Goal: Communication & Community: Answer question/provide support

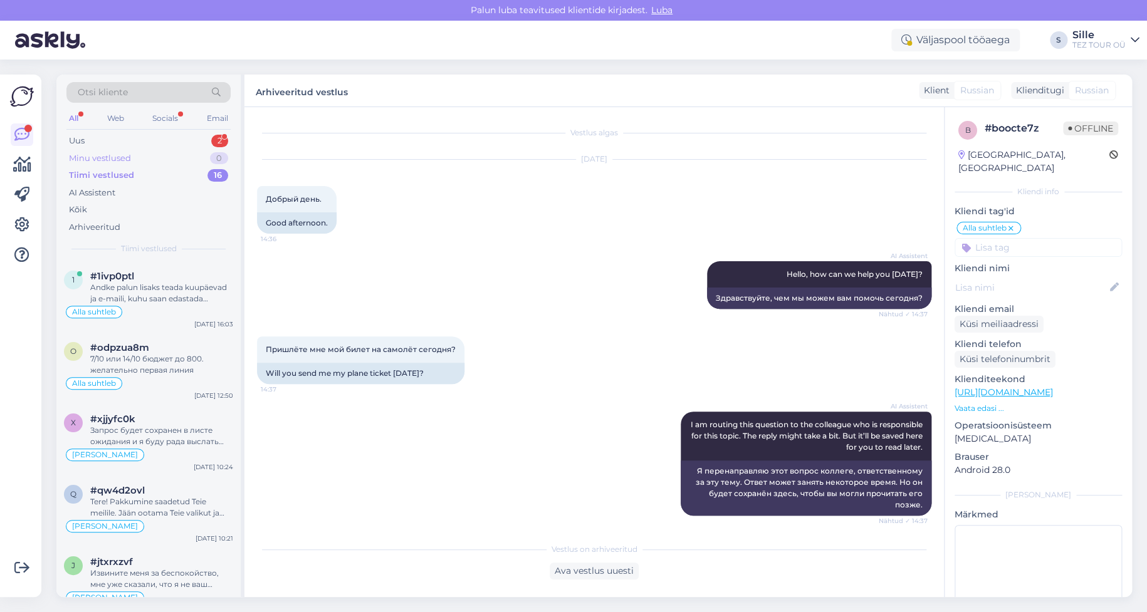
scroll to position [598, 0]
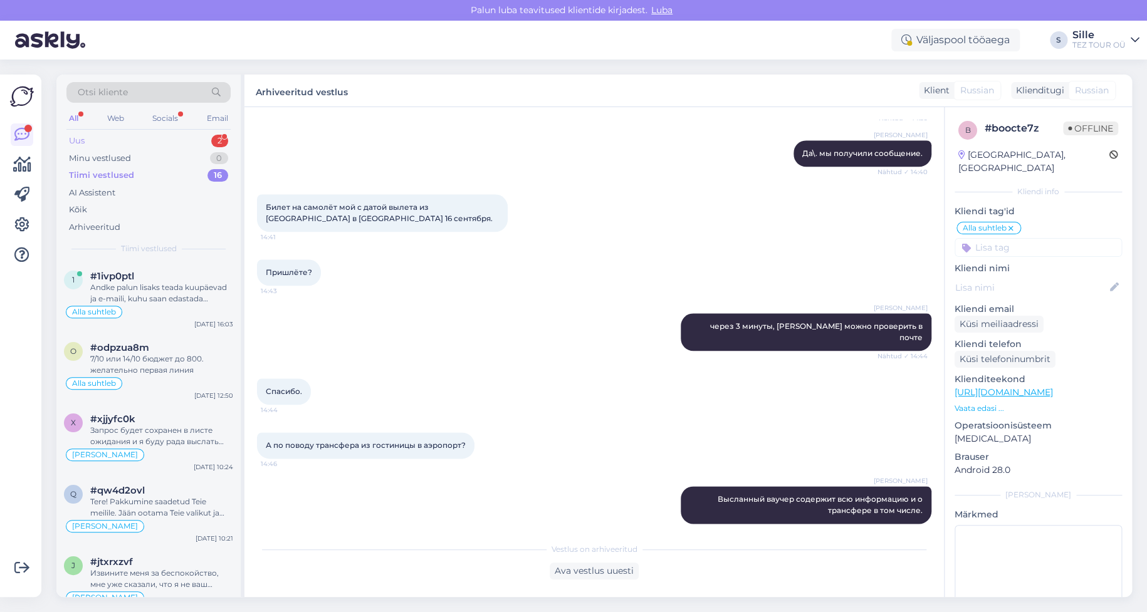
click at [130, 140] on div "Uus 2" at bounding box center [148, 141] width 164 height 18
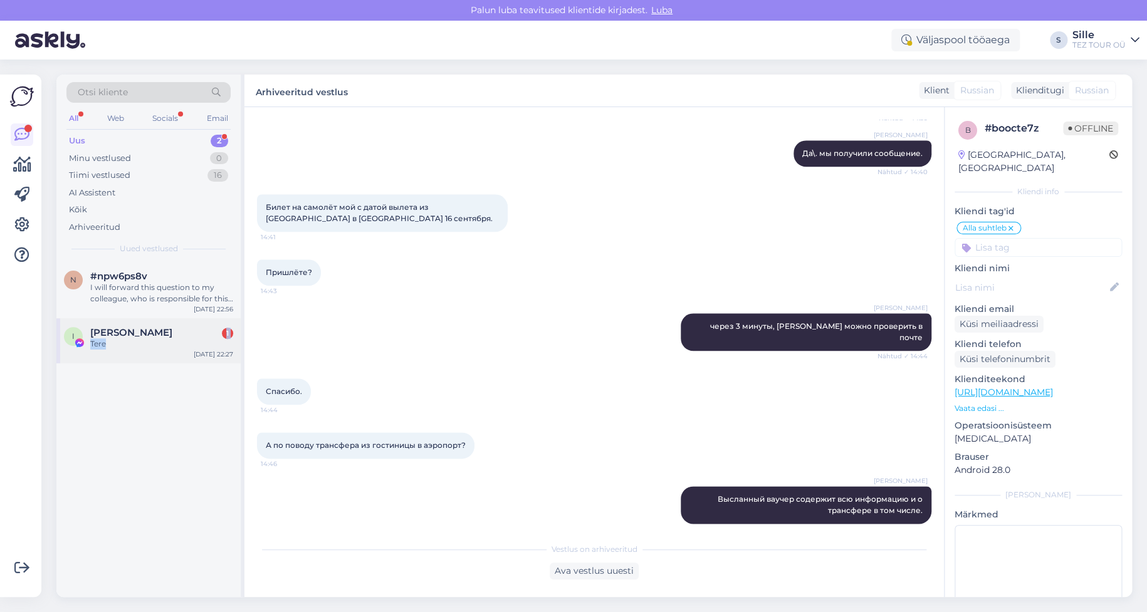
click at [155, 337] on div "[PERSON_NAME] 1 Tere" at bounding box center [161, 338] width 143 height 23
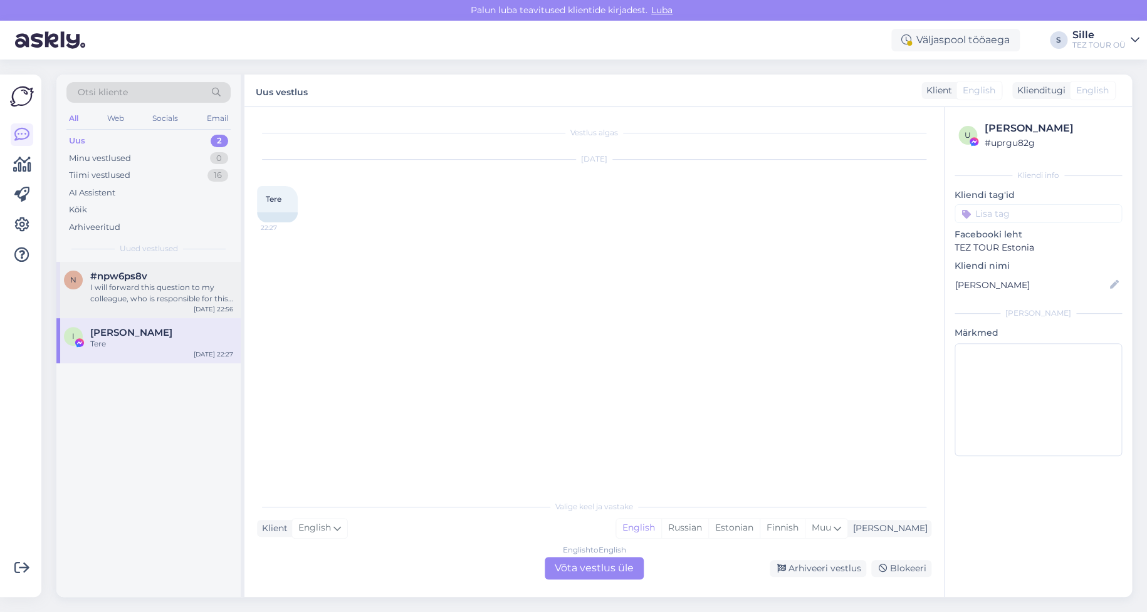
click at [159, 289] on div "I will forward this question to my colleague, who is responsible for this. The …" at bounding box center [161, 293] width 143 height 23
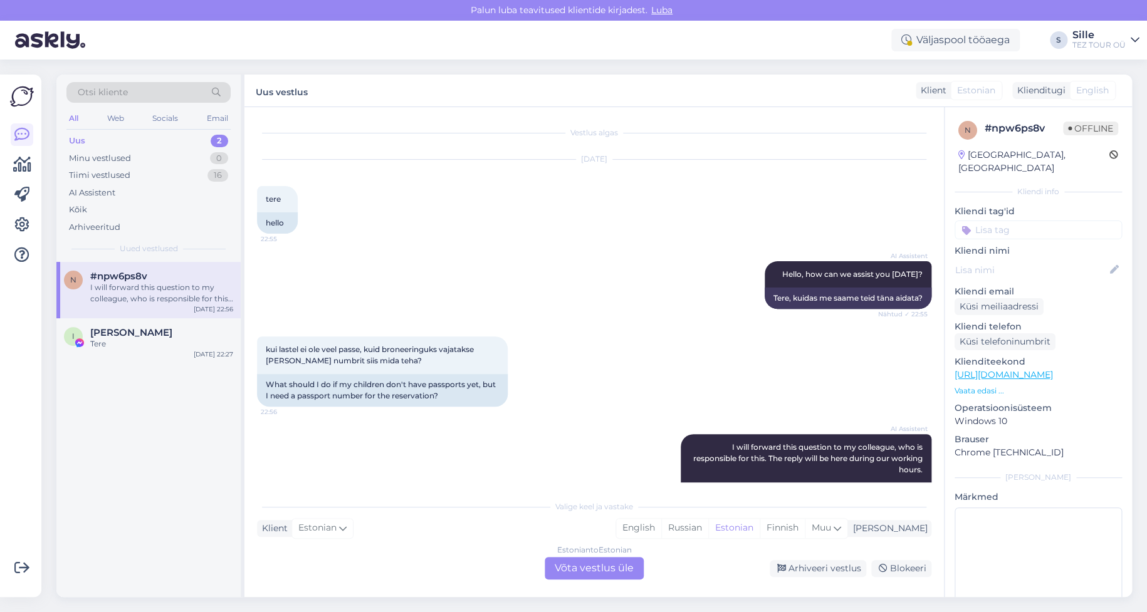
scroll to position [46, 0]
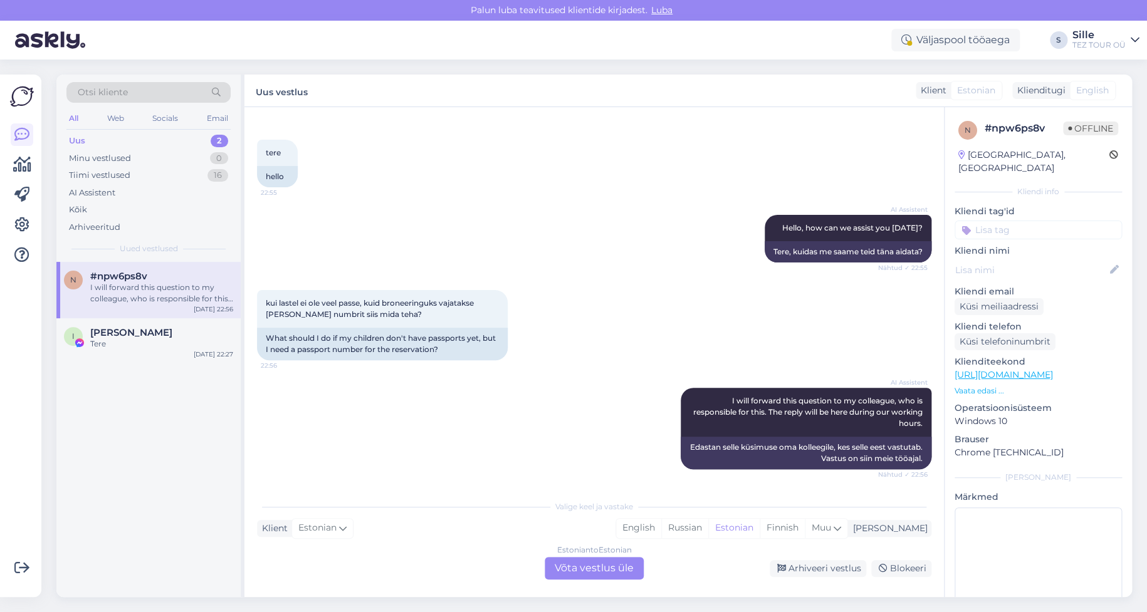
click at [597, 568] on div "Estonian to Estonian Võta vestlus üle" at bounding box center [594, 568] width 99 height 23
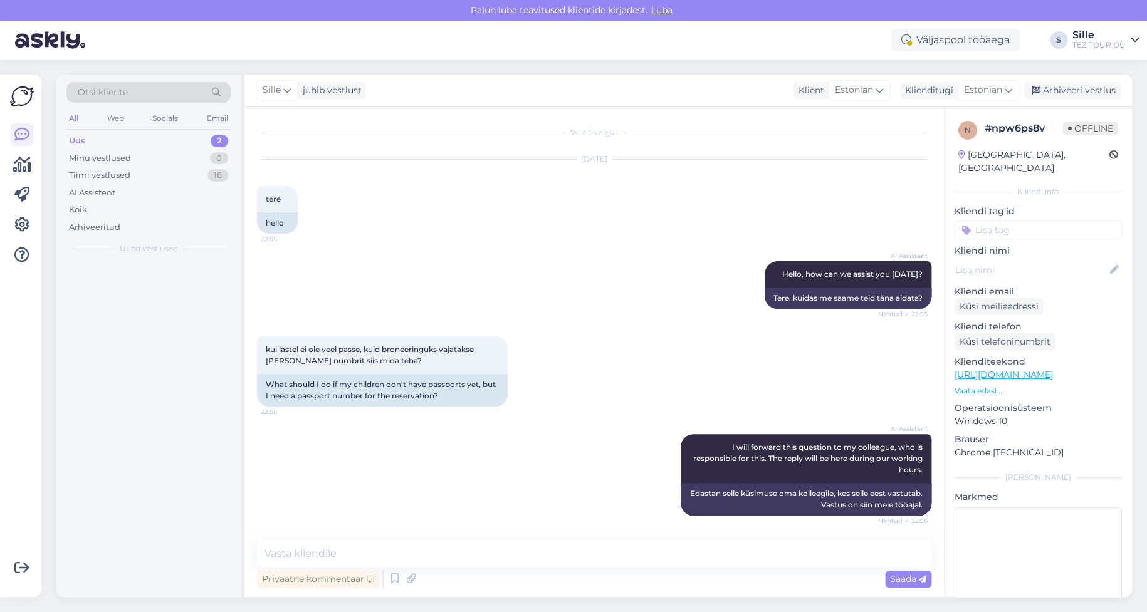
scroll to position [0, 0]
click at [117, 283] on div "Tere" at bounding box center [161, 287] width 143 height 11
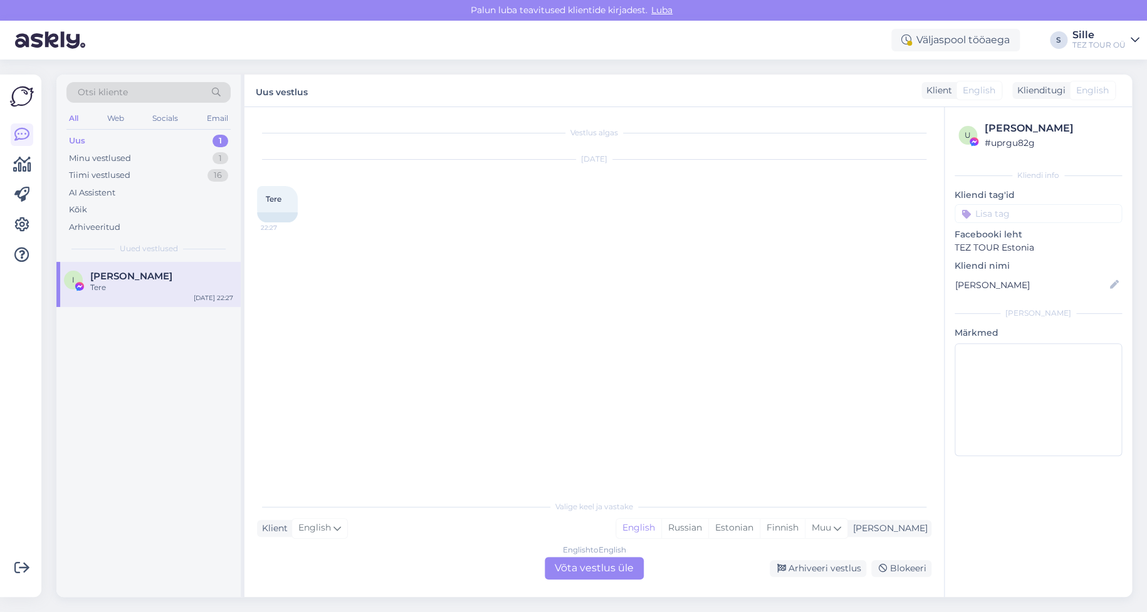
click at [597, 563] on div "English to English Võta vestlus üle" at bounding box center [594, 568] width 99 height 23
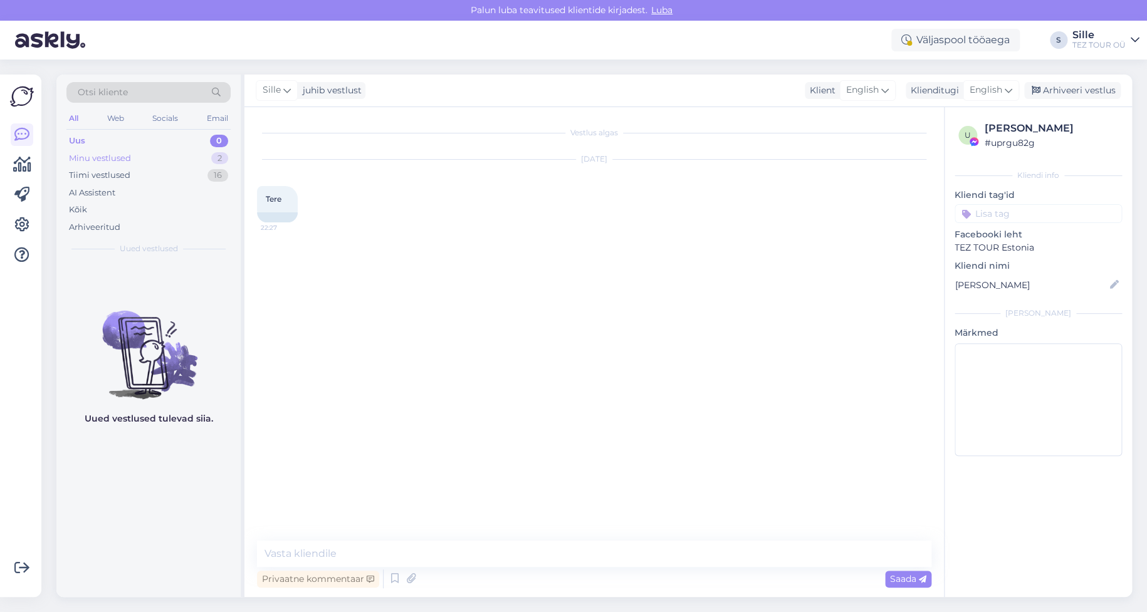
click at [112, 155] on div "Minu vestlused" at bounding box center [100, 158] width 62 height 13
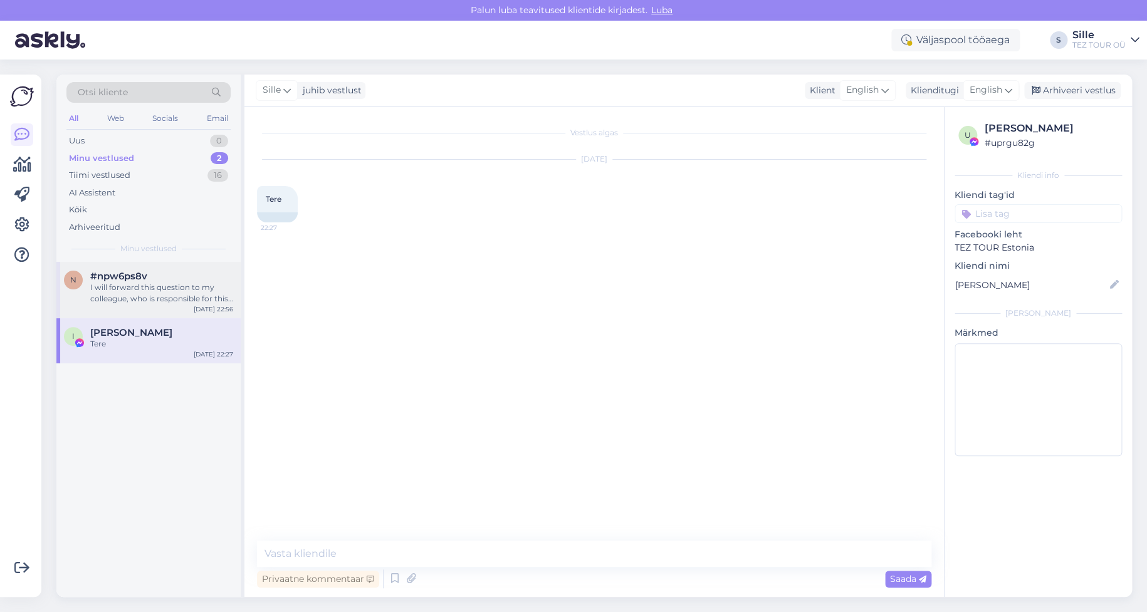
click at [167, 289] on div "I will forward this question to my colleague, who is responsible for this. The …" at bounding box center [161, 293] width 143 height 23
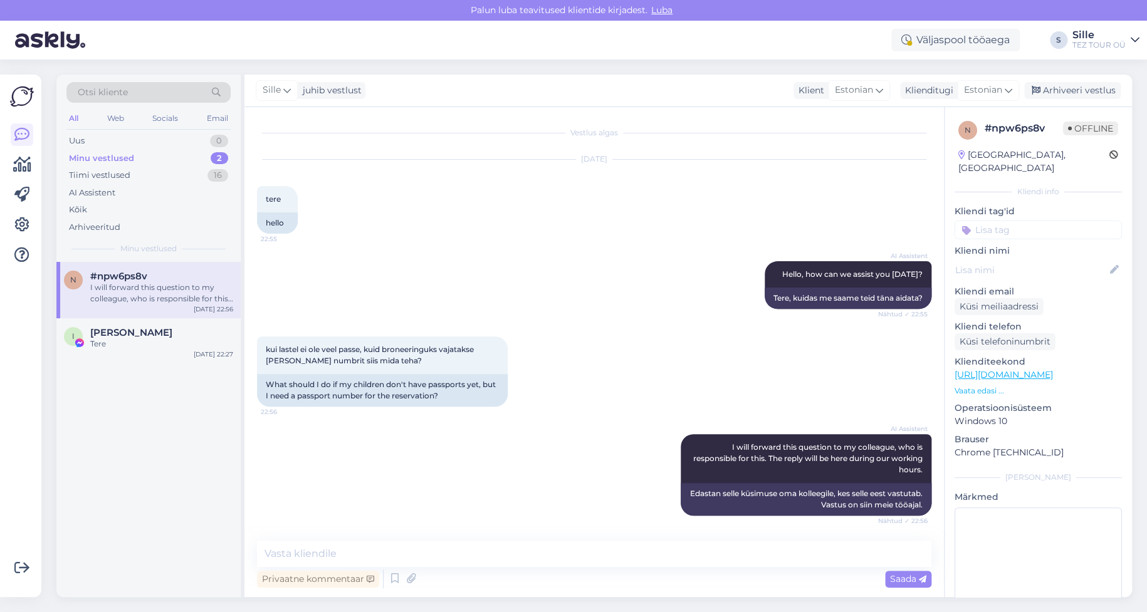
drag, startPoint x: 1020, startPoint y: 217, endPoint x: 1017, endPoint y: 225, distance: 8.1
click at [1019, 221] on input at bounding box center [1037, 230] width 167 height 19
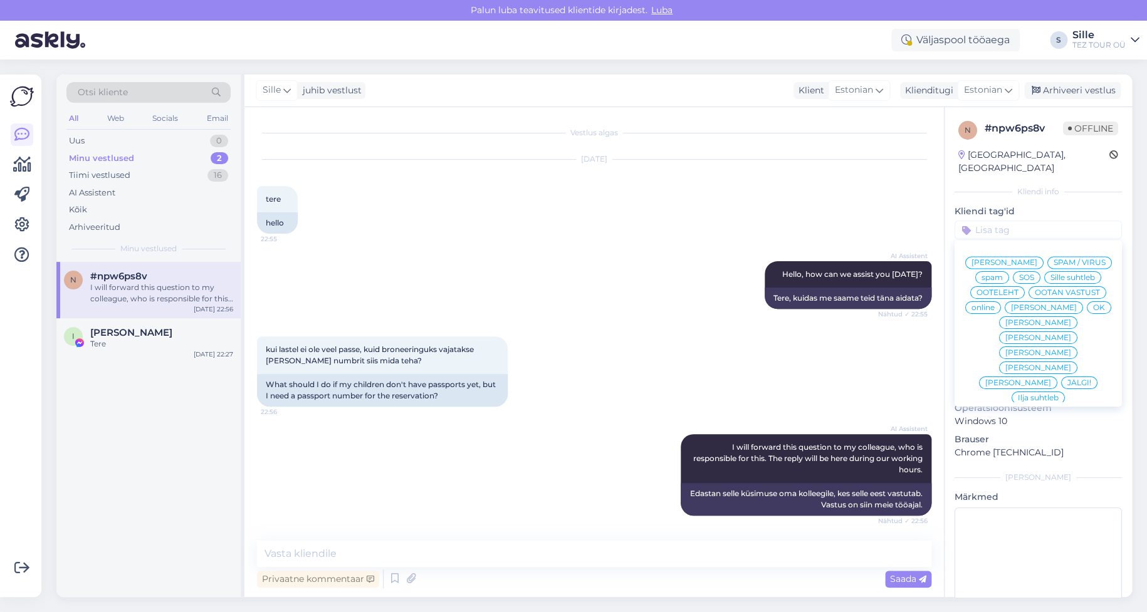
click at [1050, 280] on span "Sille suhtleb" at bounding box center [1072, 278] width 44 height 8
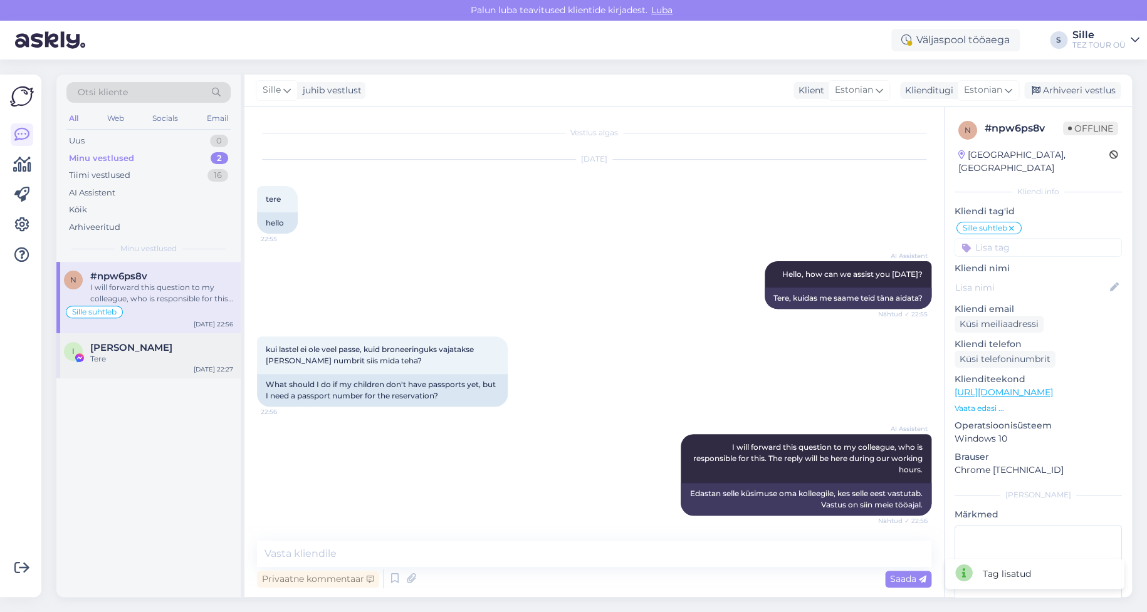
click at [102, 360] on div "Tere" at bounding box center [161, 358] width 143 height 11
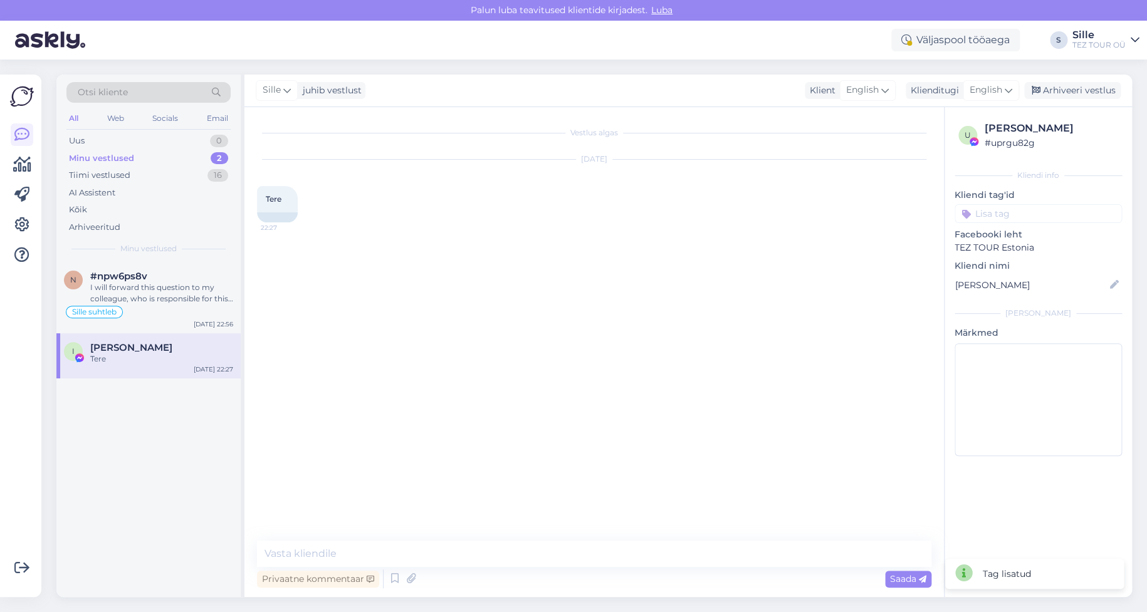
click at [1020, 209] on input at bounding box center [1037, 213] width 167 height 19
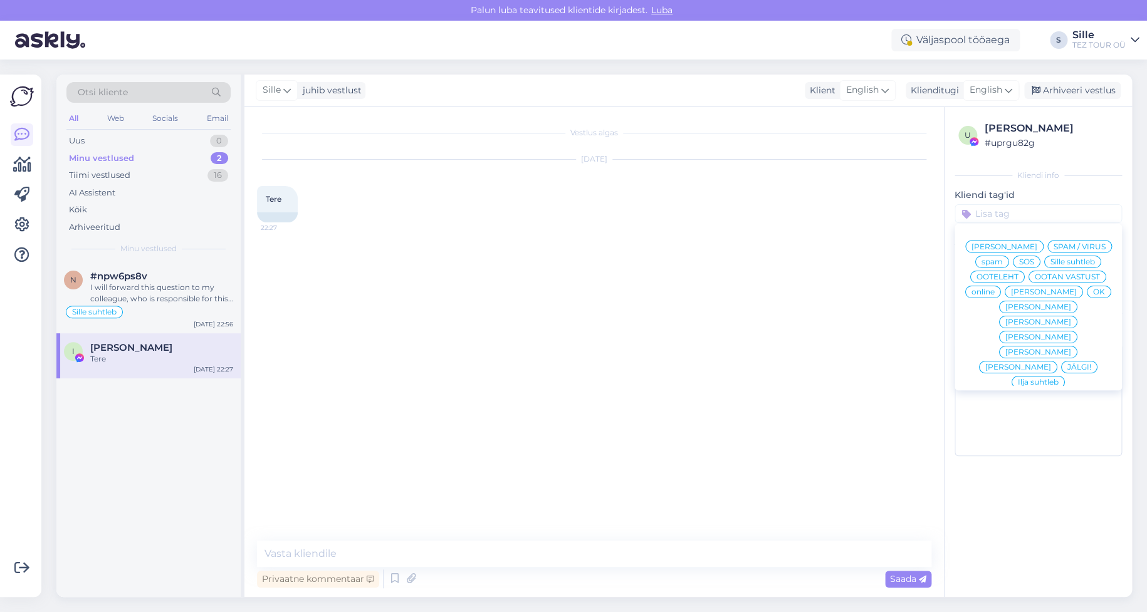
drag, startPoint x: 1063, startPoint y: 263, endPoint x: 1053, endPoint y: 271, distance: 13.3
click at [1063, 262] on span "Sille suhtleb" at bounding box center [1072, 262] width 44 height 8
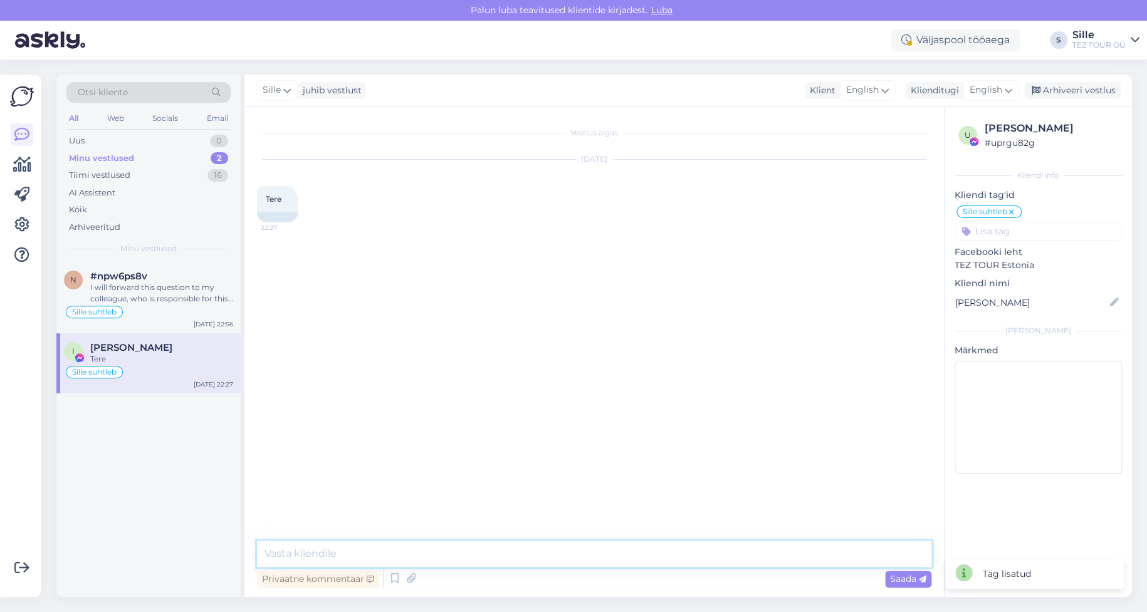
click at [300, 558] on textarea at bounding box center [594, 554] width 674 height 26
type textarea "Tere! Kuidas saame Teile kasulikud oll."
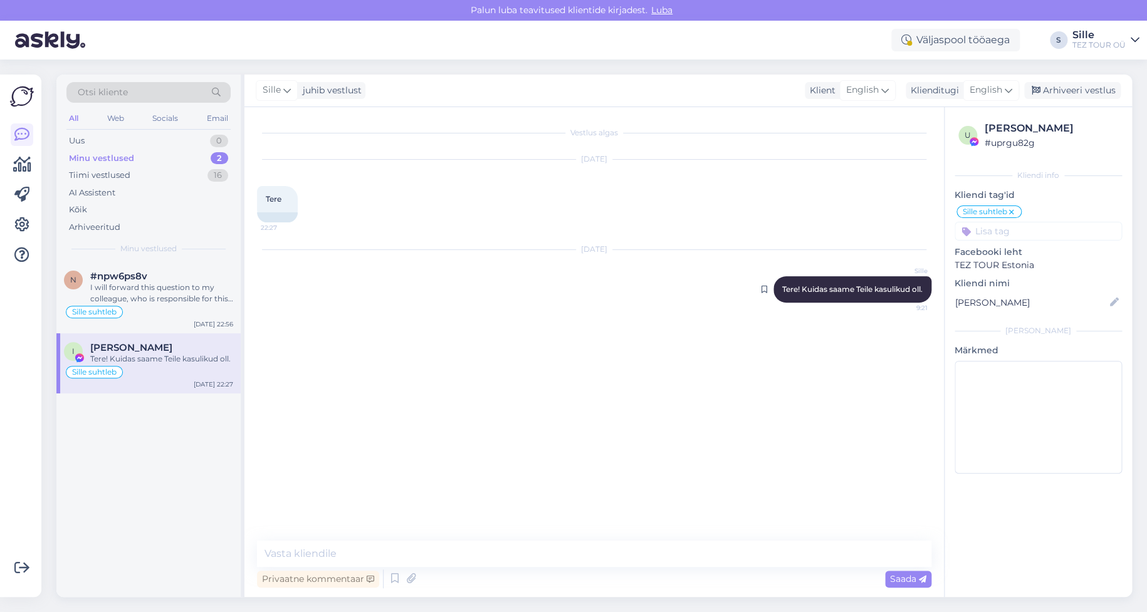
click at [916, 286] on span "Tere! Kuidas saame Teile kasulikud oll." at bounding box center [852, 288] width 140 height 9
click at [309, 554] on textarea at bounding box center [594, 554] width 674 height 26
type textarea "olla*"
click at [162, 298] on div "I will forward this question to my colleague, who is responsible for this. The …" at bounding box center [161, 293] width 143 height 23
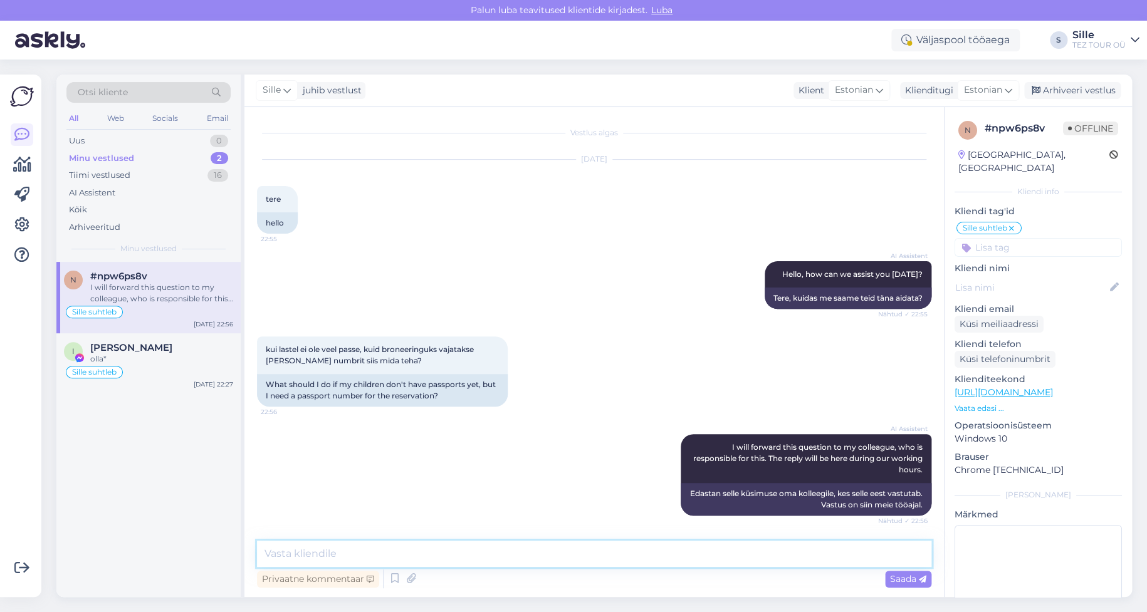
click at [321, 551] on textarea at bounding box center [594, 554] width 674 height 26
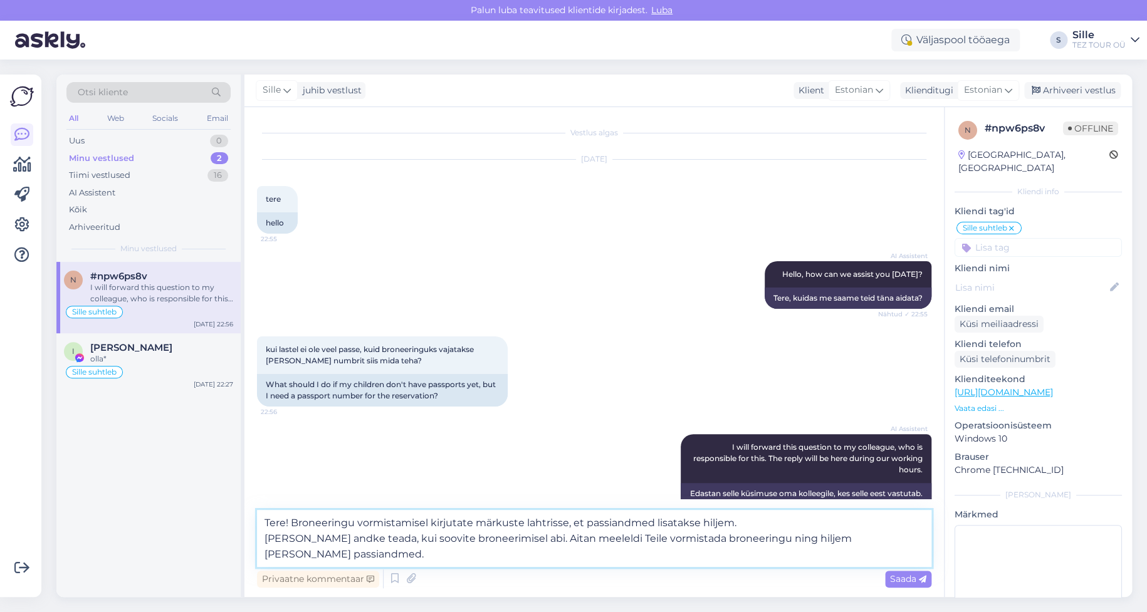
type textarea "Tere! Broneeringu vormistamisel kirjutate märkuste lahtrisse, et passiandmed li…"
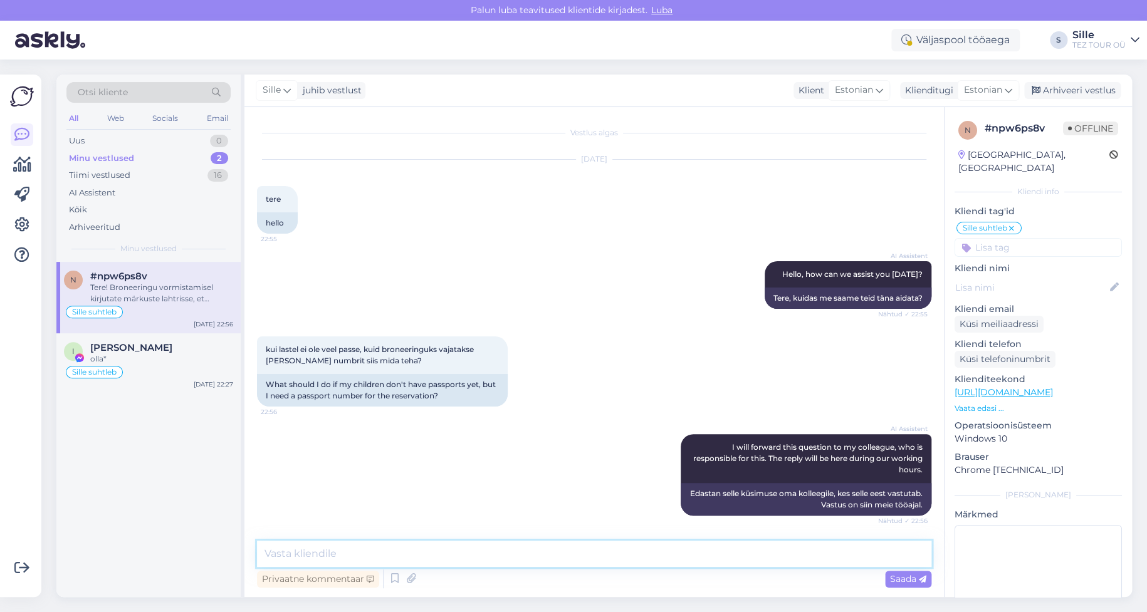
scroll to position [125, 0]
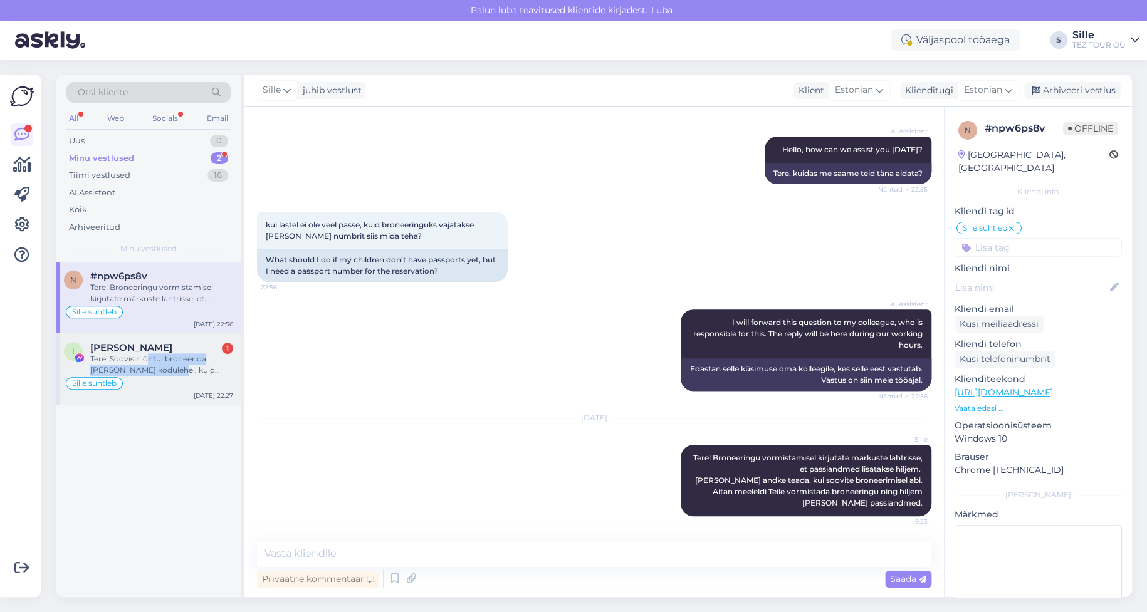
click at [145, 366] on div "Tere! Soovisin õhtul broneerida [PERSON_NAME] kodulehel, kuid tekkis 2 probleem…" at bounding box center [161, 364] width 143 height 23
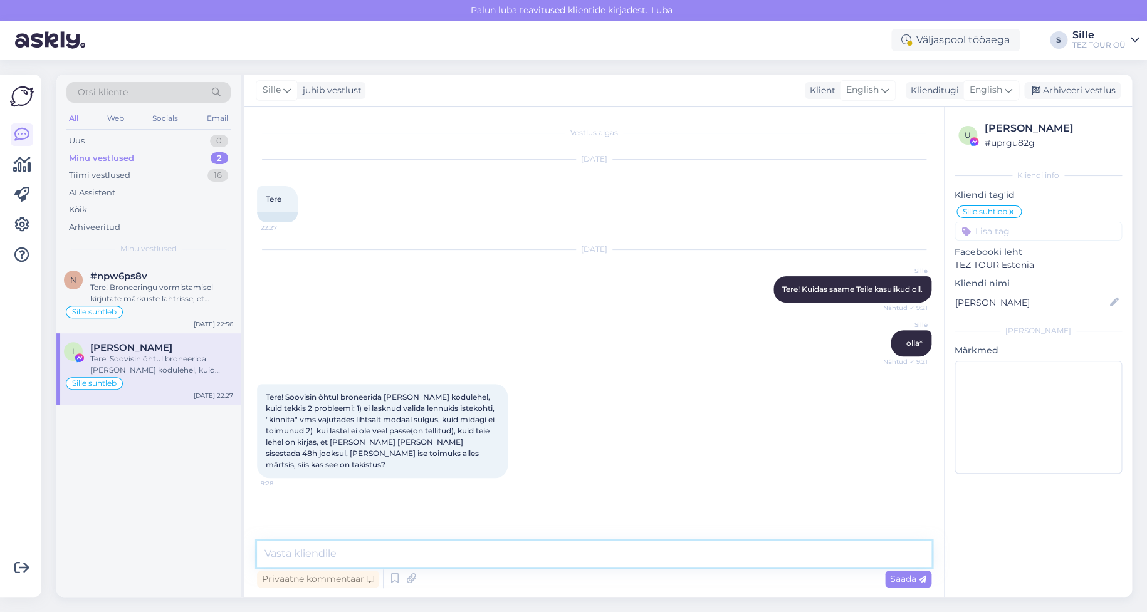
drag, startPoint x: 291, startPoint y: 555, endPoint x: 301, endPoint y: 558, distance: 10.5
click at [293, 555] on textarea at bounding box center [594, 554] width 674 height 26
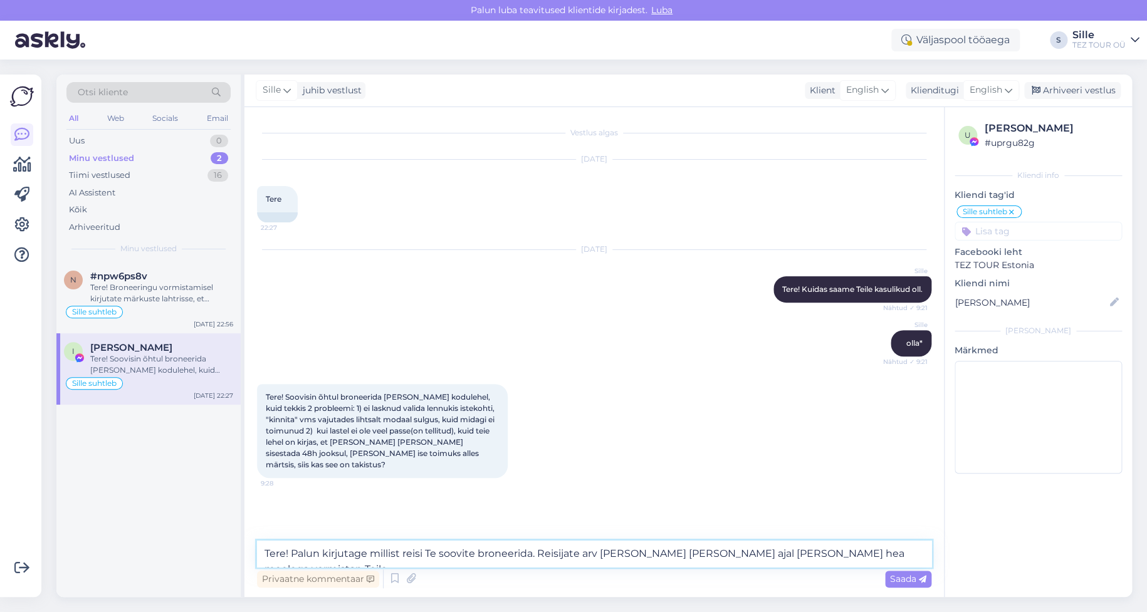
click at [824, 554] on textarea "Tere! Palun kirjutage millist reisi Te soovite broneerida. Reisijate arv [PERSO…" at bounding box center [594, 554] width 674 height 26
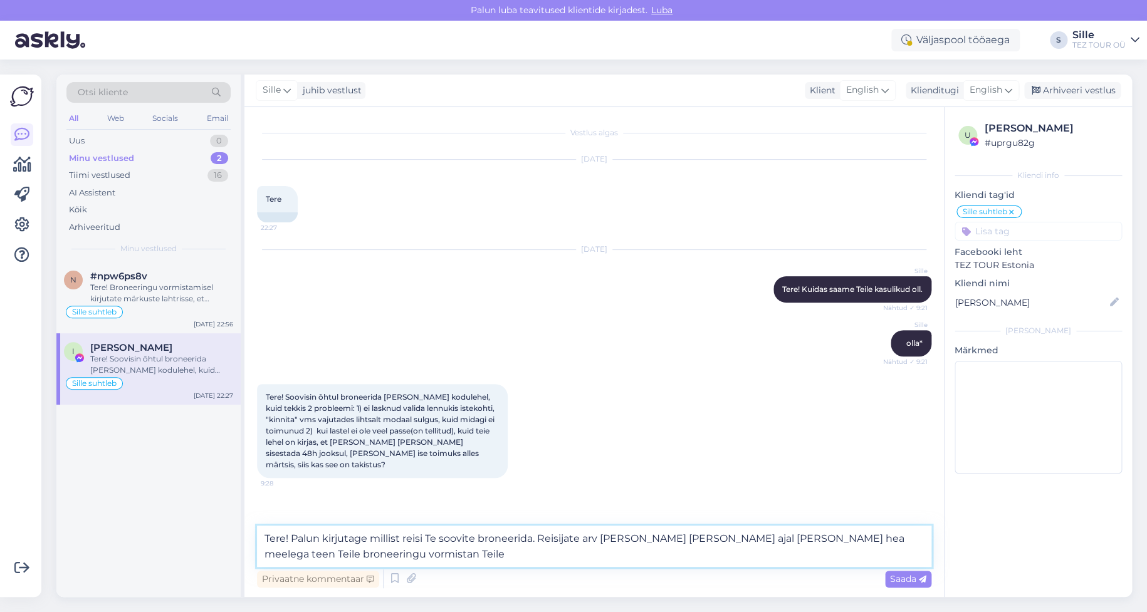
drag, startPoint x: 375, startPoint y: 551, endPoint x: 435, endPoint y: 565, distance: 61.0
click at [429, 554] on textarea "Tere! Palun kirjutage millist reisi Te soovite broneerida. Reisijate arv [PERSO…" at bounding box center [594, 546] width 674 height 41
type textarea "Tere! Palun kirjutage millist reisi Te soovite broneerida. Reisijate arv [PERSO…"
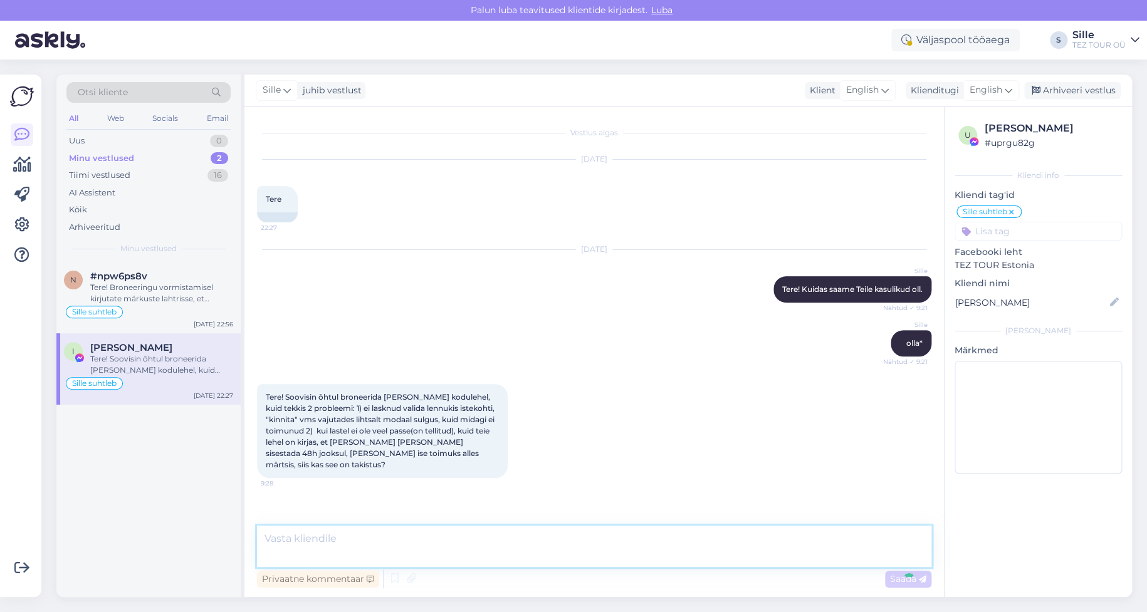
scroll to position [27, 0]
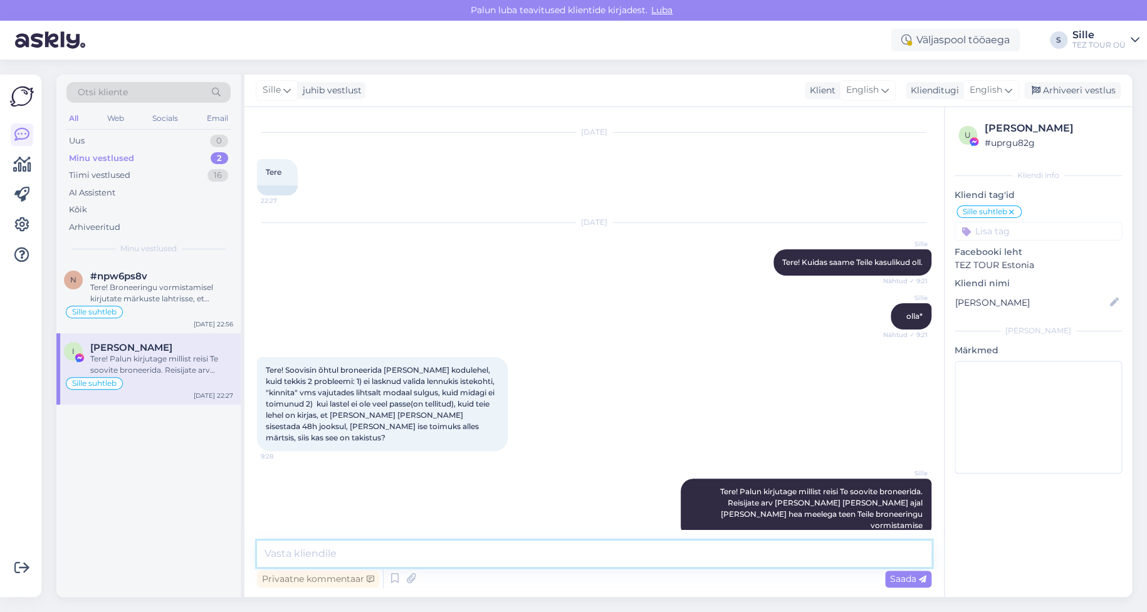
click at [316, 550] on textarea at bounding box center [594, 554] width 674 height 26
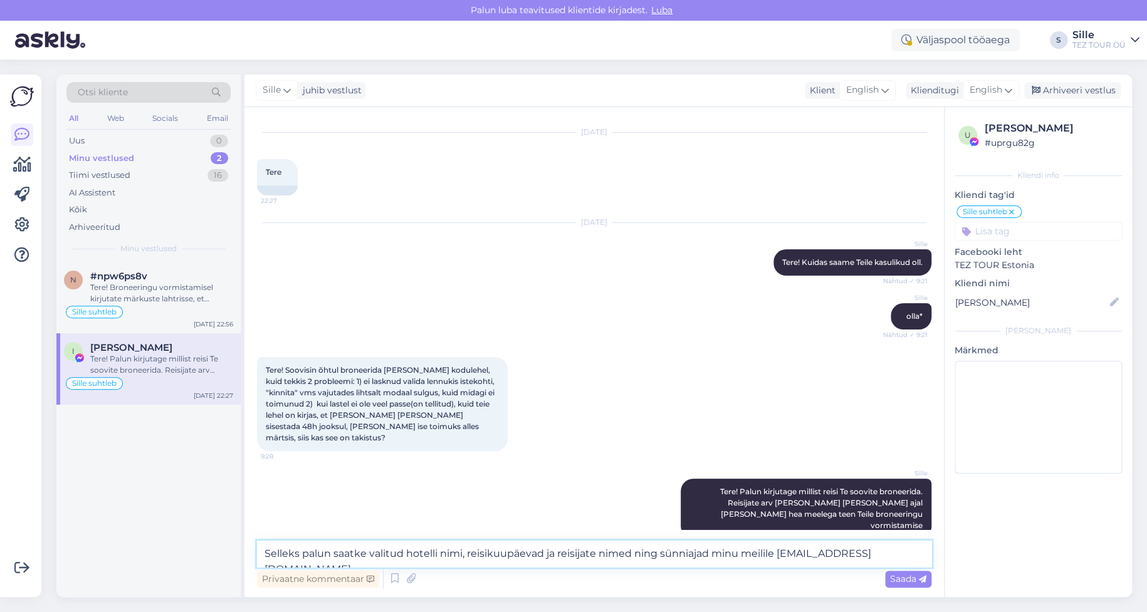
type textarea "Selleks palun saatke valitud hotelli nimi, reisikuupäevad ja reisijate nimed ni…"
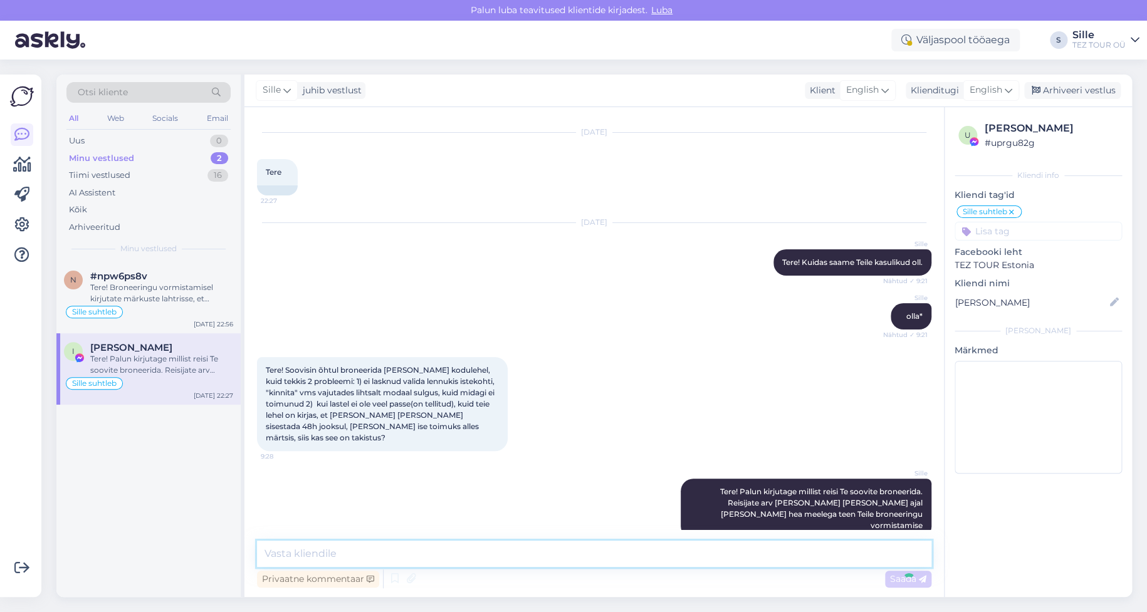
scroll to position [92, 0]
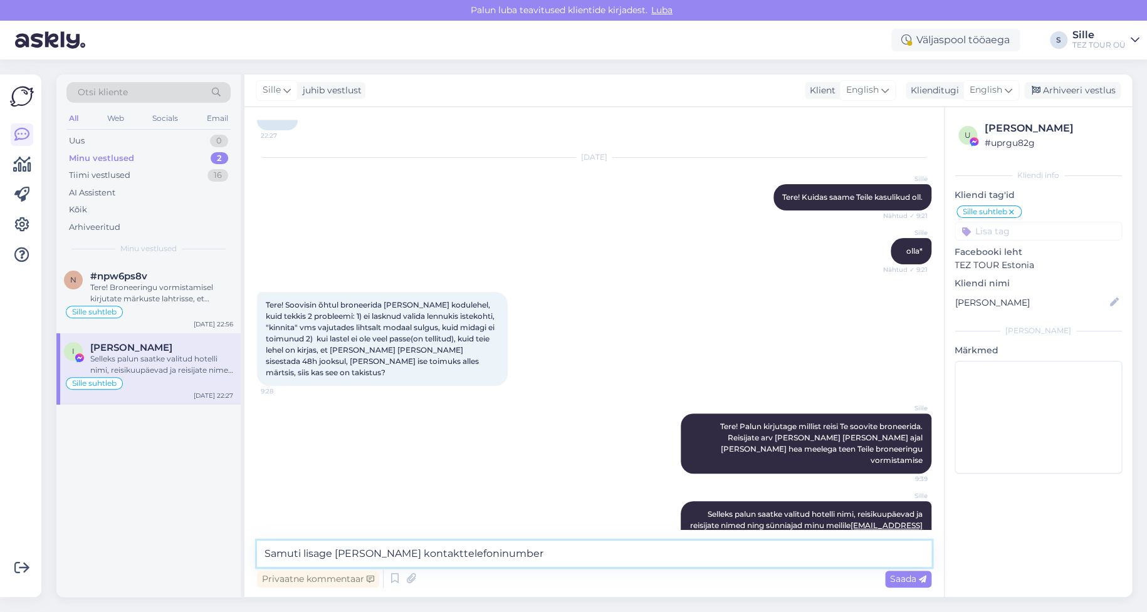
type textarea "Samuti lisage [PERSON_NAME] kontakttelefoninumber"
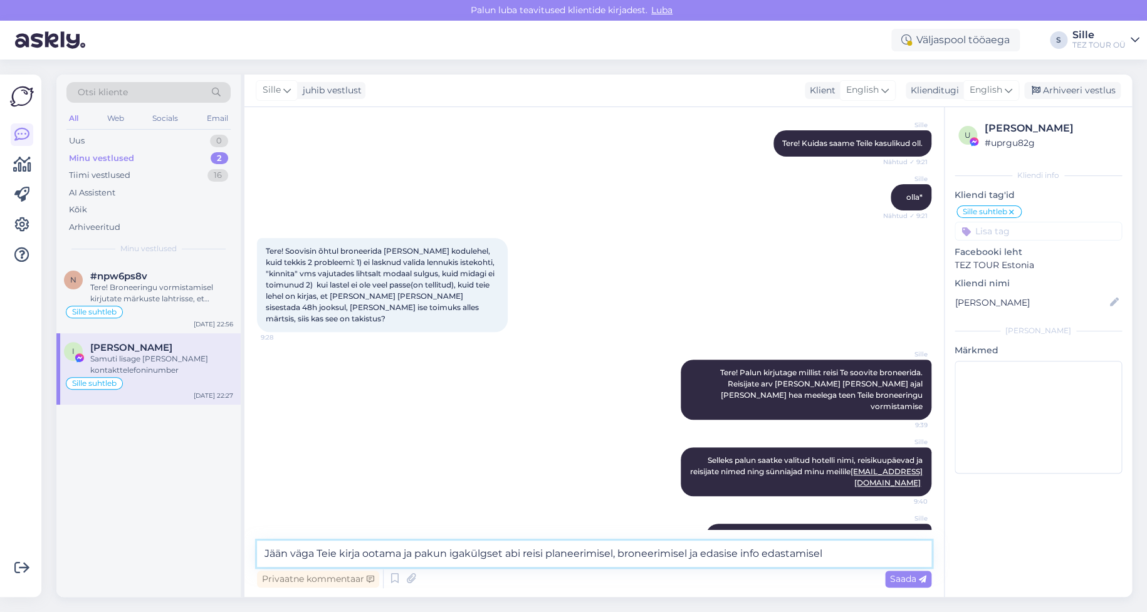
type textarea "Jään väga Teie kirja ootama ja pakun igakülgset abi reisi planeerimisel, bronee…"
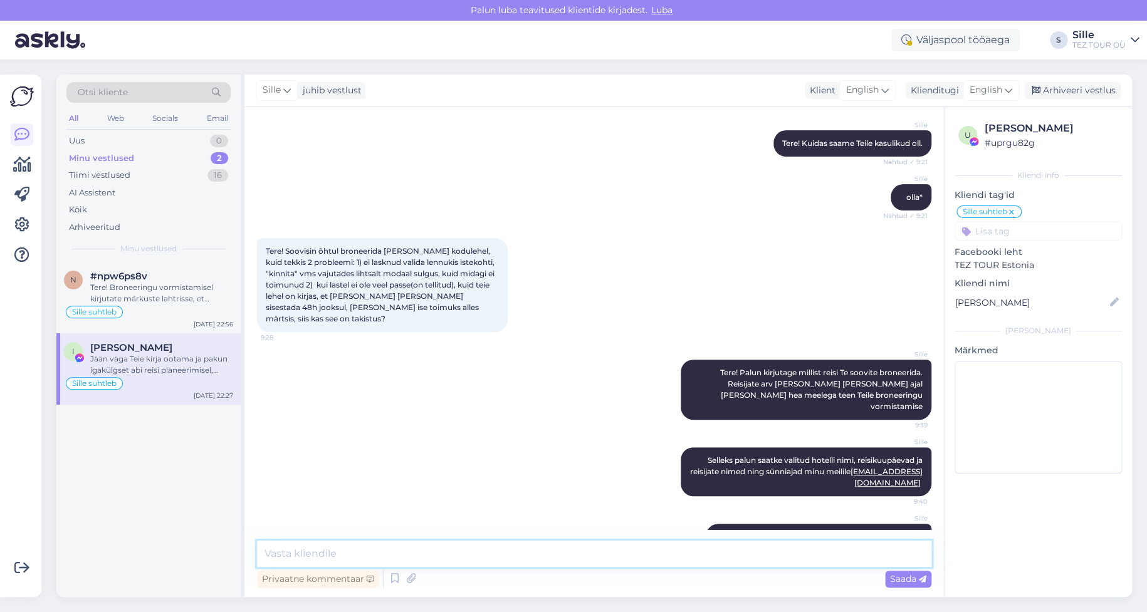
scroll to position [211, 0]
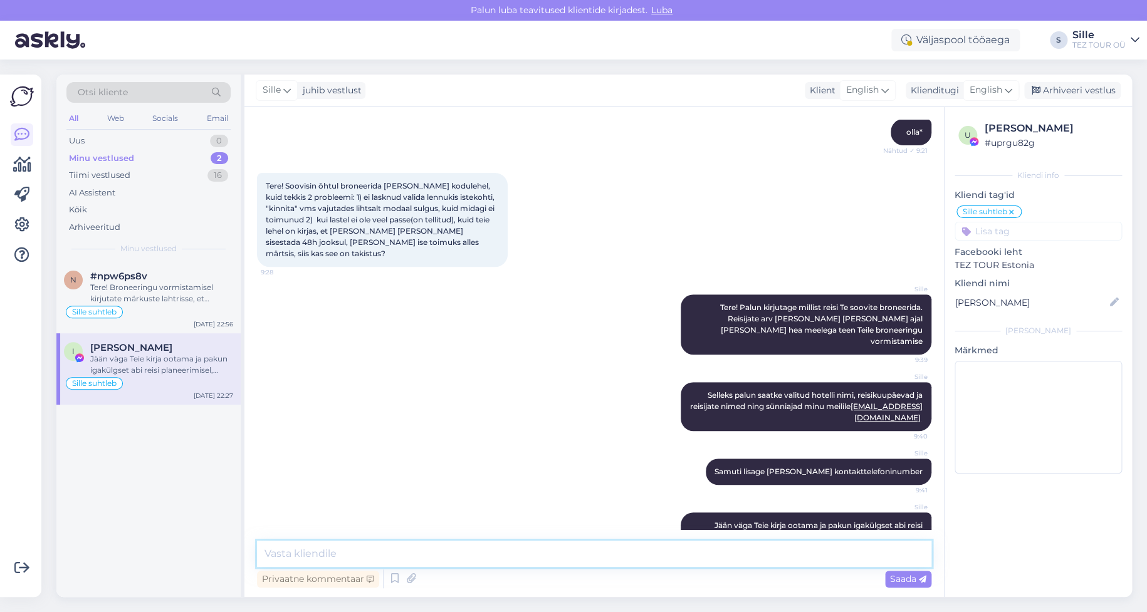
type textarea "N"
type textarea "Meeleldi vastan alati Teie küsimustele '"
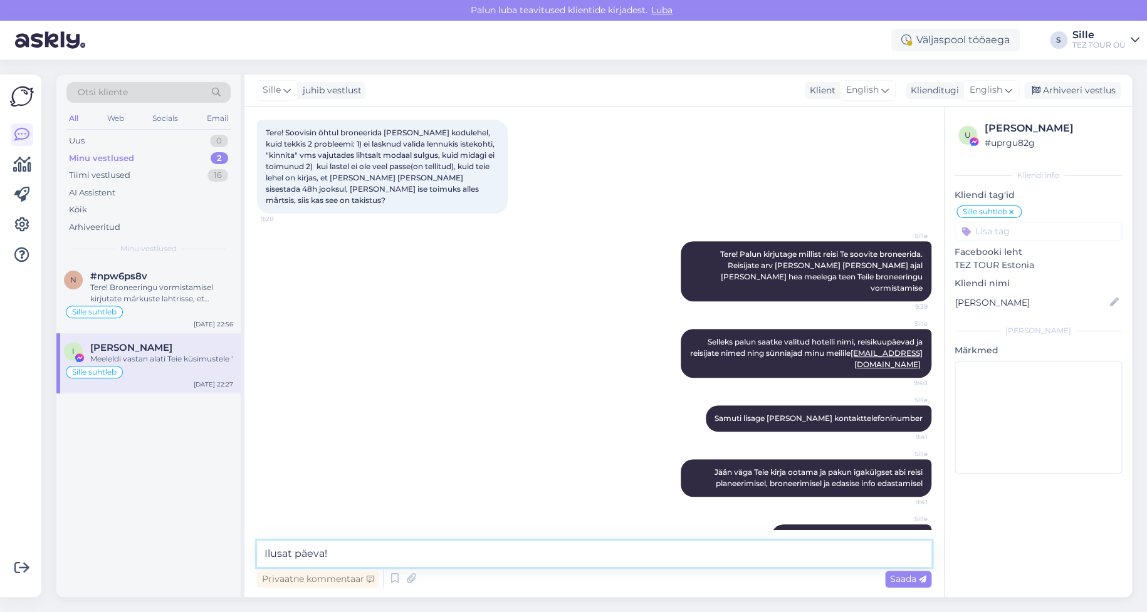
type textarea "Ilusat päeva!"
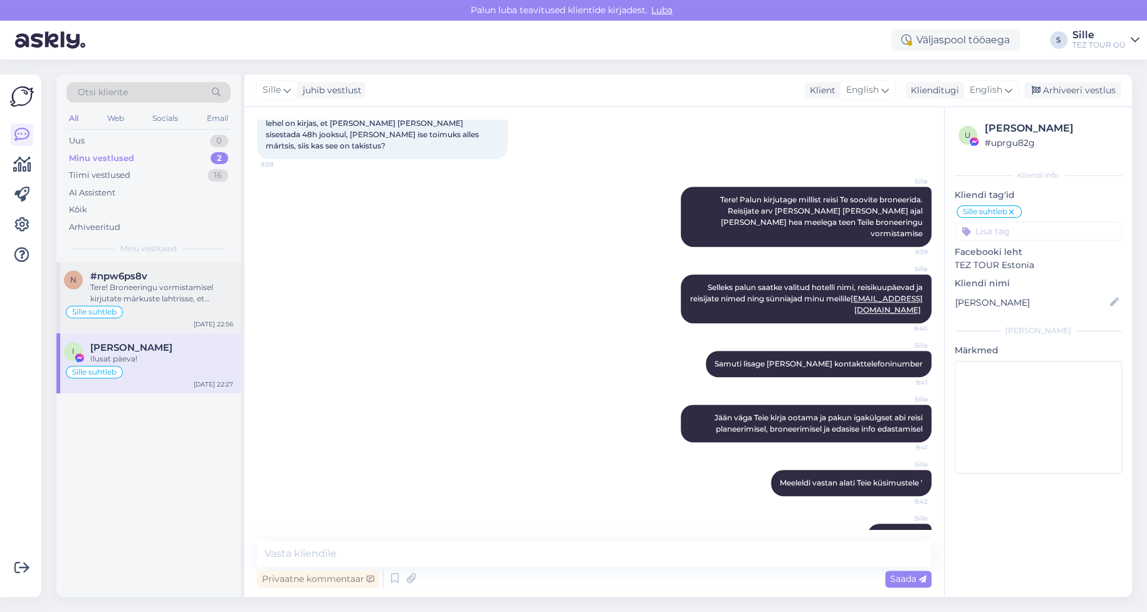
click at [157, 289] on div "Tere! Broneeringu vormistamisel kirjutate märkuste lahtrisse, et passiandmed li…" at bounding box center [161, 293] width 143 height 23
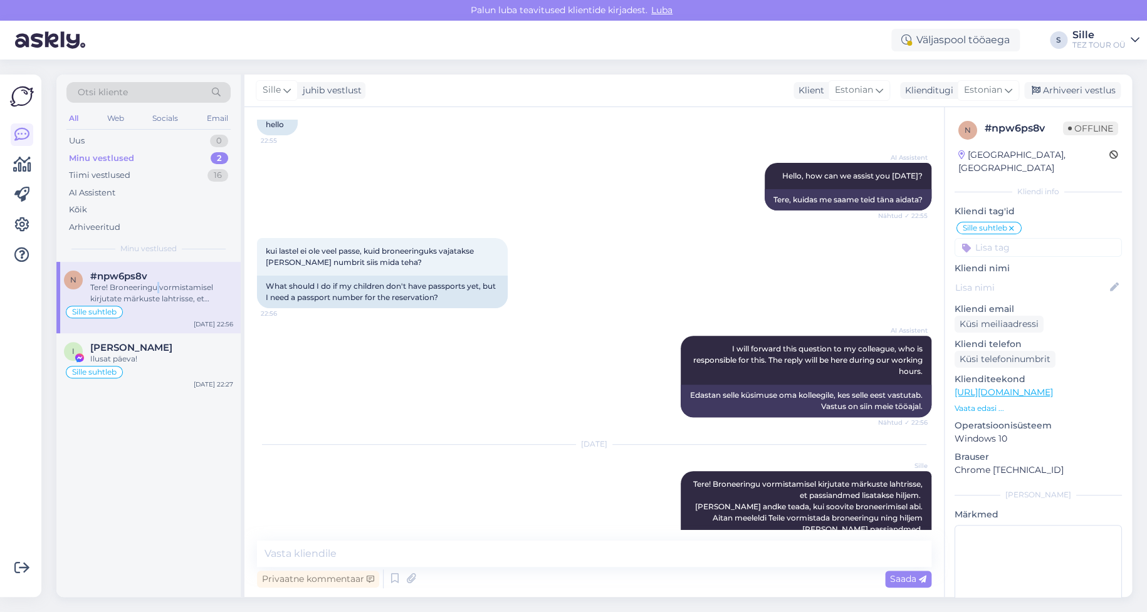
scroll to position [125, 0]
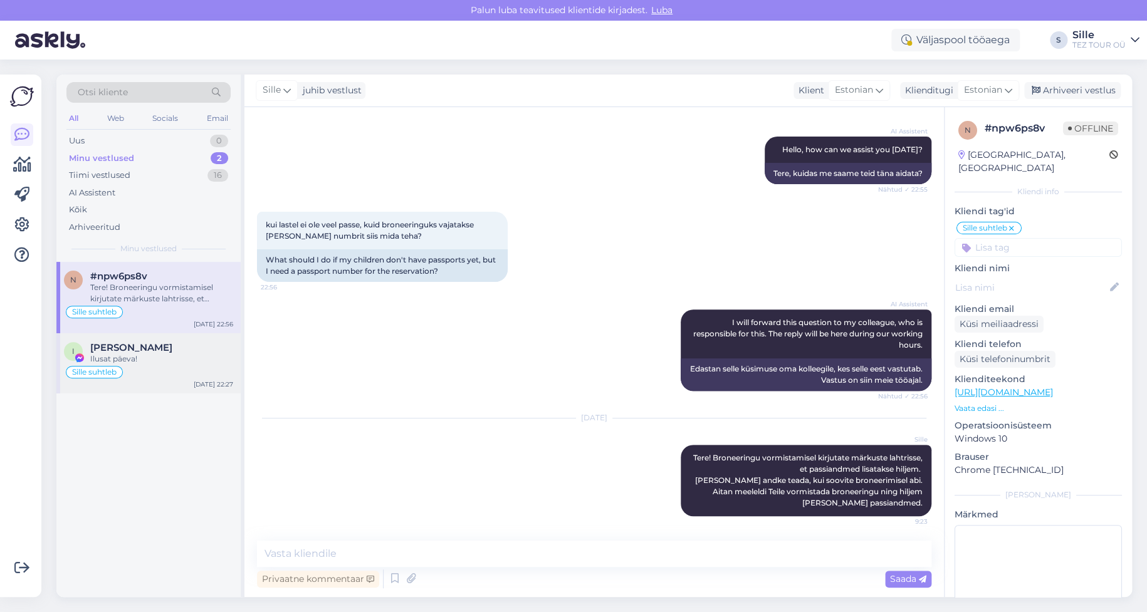
click at [129, 360] on div "Ilusat päeva!" at bounding box center [161, 358] width 143 height 11
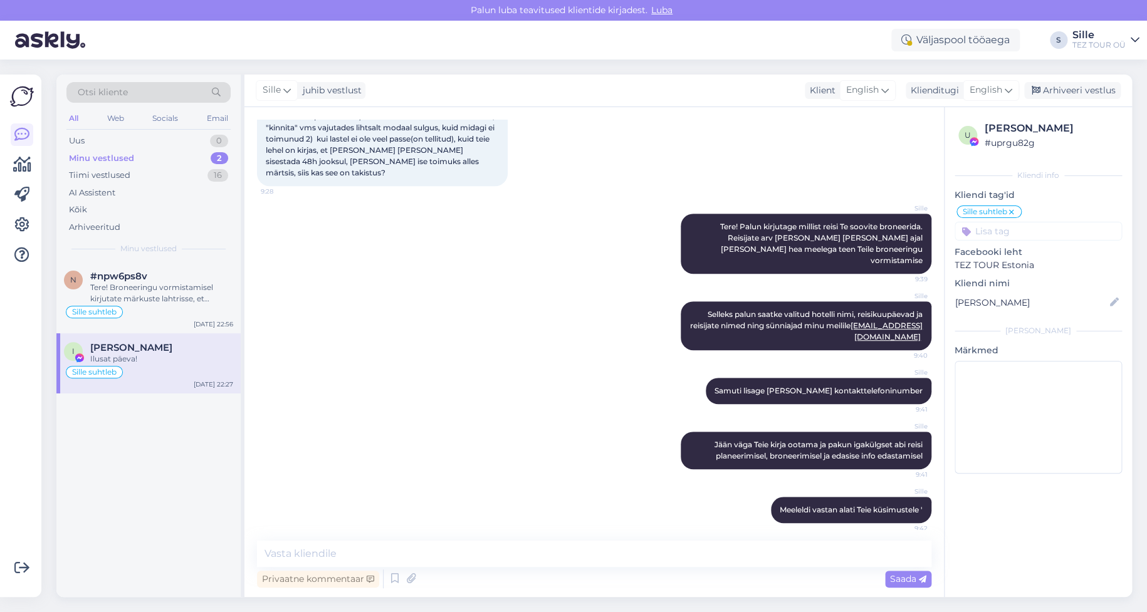
scroll to position [319, 0]
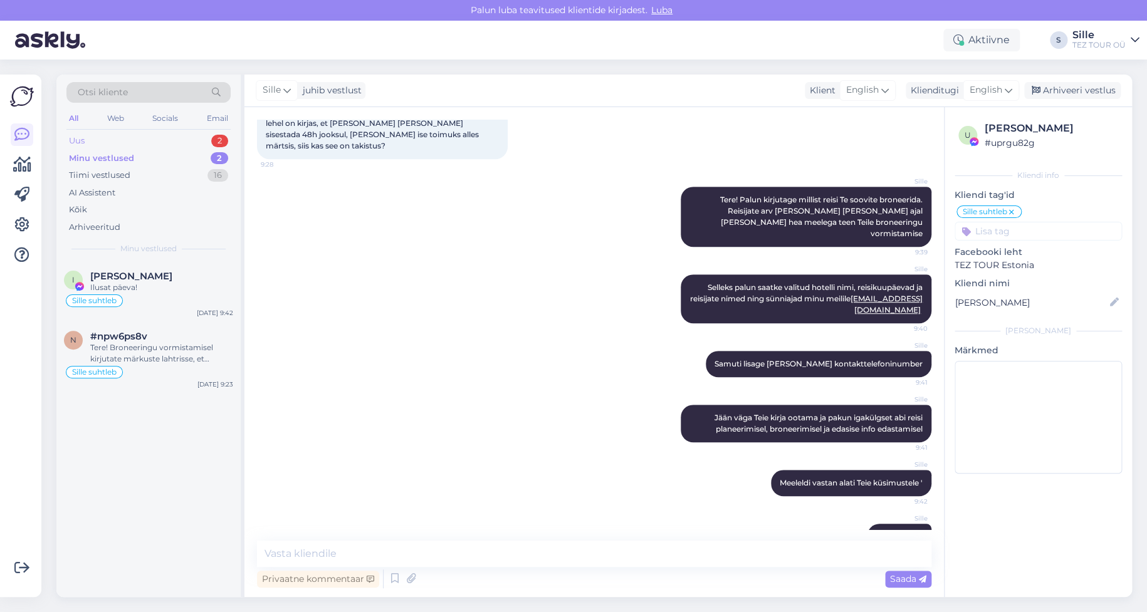
click at [156, 137] on div "Uus 2" at bounding box center [148, 141] width 164 height 18
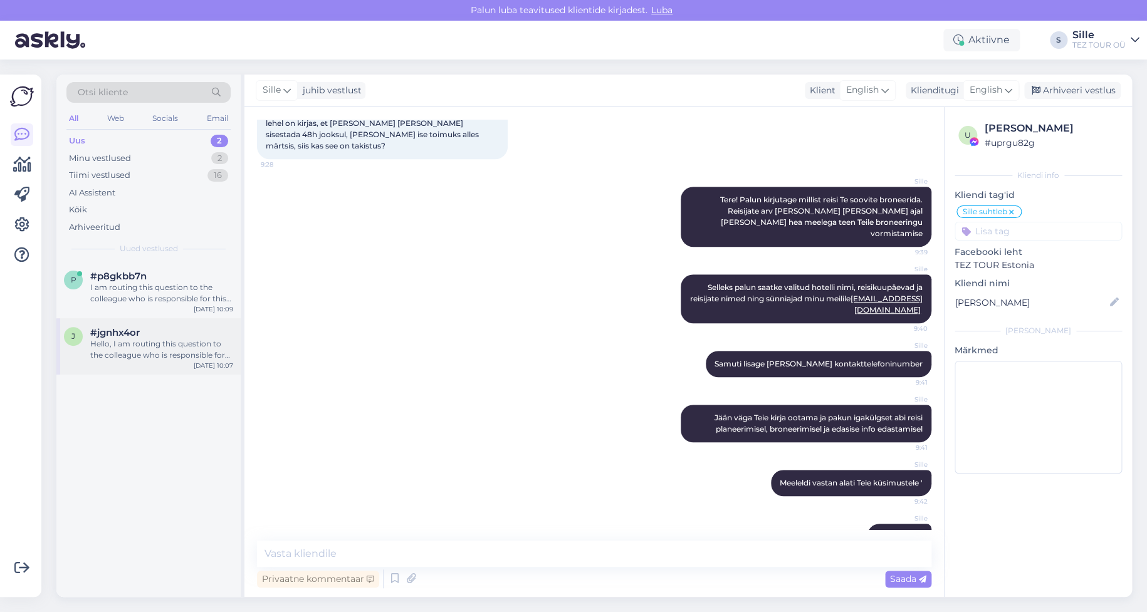
drag, startPoint x: 169, startPoint y: 346, endPoint x: 178, endPoint y: 346, distance: 8.8
click at [172, 346] on div "Hello, I am routing this question to the colleague who is responsible for this …" at bounding box center [161, 349] width 143 height 23
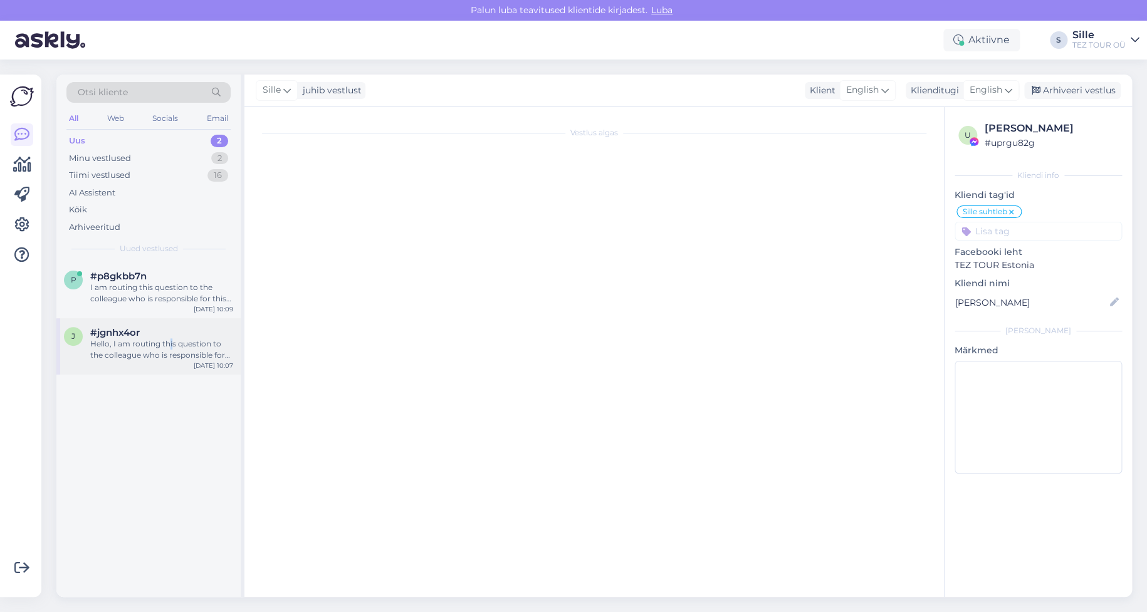
scroll to position [0, 0]
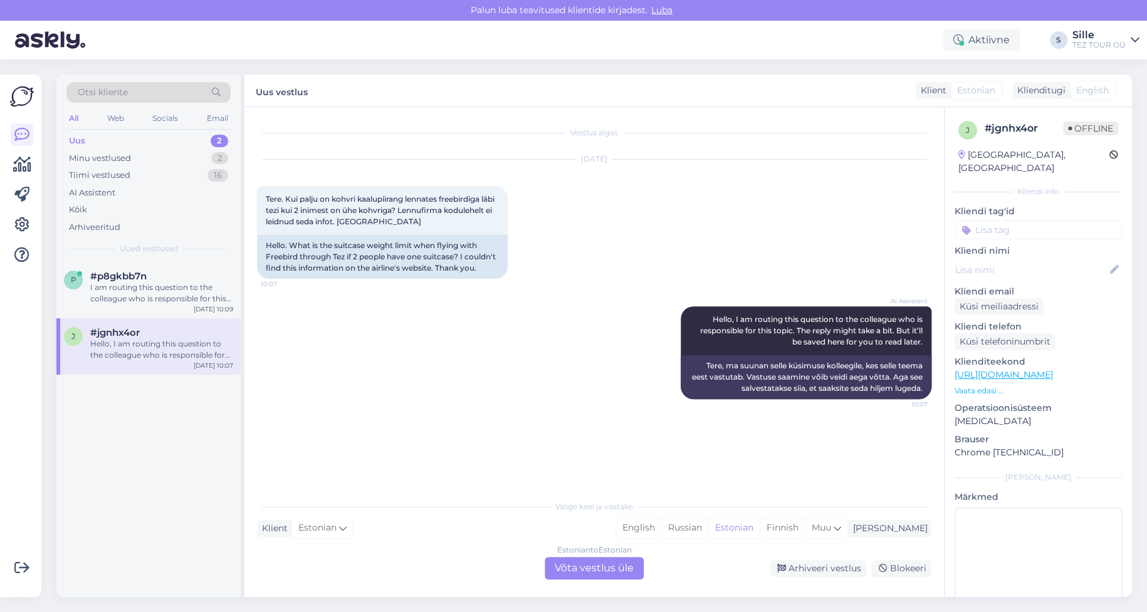
drag, startPoint x: 585, startPoint y: 569, endPoint x: 593, endPoint y: 570, distance: 7.6
click at [585, 568] on div "Estonian to Estonian Võta vestlus üle" at bounding box center [594, 568] width 99 height 23
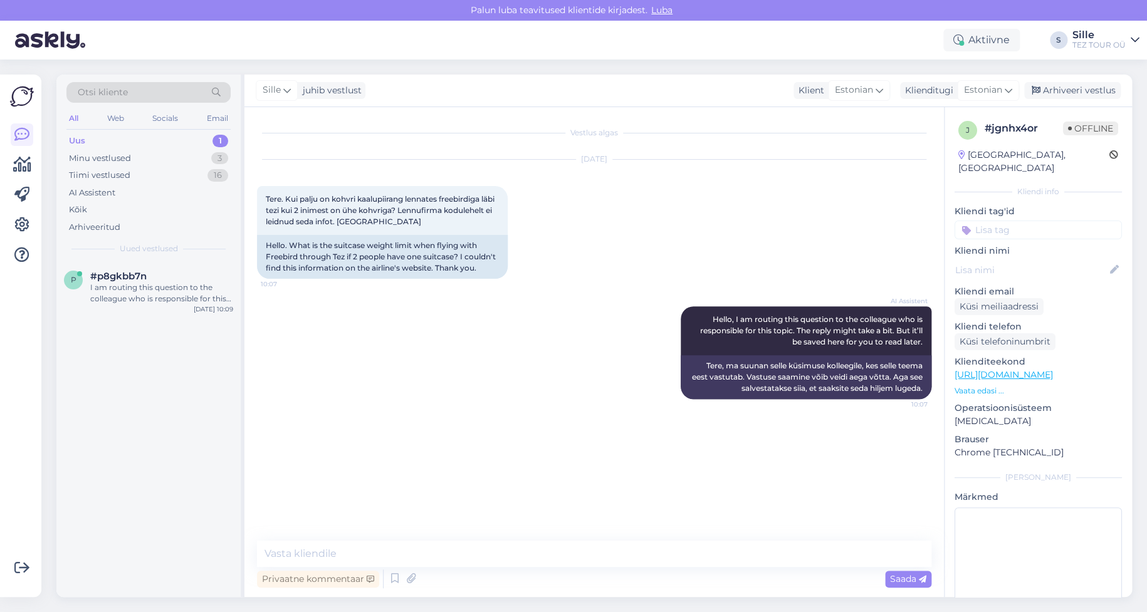
click at [1016, 221] on input at bounding box center [1037, 230] width 167 height 19
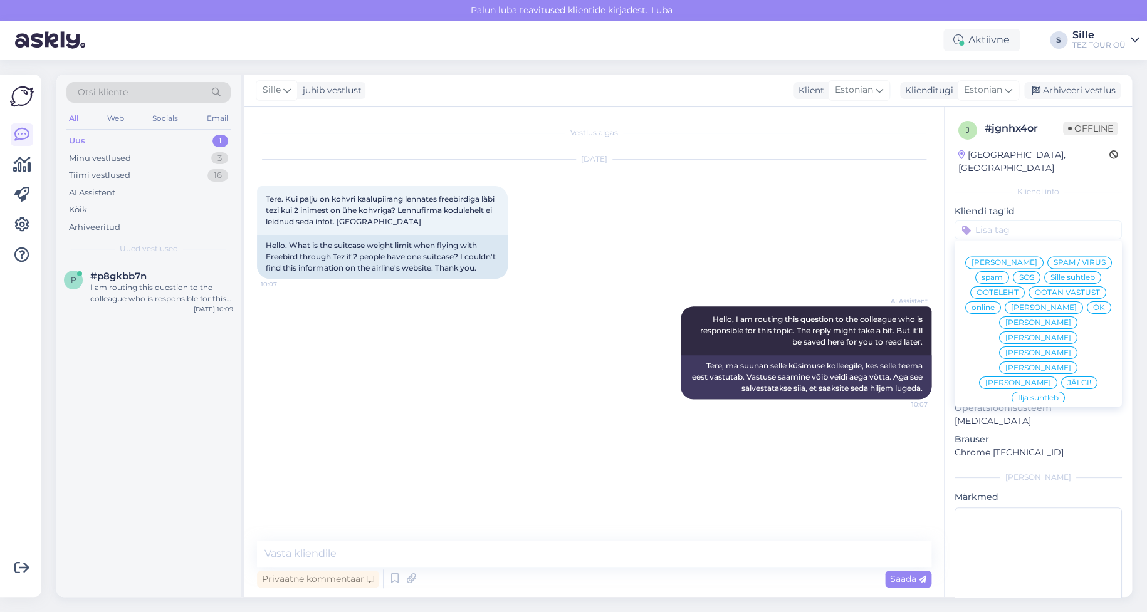
click at [1050, 276] on span "Sille suhtleb" at bounding box center [1072, 278] width 44 height 8
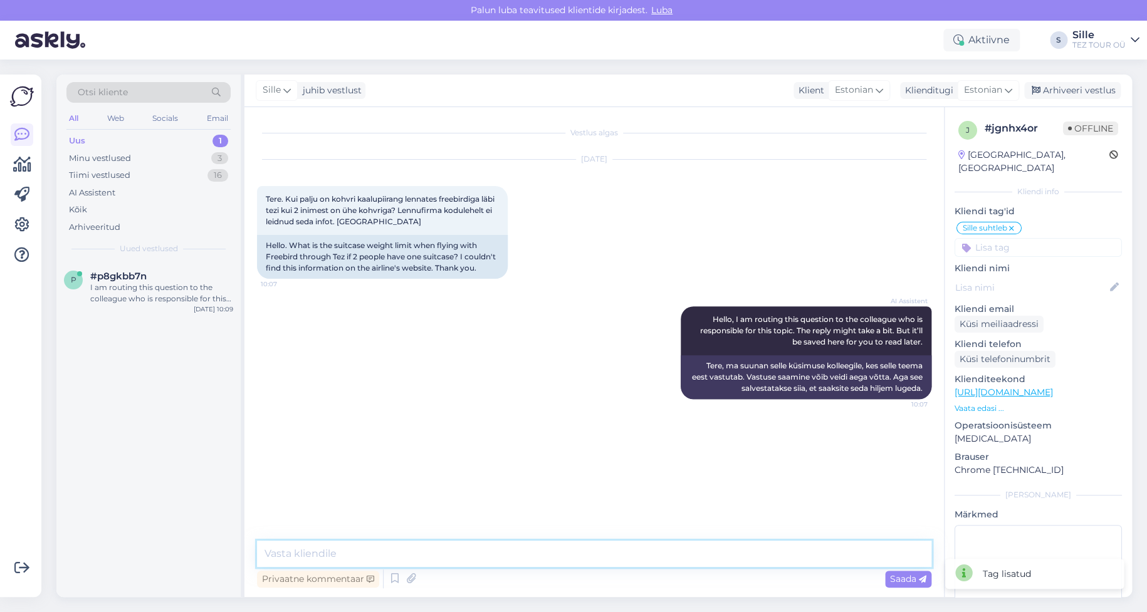
drag, startPoint x: 315, startPoint y: 550, endPoint x: 318, endPoint y: 565, distance: 15.2
click at [315, 549] on textarea at bounding box center [594, 554] width 674 height 26
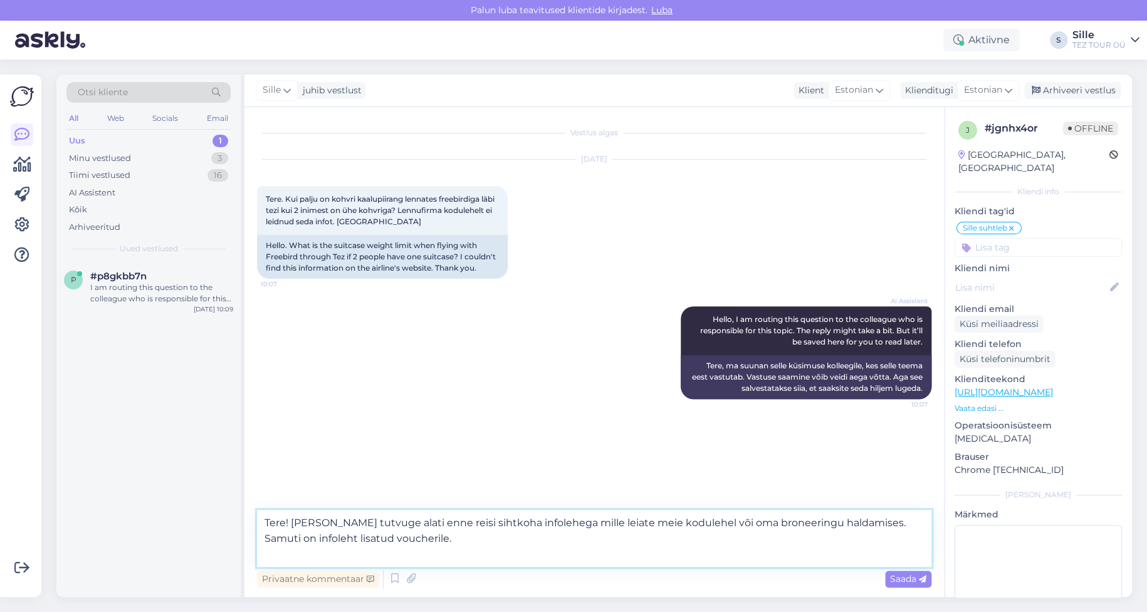
paste textarea "Registreeritava pagasi piirmäär on 20 kg reisija kohta. Alla 2-aastasel oma ist…"
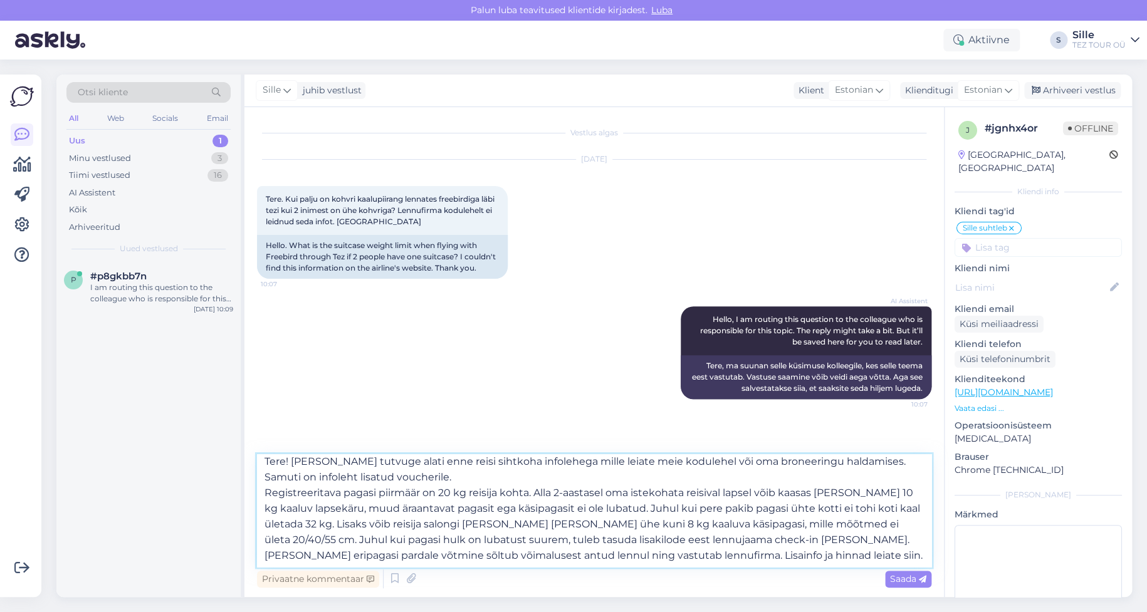
scroll to position [7, 0]
drag, startPoint x: 271, startPoint y: 555, endPoint x: 748, endPoint y: 563, distance: 477.6
click at [751, 563] on textarea "Tere! [PERSON_NAME] tutvuge alati enne reisi sihtkoha infolehega mille leiate m…" at bounding box center [594, 510] width 674 height 113
click at [711, 565] on textarea "Tere! [PERSON_NAME] tutvuge alati enne reisi sihtkoha infolehega mille leiate m…" at bounding box center [594, 510] width 674 height 113
click at [751, 558] on textarea "Tere! [PERSON_NAME] tutvuge alati enne reisi sihtkoha infolehega mille leiate m…" at bounding box center [594, 510] width 674 height 113
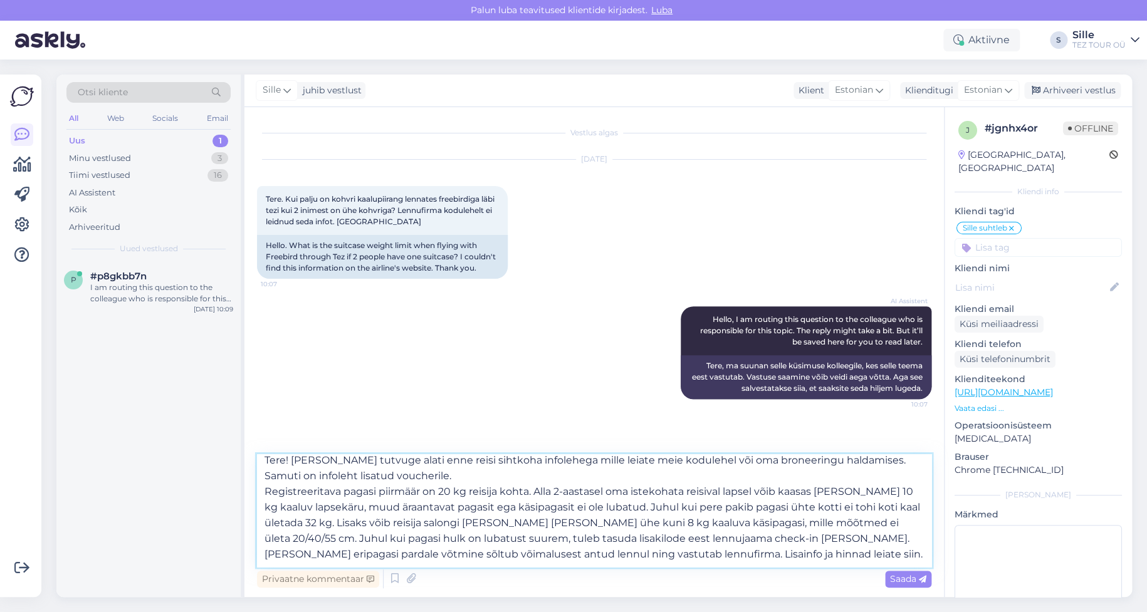
click at [810, 533] on textarea "Tere! [PERSON_NAME] tutvuge alati enne reisi sihtkoha infolehega mille leiate m…" at bounding box center [594, 510] width 674 height 113
drag, startPoint x: 731, startPoint y: 554, endPoint x: 871, endPoint y: 558, distance: 140.4
click at [879, 554] on textarea "Tere! [PERSON_NAME] tutvuge alati enne reisi sihtkoha infolehega mille leiate m…" at bounding box center [594, 510] width 674 height 113
type textarea "Tere! [PERSON_NAME] tutvuge alati enne reisi sihtkoha infolehega mille leiate m…"
click at [905, 579] on span "Saada" at bounding box center [908, 578] width 36 height 11
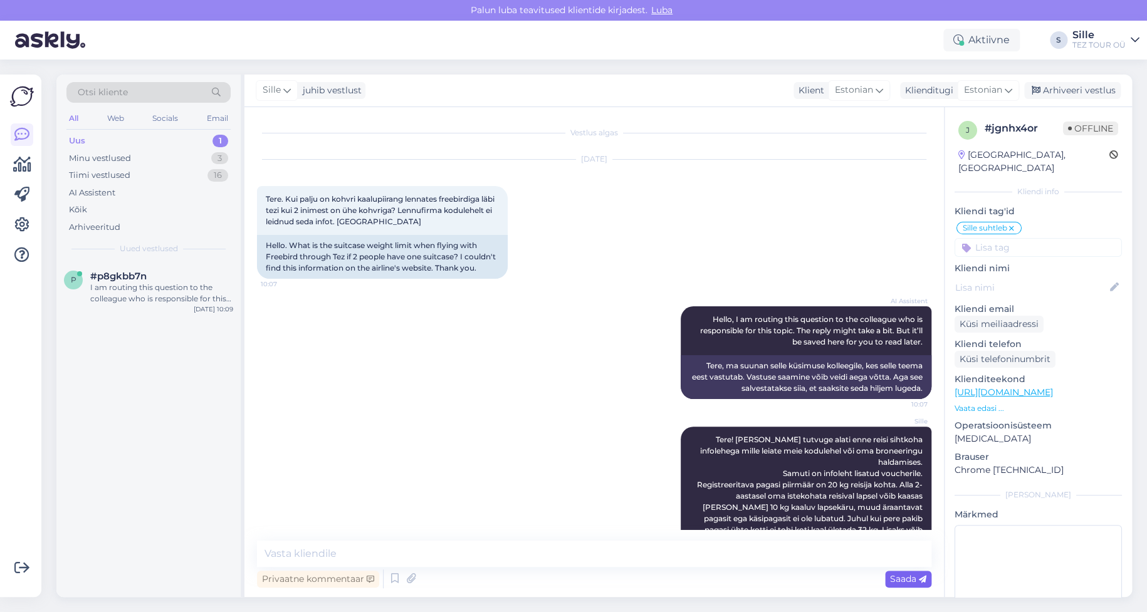
scroll to position [0, 0]
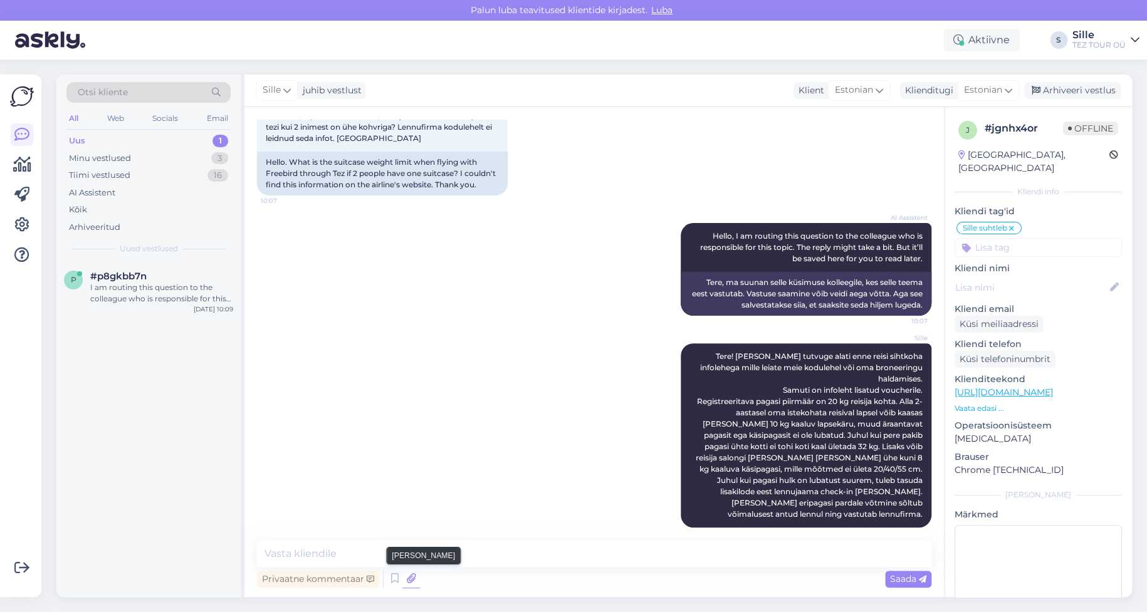
click at [412, 576] on icon at bounding box center [411, 579] width 18 height 19
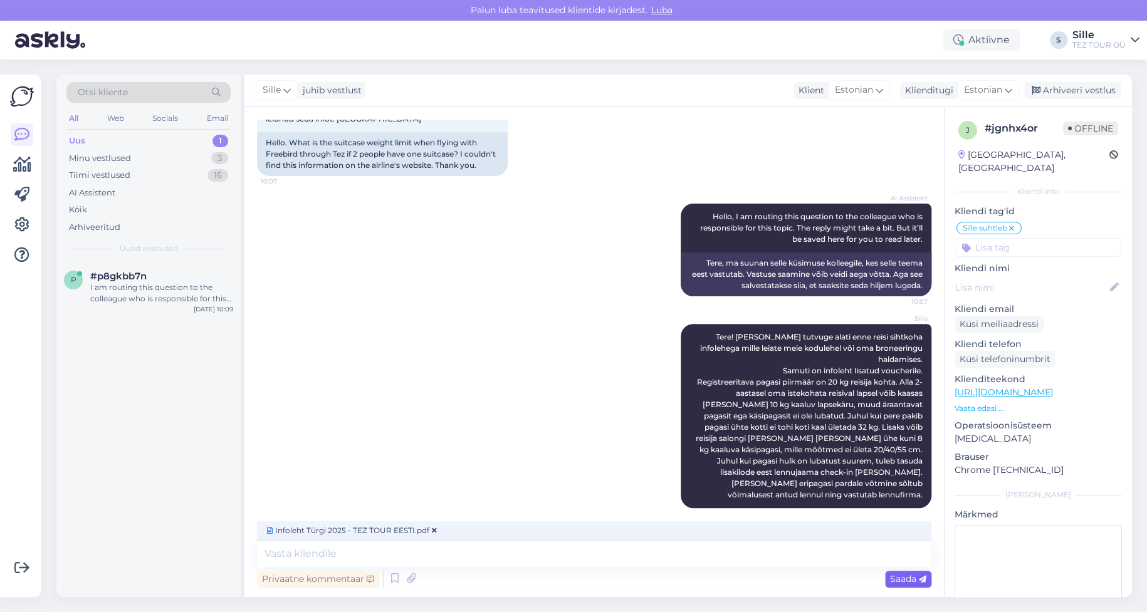
click at [899, 576] on span "Saada" at bounding box center [908, 578] width 36 height 11
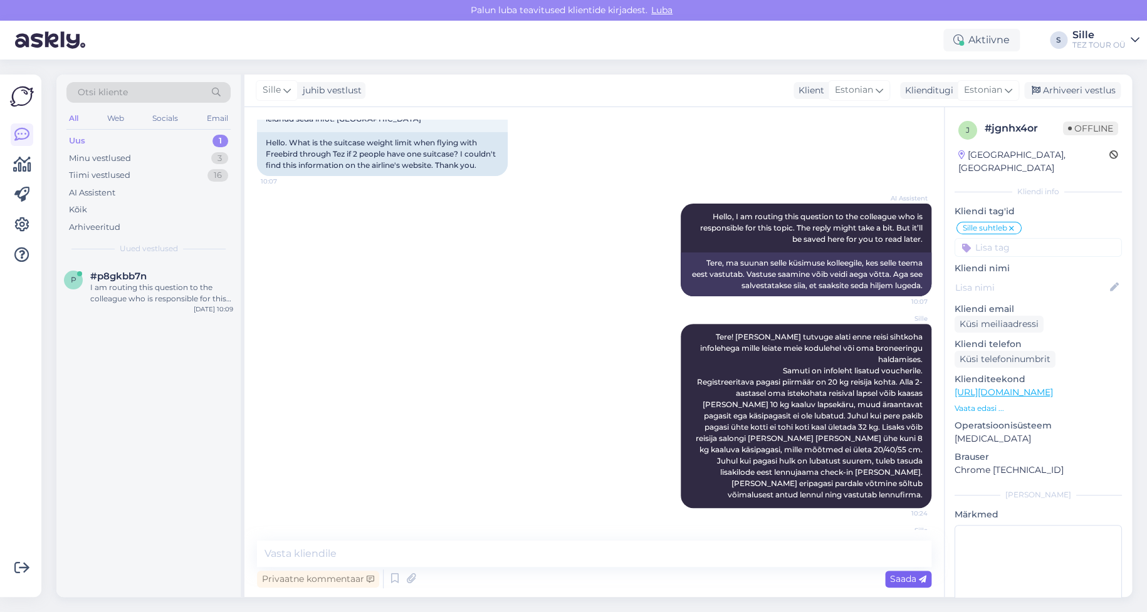
scroll to position [138, 0]
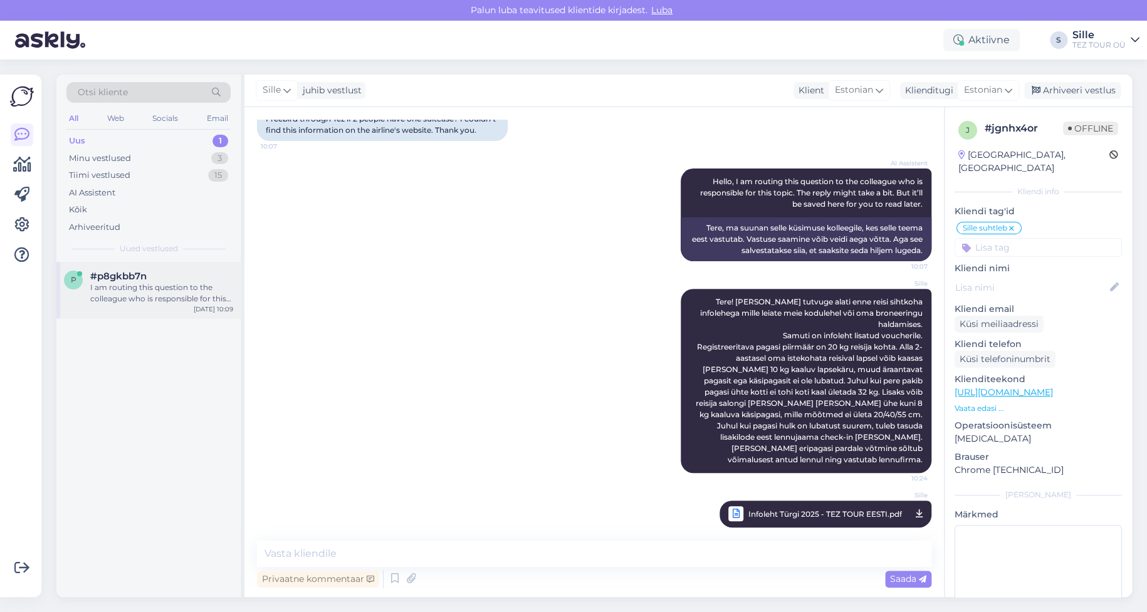
click at [138, 287] on div "I am routing this question to the colleague who is responsible for this topic. …" at bounding box center [161, 293] width 143 height 23
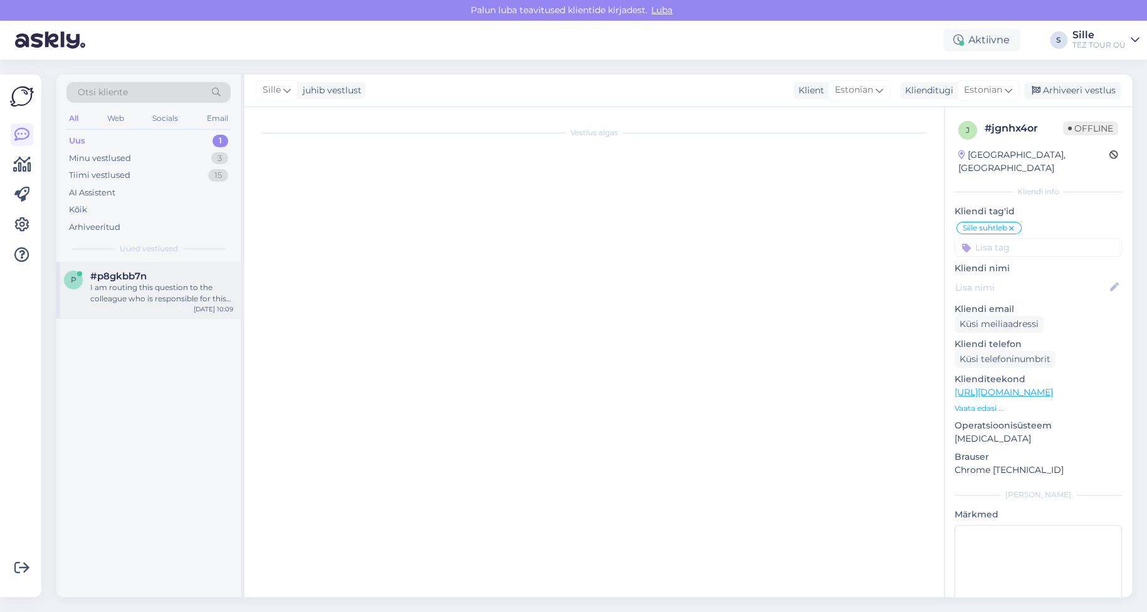
scroll to position [46, 0]
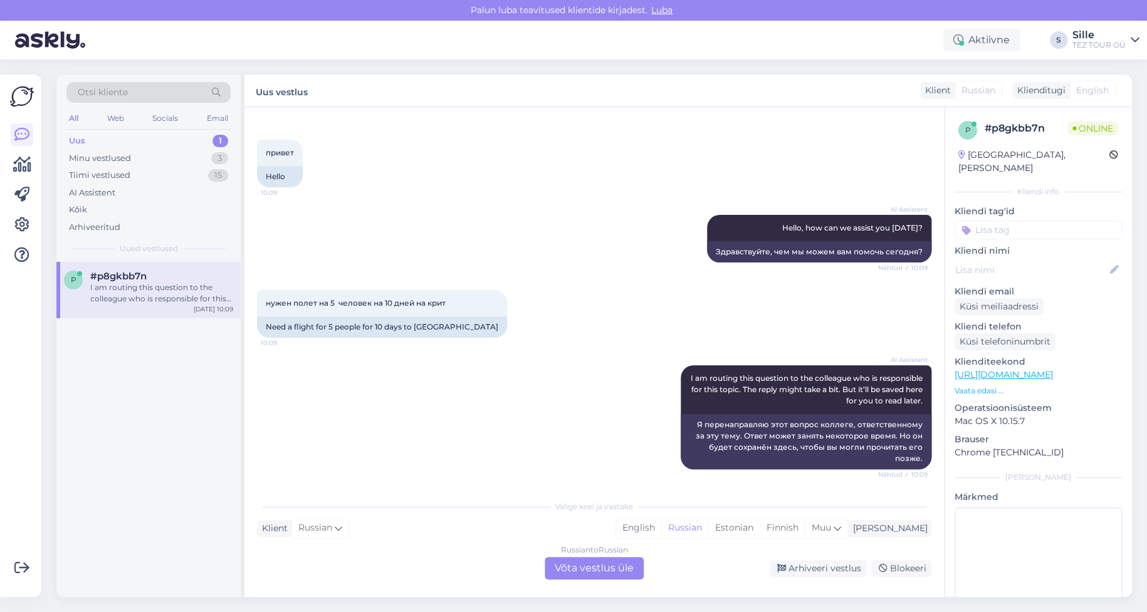
click at [587, 567] on div "Russian to Russian Võta vestlus üle" at bounding box center [594, 568] width 99 height 23
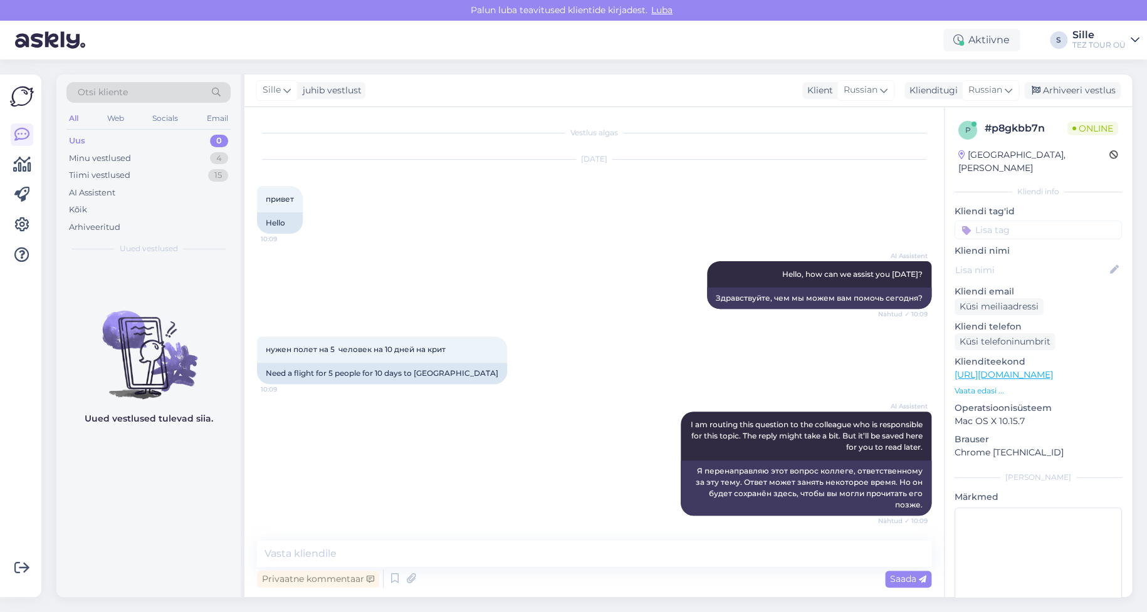
click at [986, 221] on input at bounding box center [1037, 230] width 167 height 19
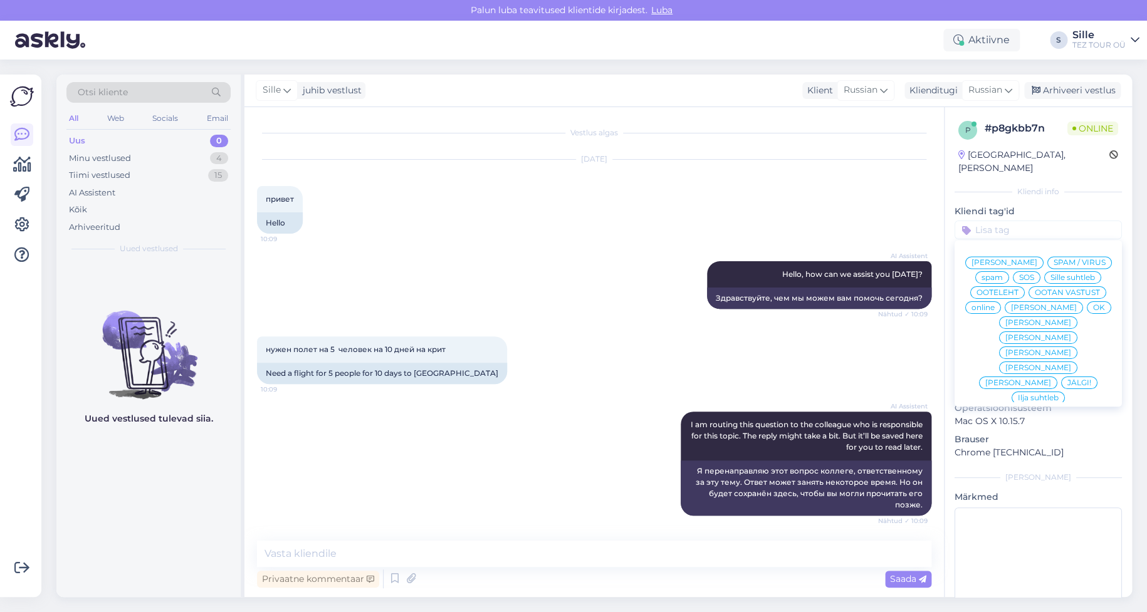
click at [1050, 276] on span "Sille suhtleb" at bounding box center [1072, 278] width 44 height 8
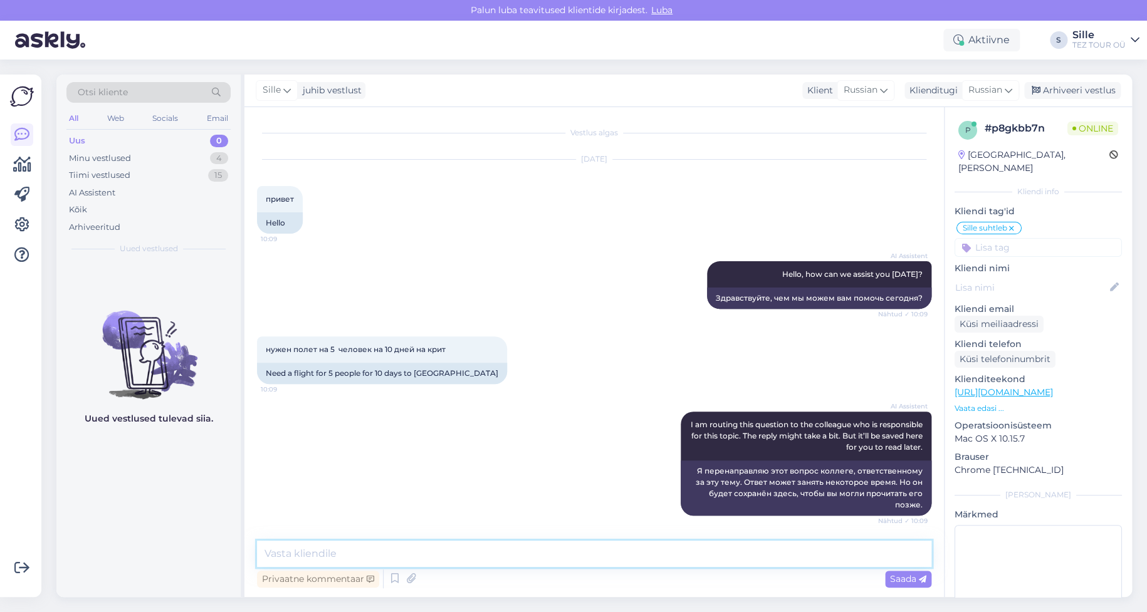
click at [368, 553] on textarea at bounding box center [594, 554] width 674 height 26
drag, startPoint x: 996, startPoint y: 88, endPoint x: 993, endPoint y: 98, distance: 10.5
click at [992, 89] on span "Russian" at bounding box center [985, 90] width 34 height 14
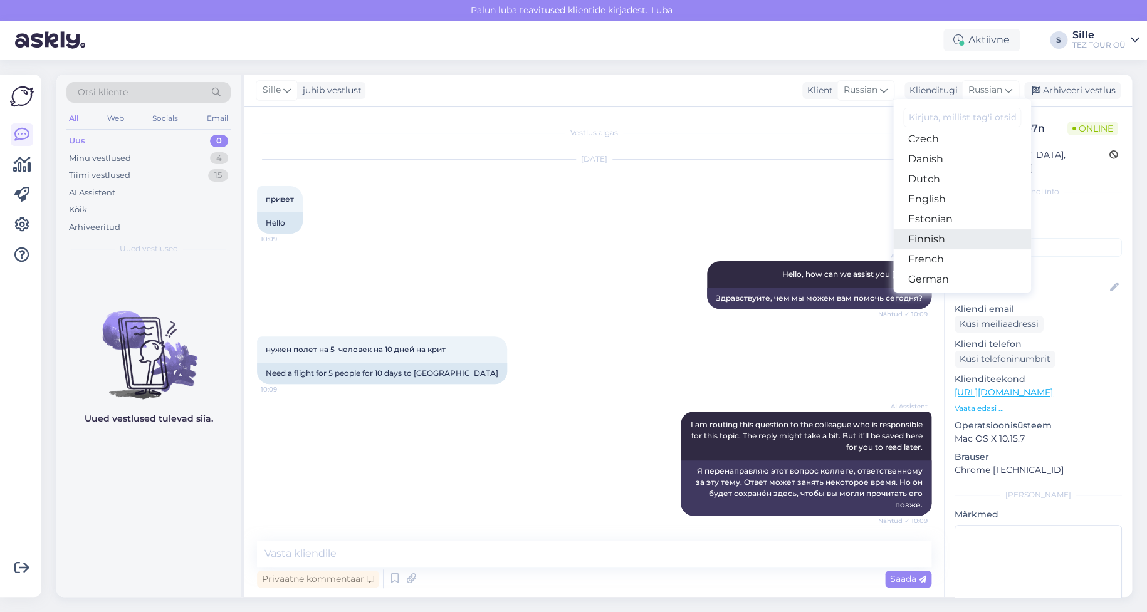
scroll to position [125, 0]
click at [948, 180] on link "Estonian" at bounding box center [962, 181] width 138 height 20
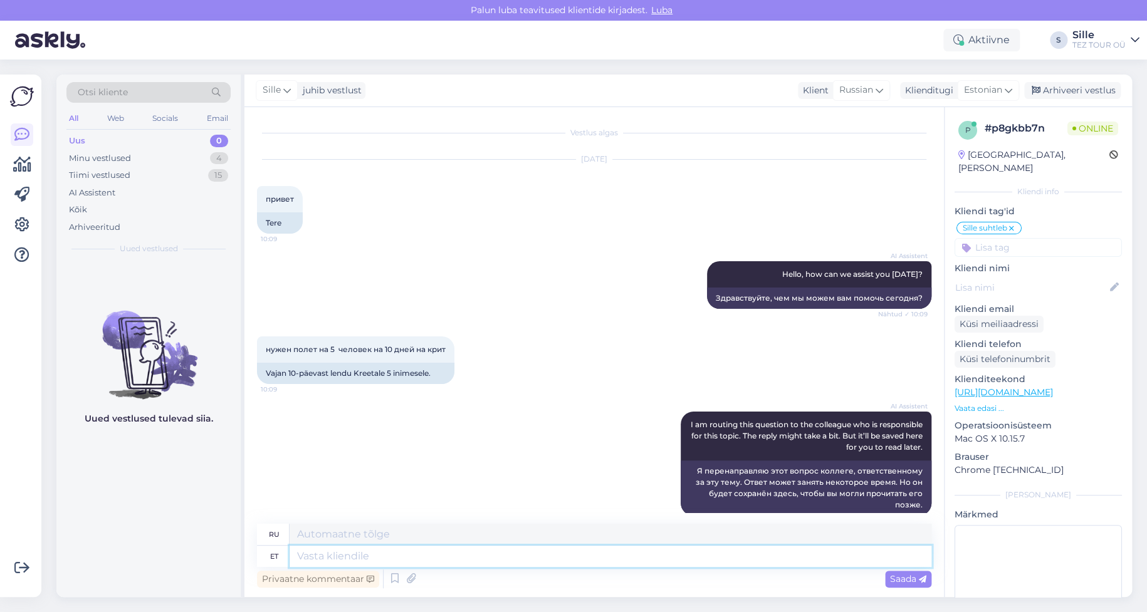
drag, startPoint x: 321, startPoint y: 556, endPoint x: 335, endPoint y: 559, distance: 13.5
click at [322, 556] on textarea at bounding box center [610, 556] width 642 height 21
type textarea "Tere!"
type textarea "Привет!"
type textarea "Tere! Tänan"
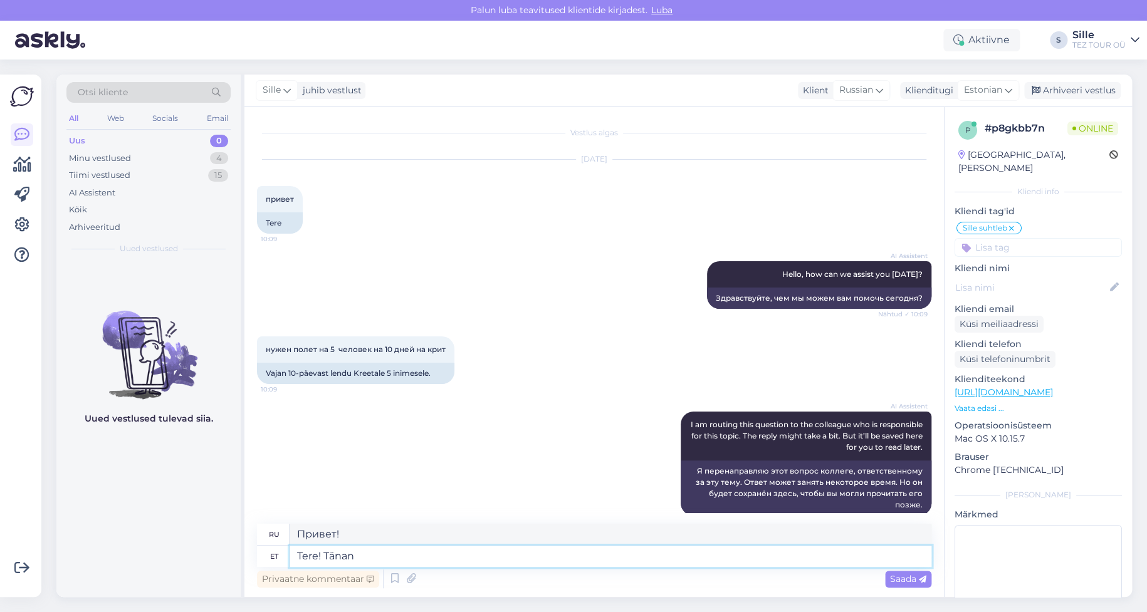
type textarea "Привет! [GEOGRAPHIC_DATA]."
type textarea "Tere! Tänan Teid päringu"
type textarea "Здравствуйте! Спасибо за ваш запрос."
type textarea "Tere! Tänan Teid päringu eest. [GEOGRAPHIC_DATA]"
type textarea "Здравствуйте! Спасибо за ваш запрос. Пожалуйста."
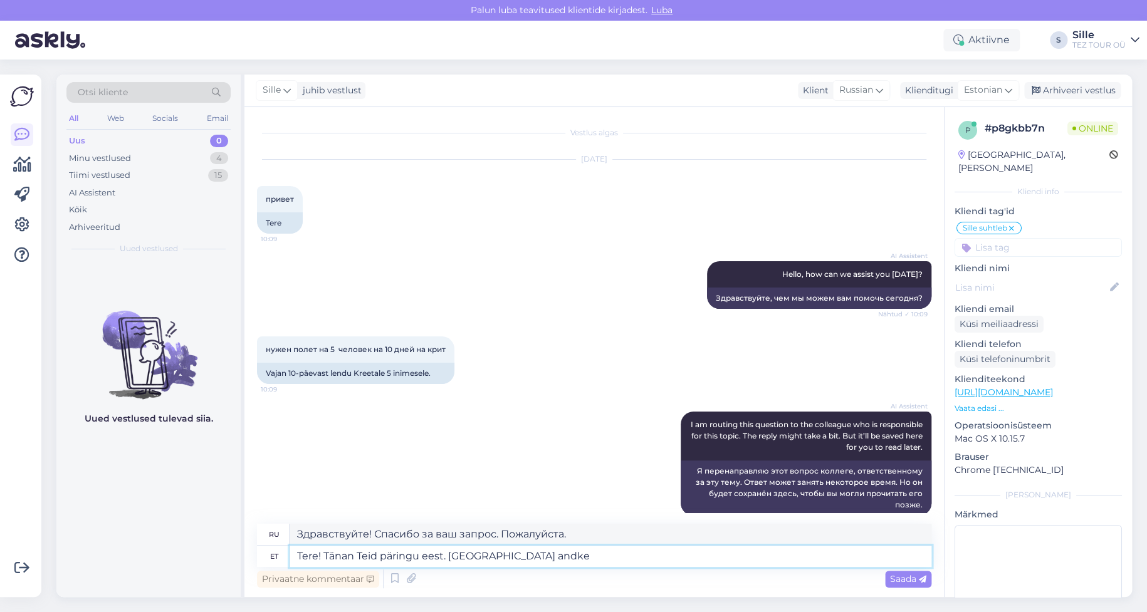
type textarea "Tere! Tänan Teid päringu eest. [GEOGRAPHIC_DATA] andke"
type textarea "Здравствуйте! Спасибо за ваш запрос. Пожалуйста, дайте"
type textarea "Tere! Tänan Teid päringu eest. [PERSON_NAME] andke teada m"
type textarea "Здравствуйте! Спасибо за ваш запрос. Пожалуйста, дайте мне знать."
type textarea "Tere! Tänan Teid päringu eest. [PERSON_NAME] andke teada mill"
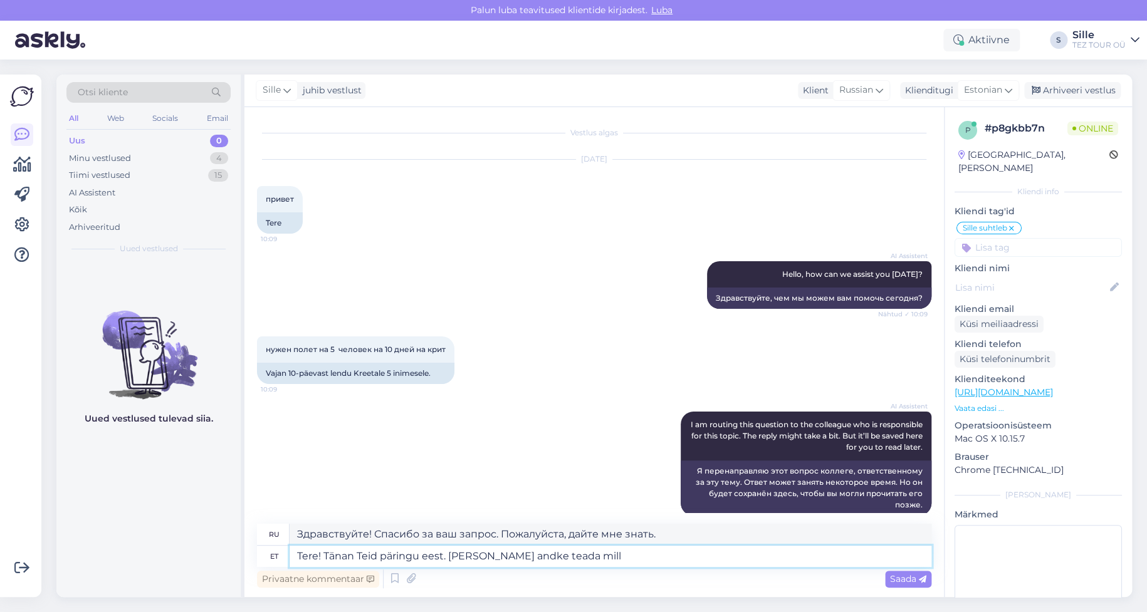
type textarea "Здравствуйте! Спасибо за ваш запрос. Пожалуйста, дайте мне знать, что"
type textarea "Tere! Tänan Teid päringu eest. [PERSON_NAME] andke teada millal s"
type textarea "Здравствуйте! Спасибо за ваш запрос. Пожалуйста, сообщите мне, когда"
type textarea "Tere! Tänan Teid päringu eest. [PERSON_NAME] andke teada millal soovite"
type textarea "Здравствуйте! Спасибо за ваш запрос. Пожалуйста, сообщите мне, когда вы хотели …"
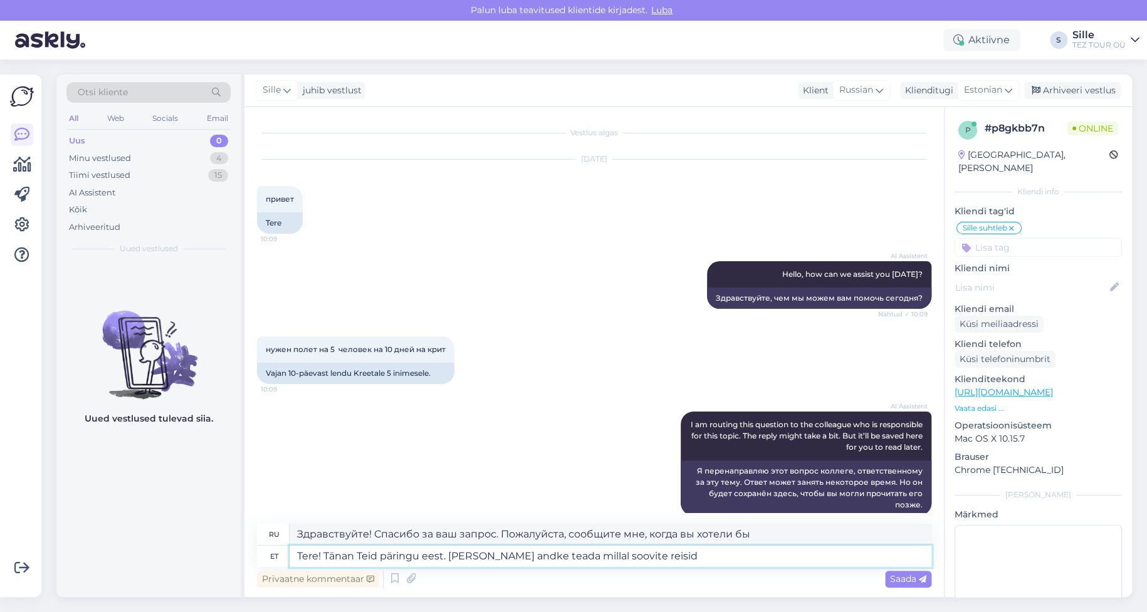
type textarea "Tere! Tänan Teid päringu eest. [PERSON_NAME] andke teada millal soovite reisida"
type textarea "Здравствуйте! Спасибо за ваш запрос. Пожалуйста, сообщите нам, когда вы планиру…"
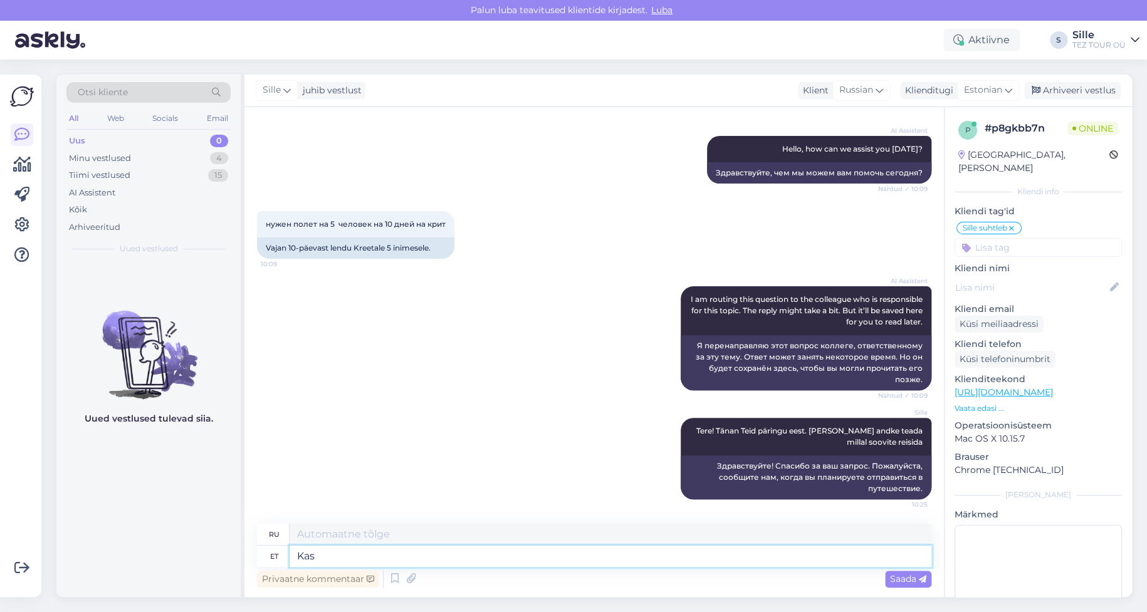
type textarea "Kas"
type textarea "Является"
type textarea "Kas kõik"
type textarea "Все ли"
type textarea "Kas kõik reisijad"
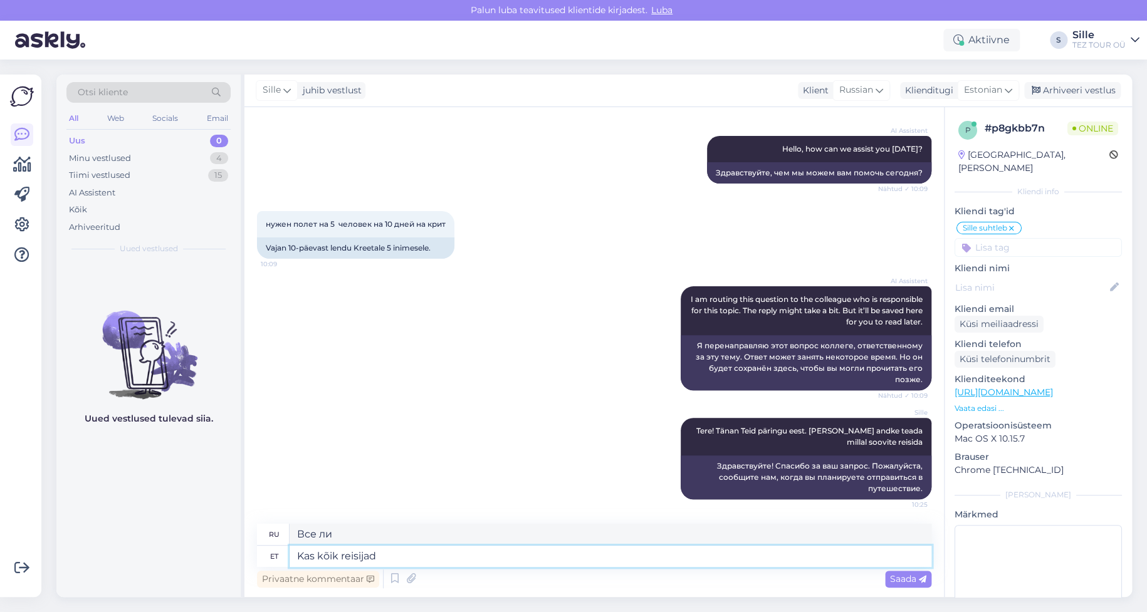
type textarea "Все пассажиры?"
type textarea "Kas kõik reisijad on täiskasvan"
type textarea "Все пассажиры взрослые?"
type textarea "Kas kõik reisijad on täiskasvanud?"
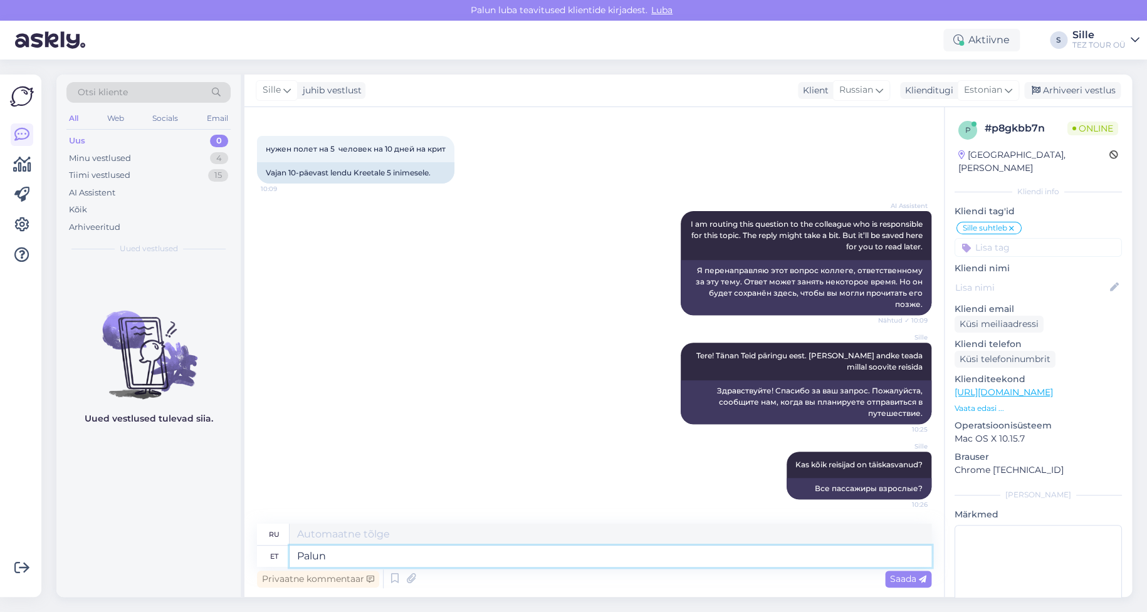
type textarea "Palun"
type textarea "Пожалуйста"
type textarea "Palun kirjutage o"
type textarea "Пожалуйста, напишите"
type textarea "Palun kirjutage oma"
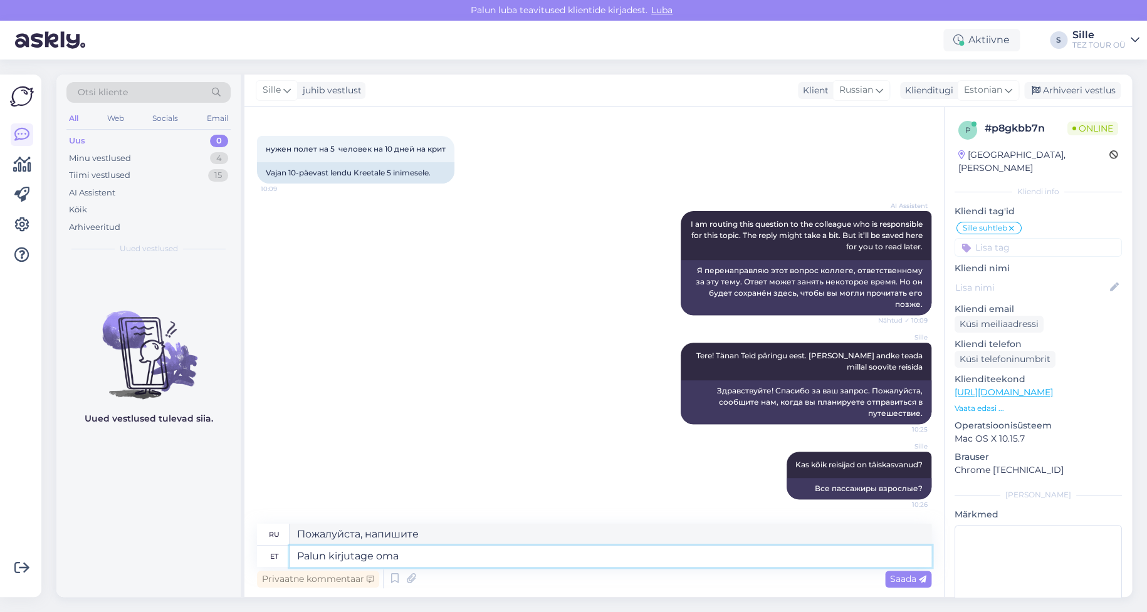
type textarea "Пожалуйста, напишите ваш"
type textarea "Palun kirjutage oma meiliaadress k"
type textarea "Пожалуйста, введите свой адрес электронной почты."
type textarea "Palun kirjutage oma meiliaadress kuhu s"
type textarea "Пожалуйста, введите свой адрес электронной почты, где"
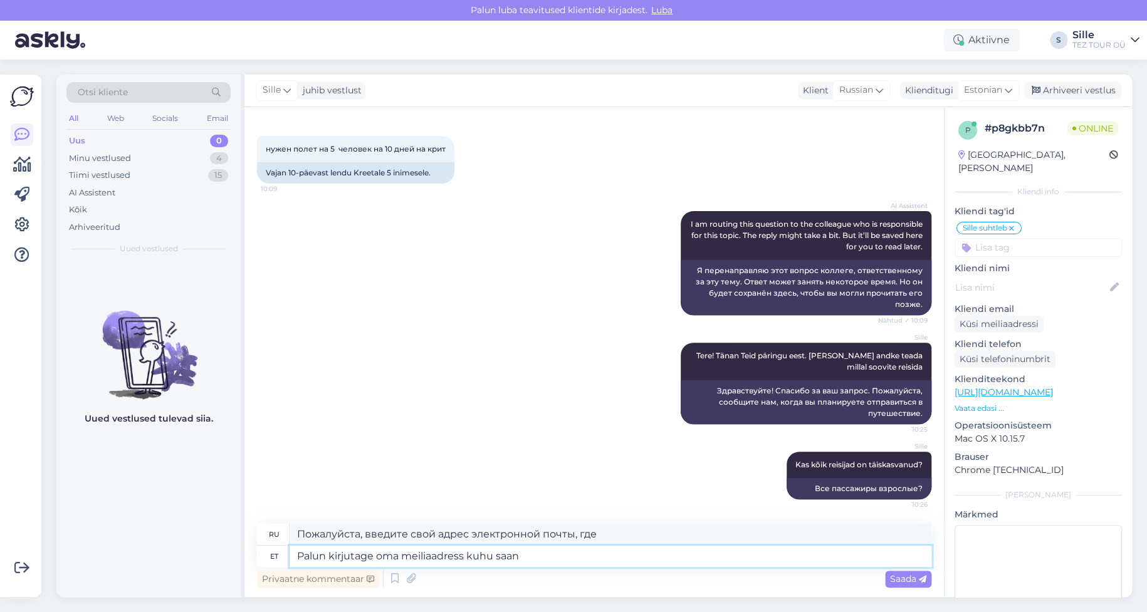
type textarea "Palun kirjutage oma meiliaadress kuhu saan"
type textarea "Пожалуйста, напишите свой адрес электронной почты, по которому я смогу"
type textarea "Palun kirjutage oma meiliaadress kuhu saan saata"
type textarea "Напишите, пожалуйста, адрес электронной почты, на который я могу его отправить."
type textarea "Palun kirjutage oma meiliaadress kuhu saan saata Teile"
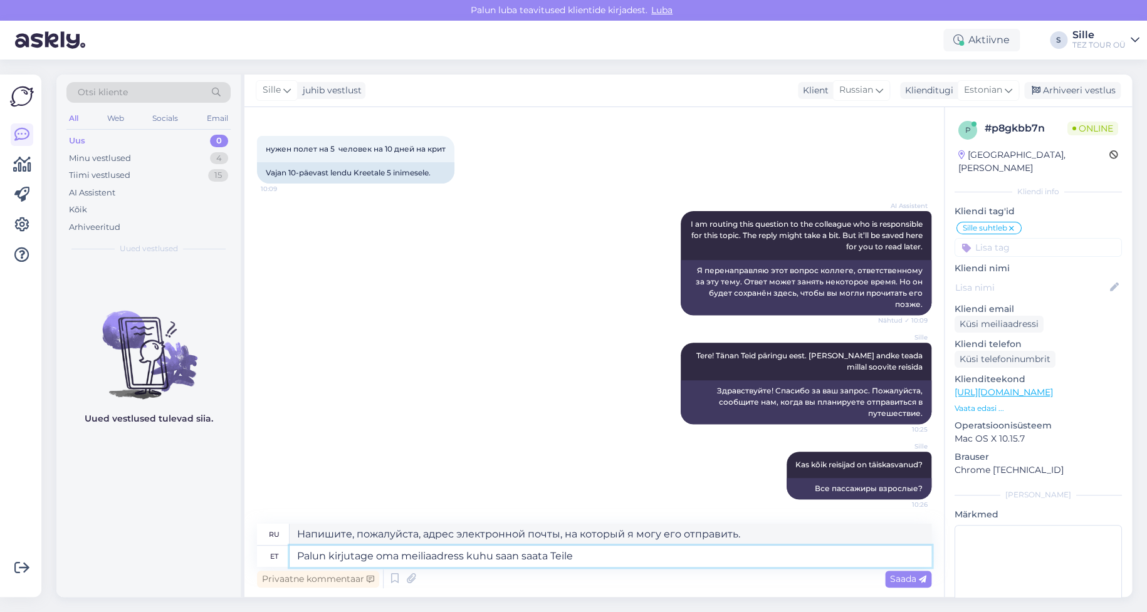
type textarea "Напишите, пожалуйста, Ваш адрес электронной почты, на который я смогу Вам его о…"
type textarea "[PERSON_NAME] kirjutage oma meiliaadress kuhu saan saata Teile pakkumised"
type textarea "Напишите, пожалуйста, Ваш адрес электронной почты, на который я смогу отправлят…"
type textarea "[PERSON_NAME] kirjutage oma meiliaadress kuhu saan saata Teile pakkumised"
click at [905, 576] on span "Saada" at bounding box center [908, 578] width 36 height 11
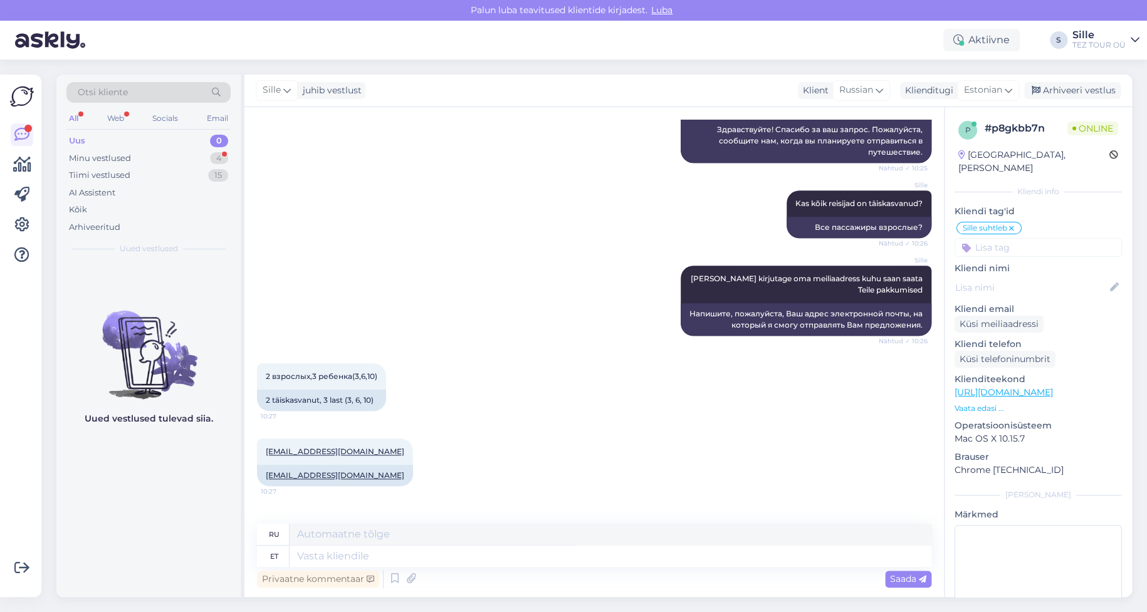
scroll to position [523, 0]
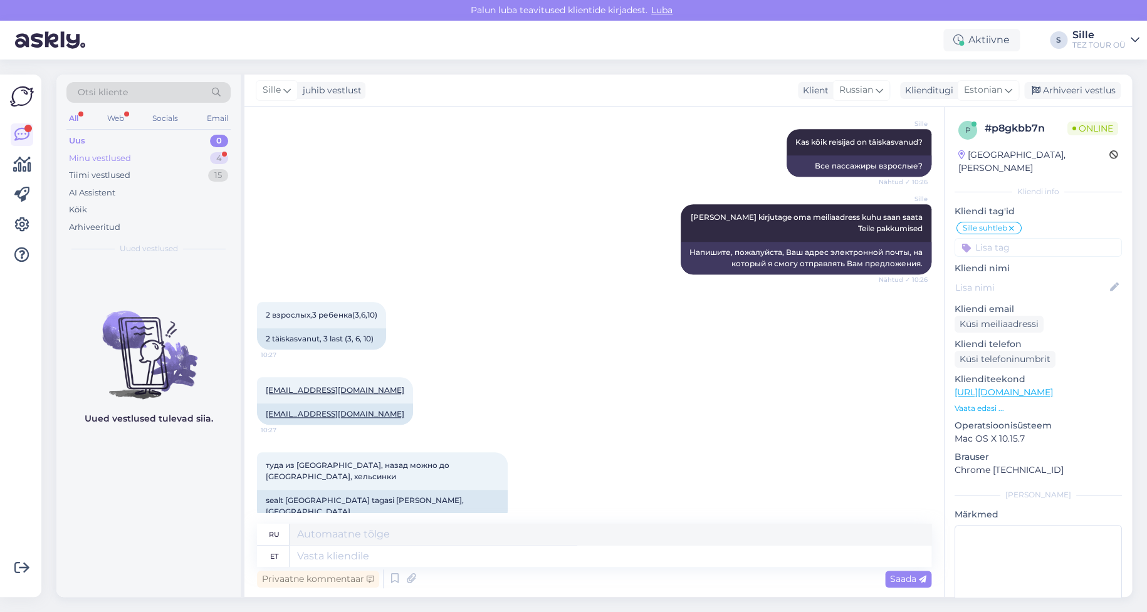
click at [192, 158] on div "Minu vestlused 4" at bounding box center [148, 159] width 164 height 18
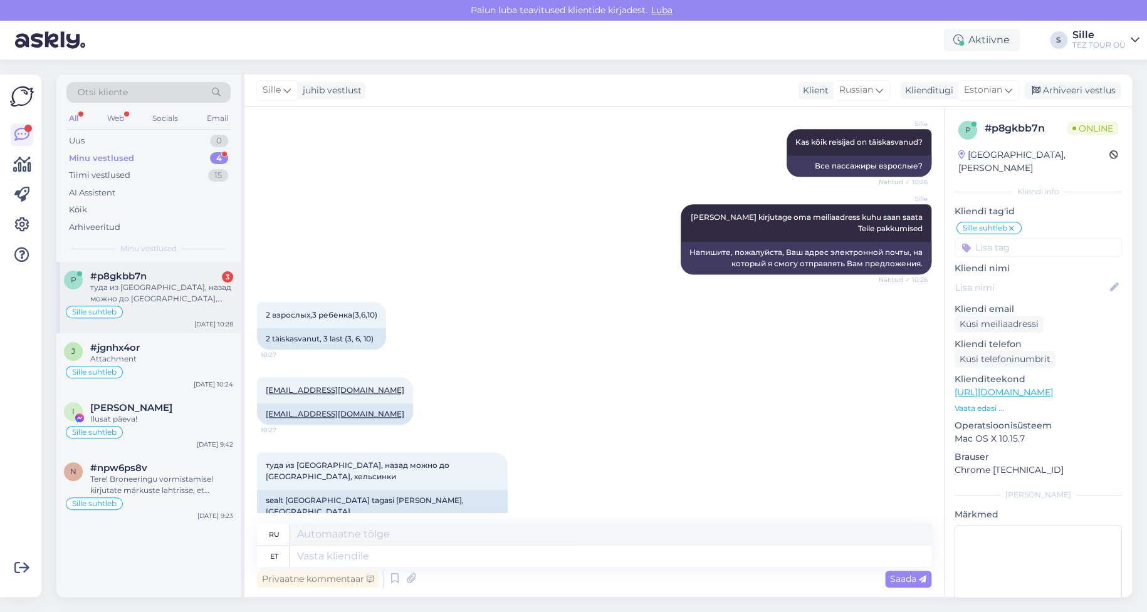
click at [177, 295] on div "туда из [GEOGRAPHIC_DATA], назад можно до [GEOGRAPHIC_DATA], хельсинки" at bounding box center [161, 293] width 143 height 23
click at [318, 560] on textarea at bounding box center [610, 556] width 642 height 21
type textarea "[PERSON_NAME]"
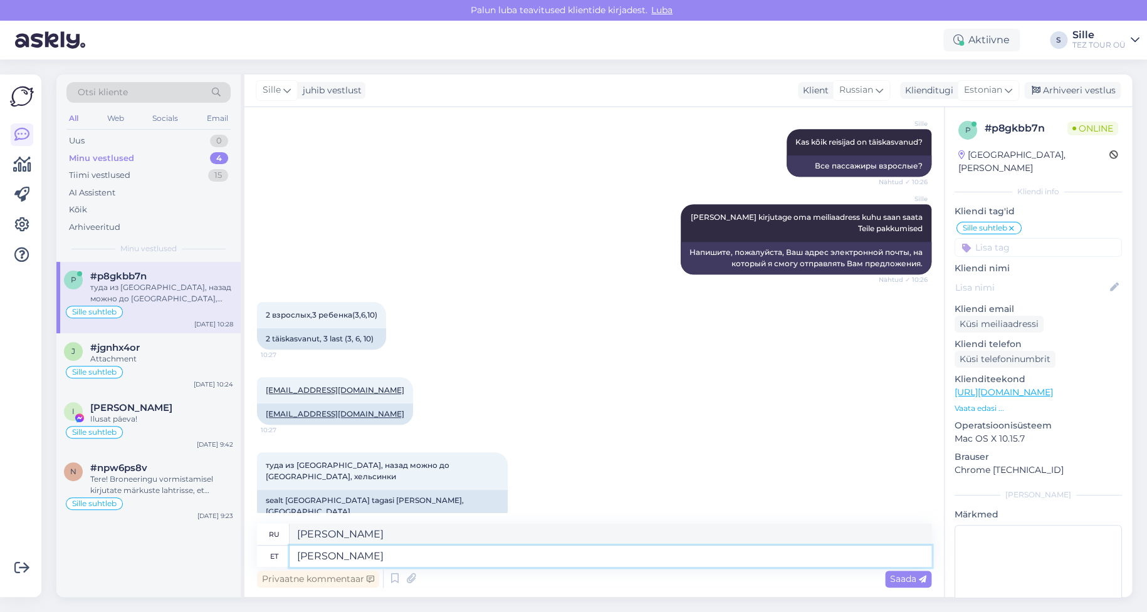
type textarea "И что?"
type textarea "[PERSON_NAME]"
type textarea "И когда?"
type textarea "Ja millal Te s"
type textarea "И когда ты будешь"
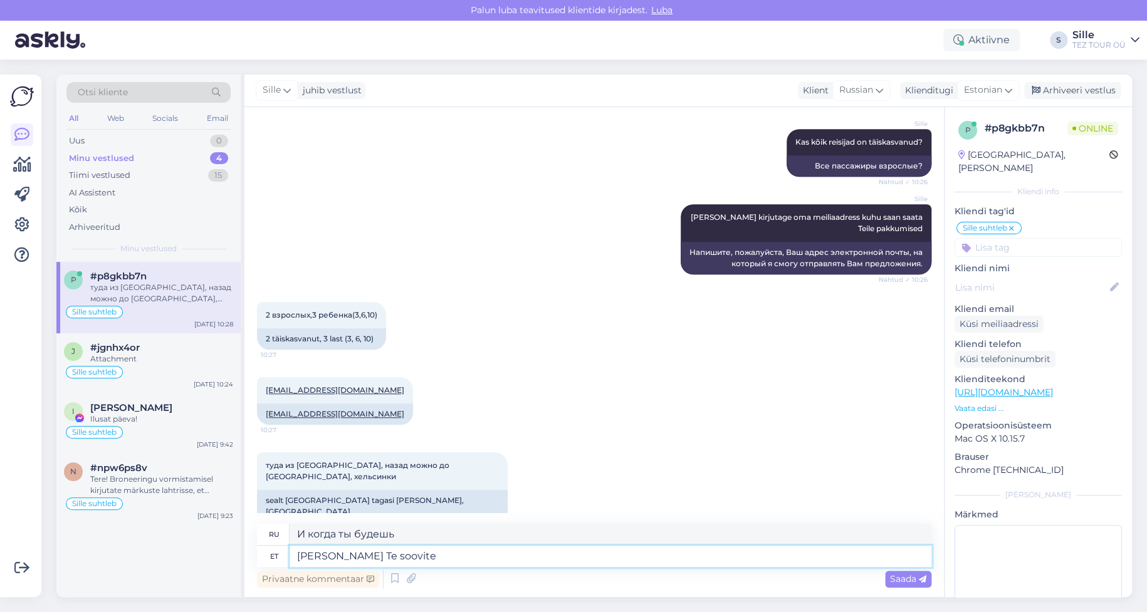
type textarea "[PERSON_NAME] Te soovite"
type textarea "А когда вы хотите?"
type textarea "[PERSON_NAME] Te soovite reisida"
type textarea "А когда вы хотите отправиться в путешествие?"
click at [571, 411] on div "[EMAIL_ADDRESS][DOMAIN_NAME] 10:27 [EMAIL_ADDRESS][DOMAIN_NAME]" at bounding box center [594, 400] width 674 height 75
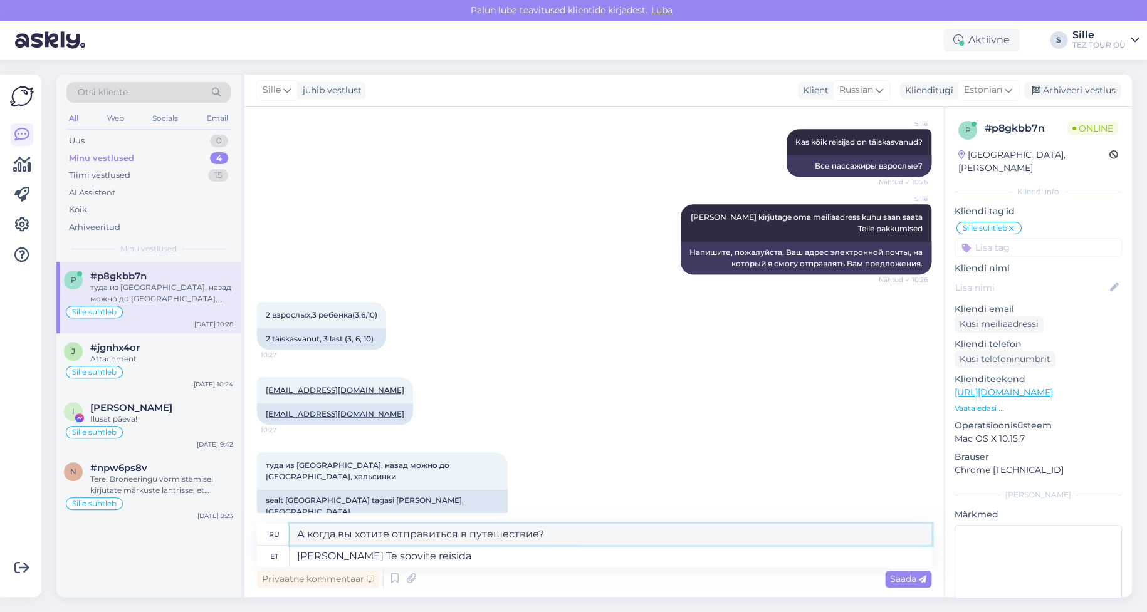
click at [355, 534] on textarea "А когда вы хотите отправиться в путешествие?" at bounding box center [610, 534] width 642 height 21
drag, startPoint x: 338, startPoint y: 556, endPoint x: 491, endPoint y: 556, distance: 152.9
click at [491, 556] on textarea "[PERSON_NAME] Te soovite reisida" at bounding box center [610, 556] width 642 height 21
type textarea "Ja mill"
type textarea "И что?"
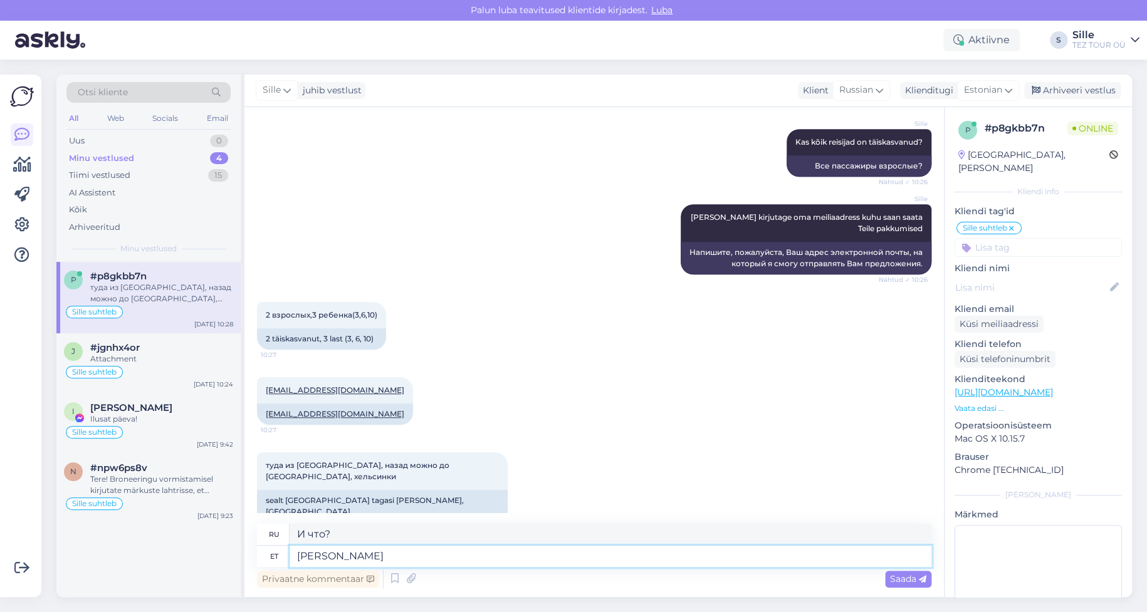
type textarea "[PERSON_NAME]"
type textarea "И какой вид"
type textarea "[PERSON_NAME] on T"
type textarea "И каково это?"
type textarea "[PERSON_NAME] on Teile s"
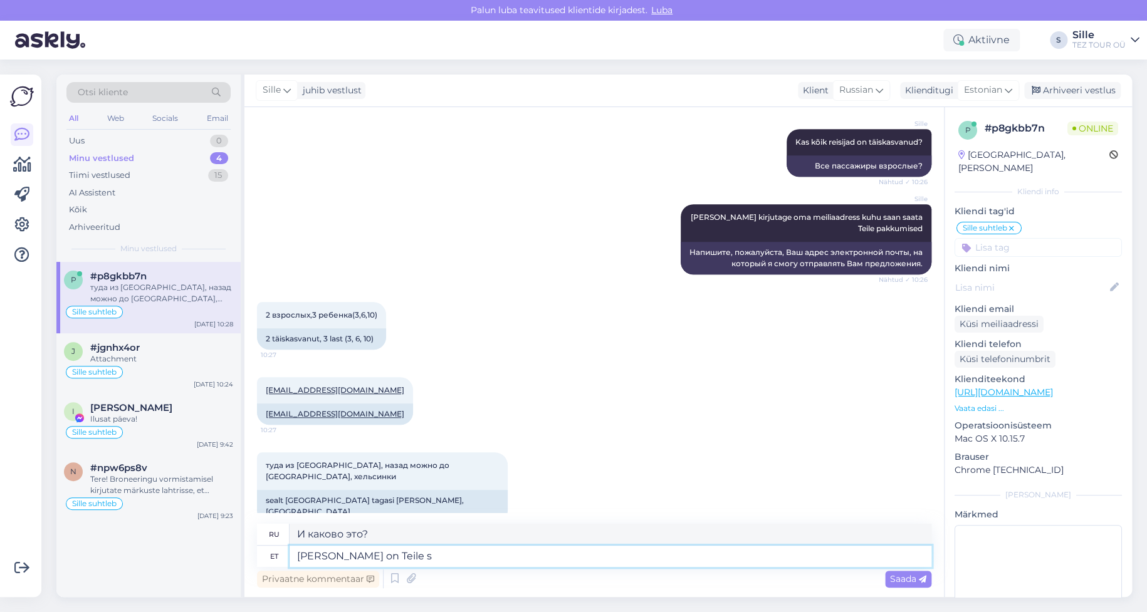
type textarea "А каково это для вас?"
type textarea "[PERSON_NAME] on Teile sobilik"
type textarea "А какой из них подойдет именно вам?"
type textarea "[PERSON_NAME] on Teile sobilik reisiperiood"
type textarea "Какой период путешествия вам подходит?"
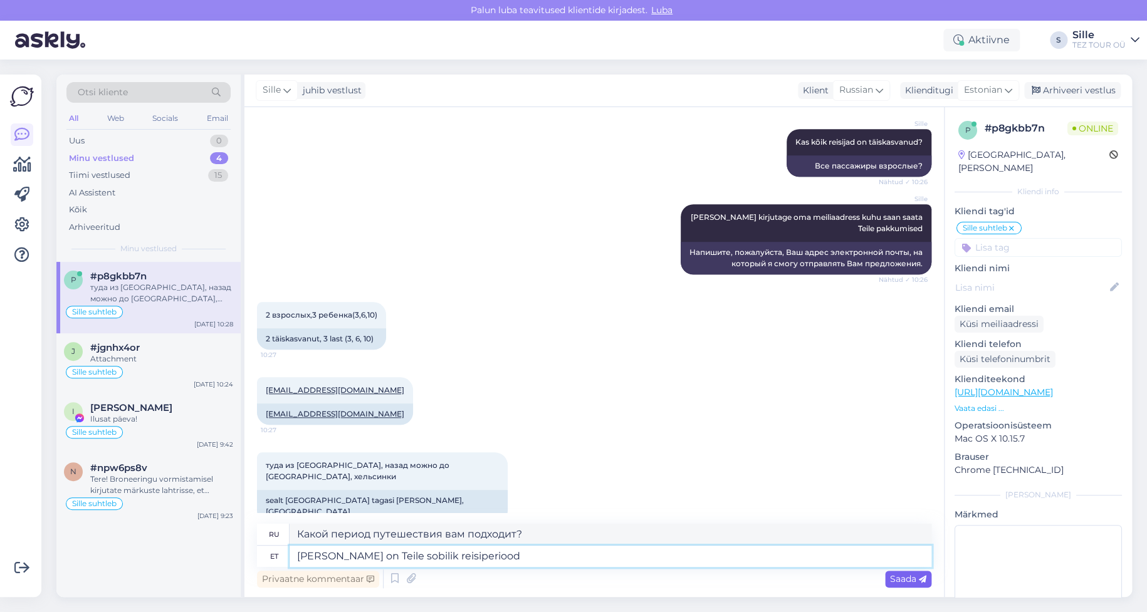
type textarea "[PERSON_NAME] on Teile sobilik reisiperiood"
click at [915, 578] on span "Saada" at bounding box center [908, 578] width 36 height 11
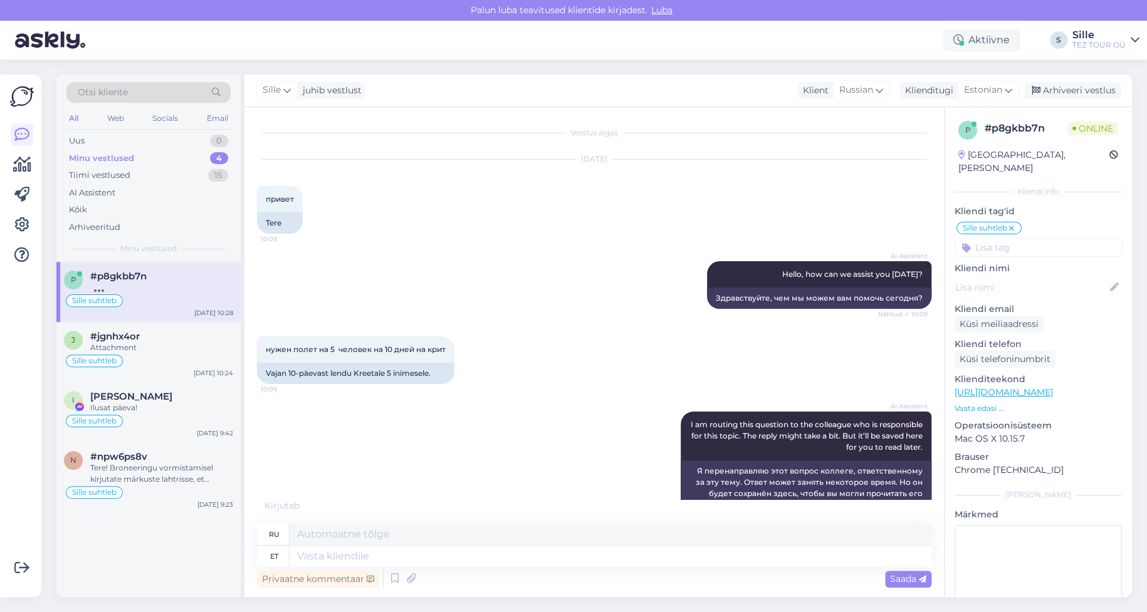
scroll to position [674, 0]
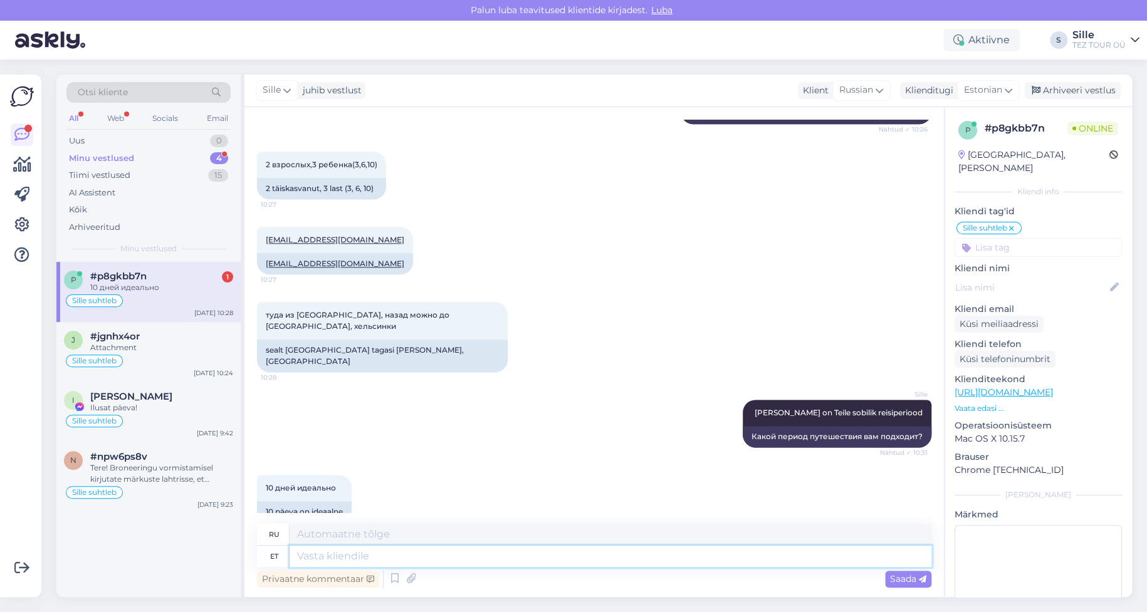
click at [327, 556] on textarea at bounding box center [610, 556] width 642 height 21
type textarea "Saan"
type textarea "Я могу"
type textarea "[PERSON_NAME]"
type textarea "Я понимаю."
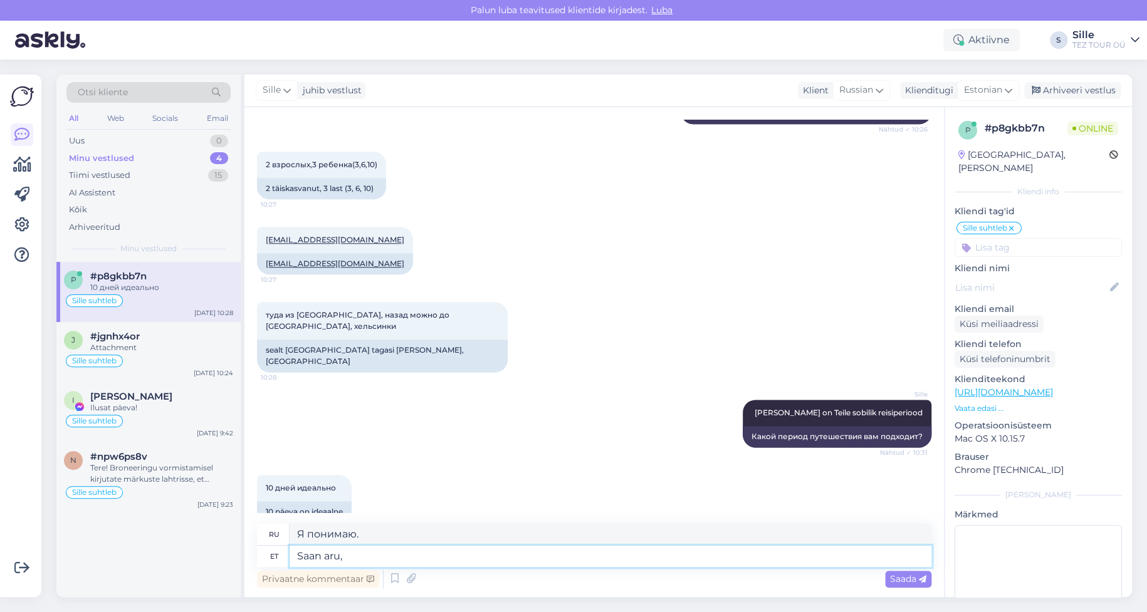
type textarea "Saan aru,"
type textarea "Я понимаю,"
type textarea "Saan aru, et"
type textarea "Я понимаю, что"
type textarea "Saan aru, et 10"
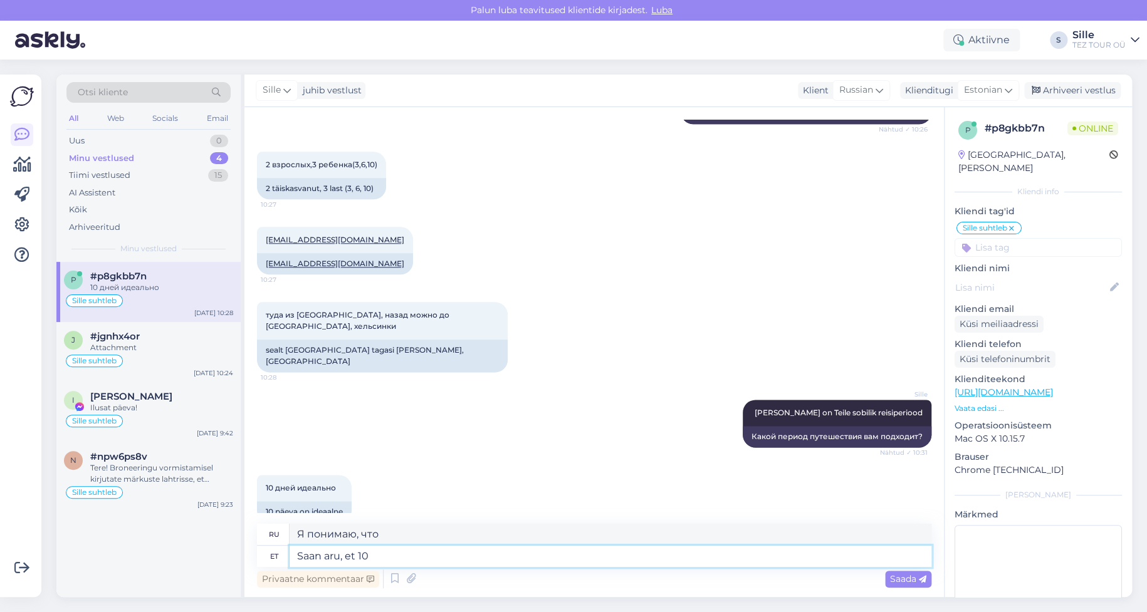
type textarea "Я понимаю, что 10"
type textarea "Saan aru, et 10 päeva, a"
type textarea "Я понимаю, что 10 дней,"
type textarea "Saan aru, et 10 päeva, aga"
type textarea "Я понимаю, что это 10 дней, но"
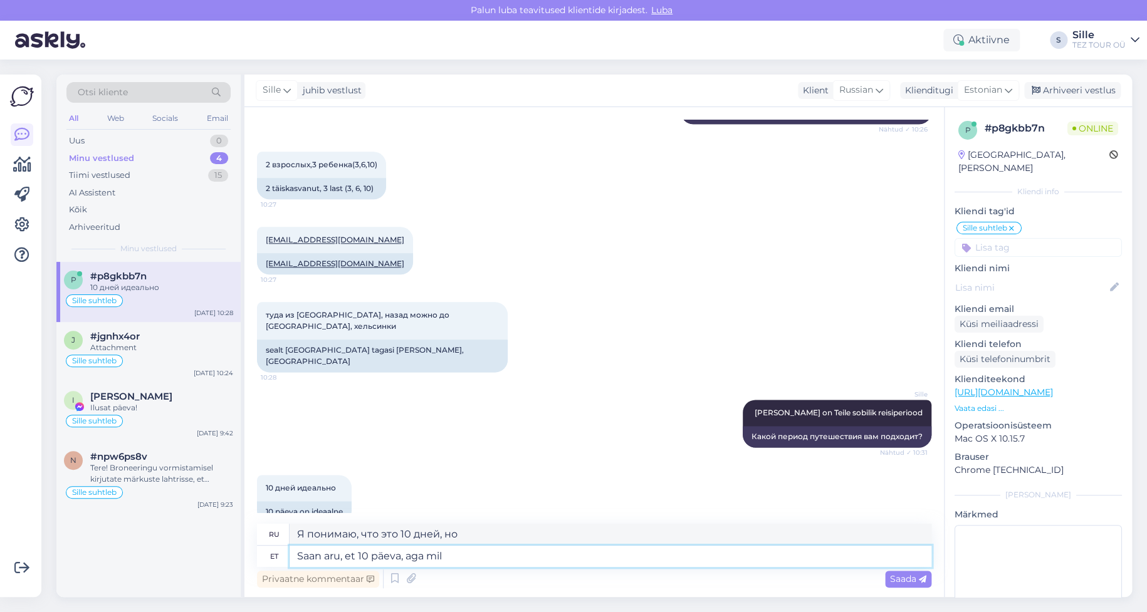
type textarea "Saan aru, et 10 päeva, aga mill"
type textarea "Я понимаю, что это 10 дней, но что?"
type textarea "Saan aru, et 10 päeva, aga millal"
type textarea "Я понимаю, что 10 дней, но когда?"
type textarea "Saan aru, et 10 päeva, aga millal"
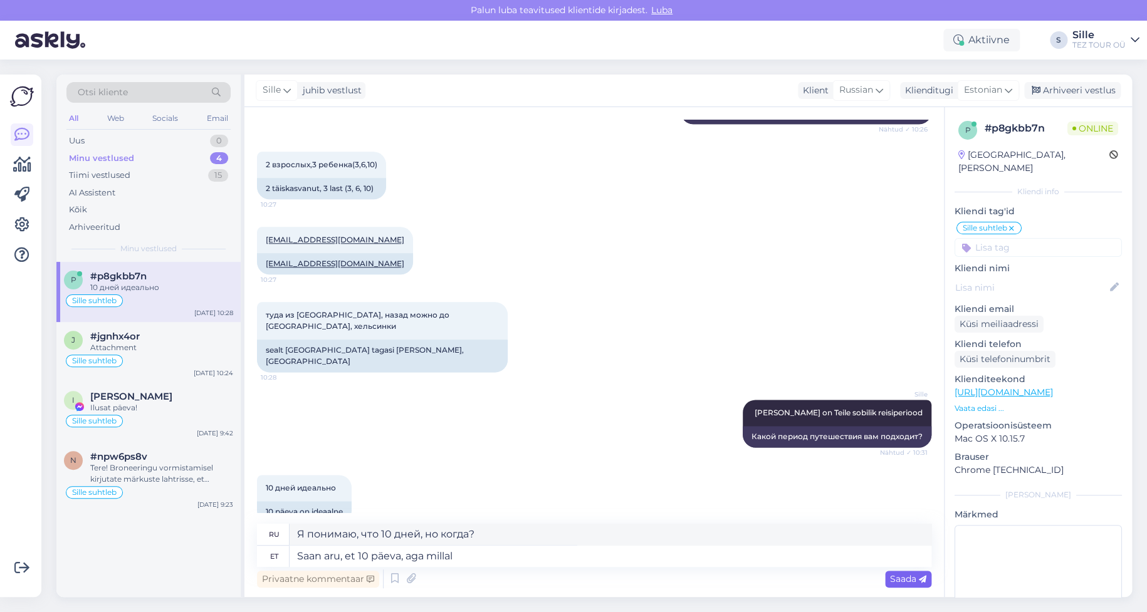
click at [909, 578] on span "Saada" at bounding box center [908, 578] width 36 height 11
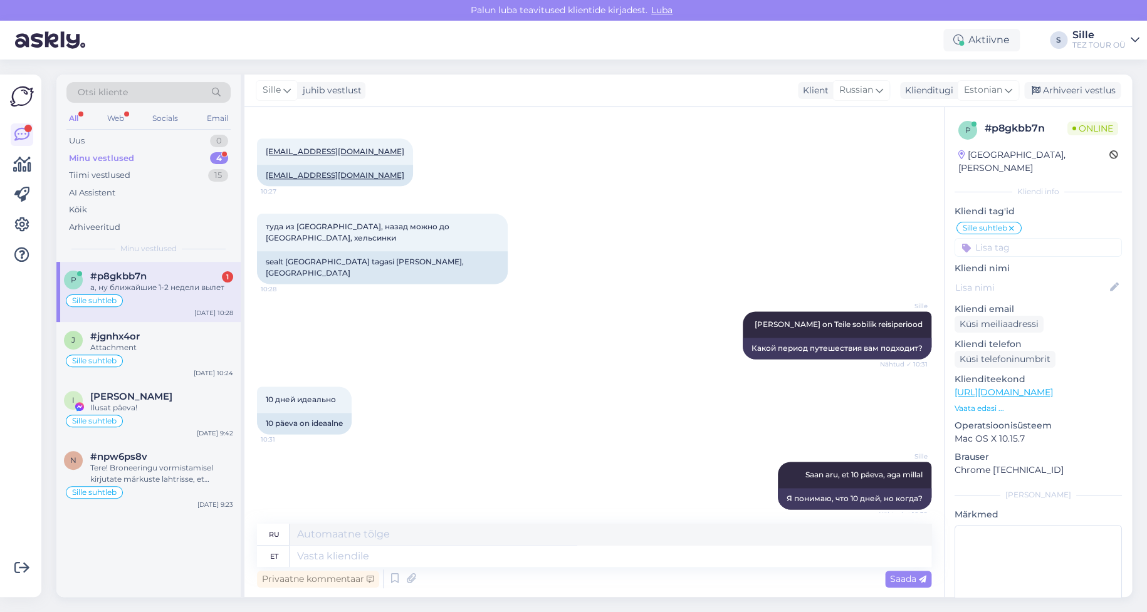
scroll to position [824, 0]
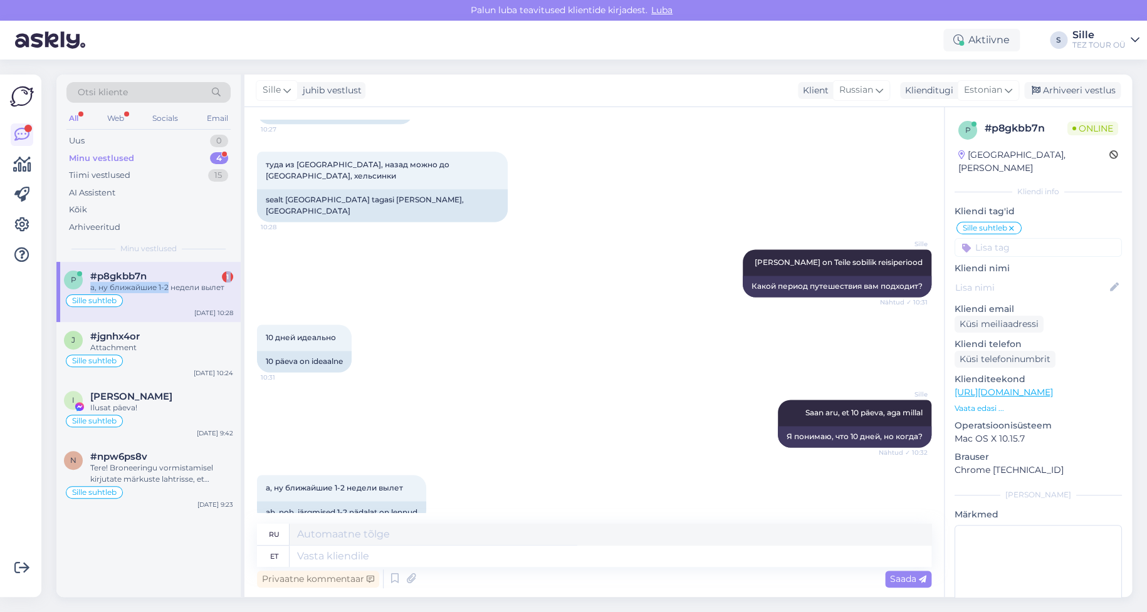
click at [169, 280] on div "#p8gkbb7n 1 а, ну ближайшие 1-2 недели вылет" at bounding box center [161, 282] width 143 height 23
click at [335, 551] on textarea at bounding box center [610, 556] width 642 height 21
type textarea "Tänan!"
type textarea "Спасибо!"
type textarea "Tänan! Vaatan k"
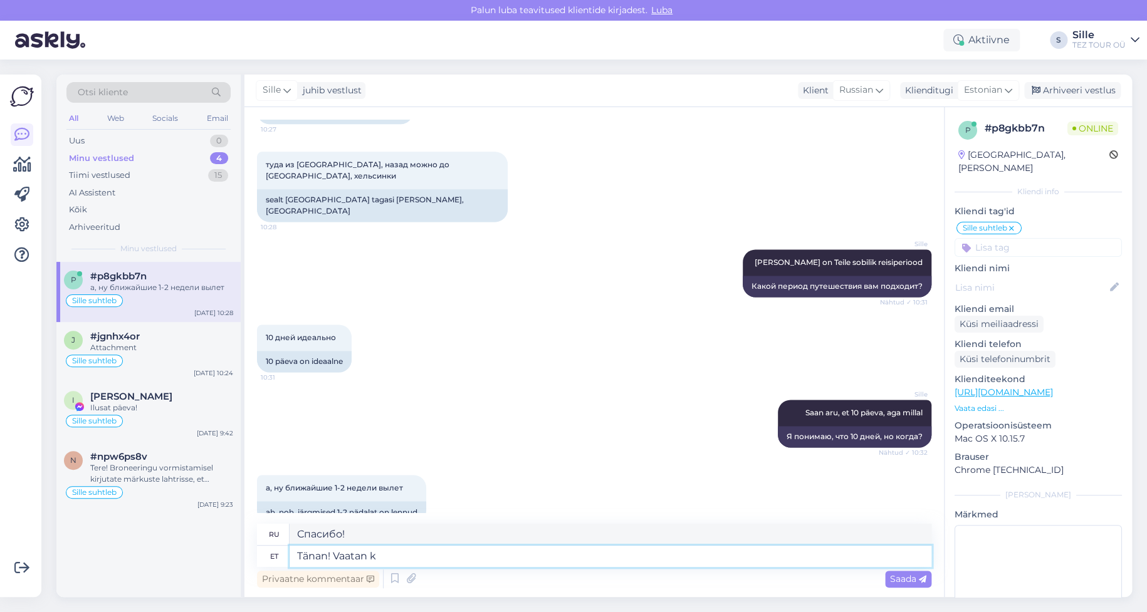
type textarea "Спасибо! Посмотрю."
type textarea "Tänan! Vaatan kohe j"
type textarea "Спасибо! Сейчас проверю."
type textarea "Tänan! Vaatan kohe järgi ja"
type textarea "Спасибо! Я проверю прямо сейчас."
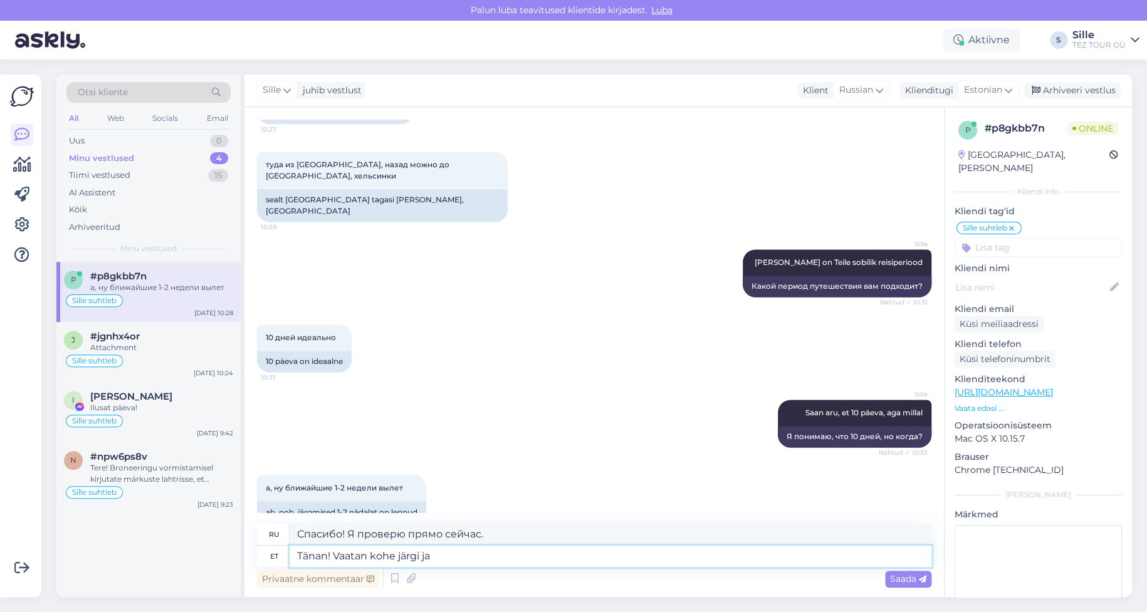
type textarea "Tänan! Vaatan kohe järgi ja s"
type textarea "Спасибо! Я проверю прямо сейчас и"
type textarea "Tänan! Vaatan kohe järgi [PERSON_NAME]"
type textarea "Спасибо! Я проверю и отправлю прямо сейчас."
type textarea "Tänan! Vaatan kohe järgi [PERSON_NAME] pakkumise"
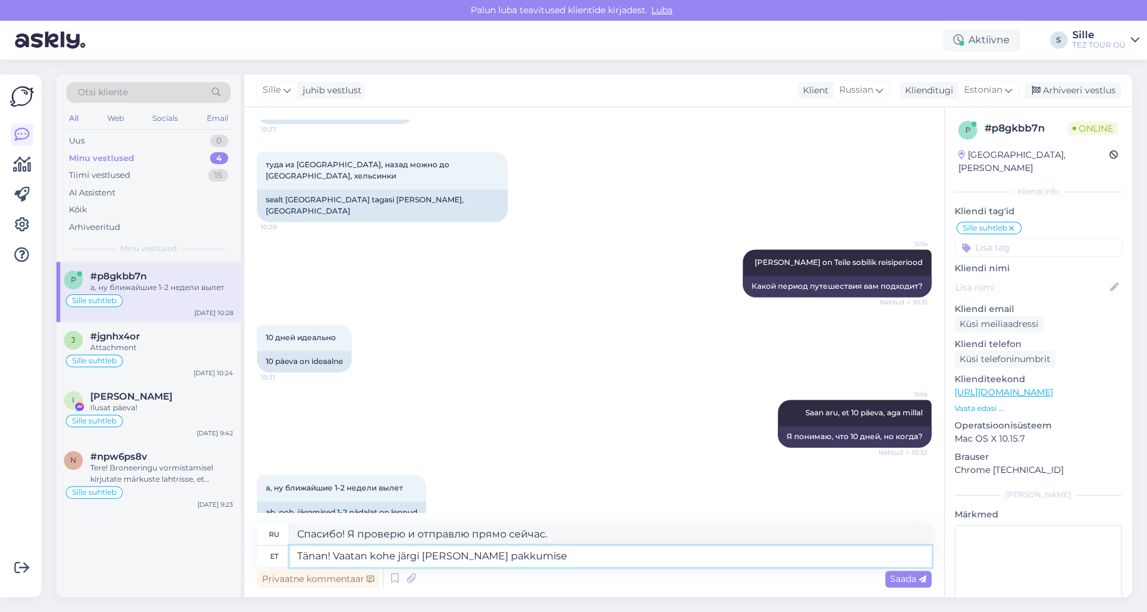
type textarea "Спасибо! Я сейчас же проверю и отправлю вам предложение."
type textarea "Tänan! Vaatan kohe järgi [PERSON_NAME] pakkumise"
click at [908, 578] on span "Saada" at bounding box center [908, 578] width 36 height 11
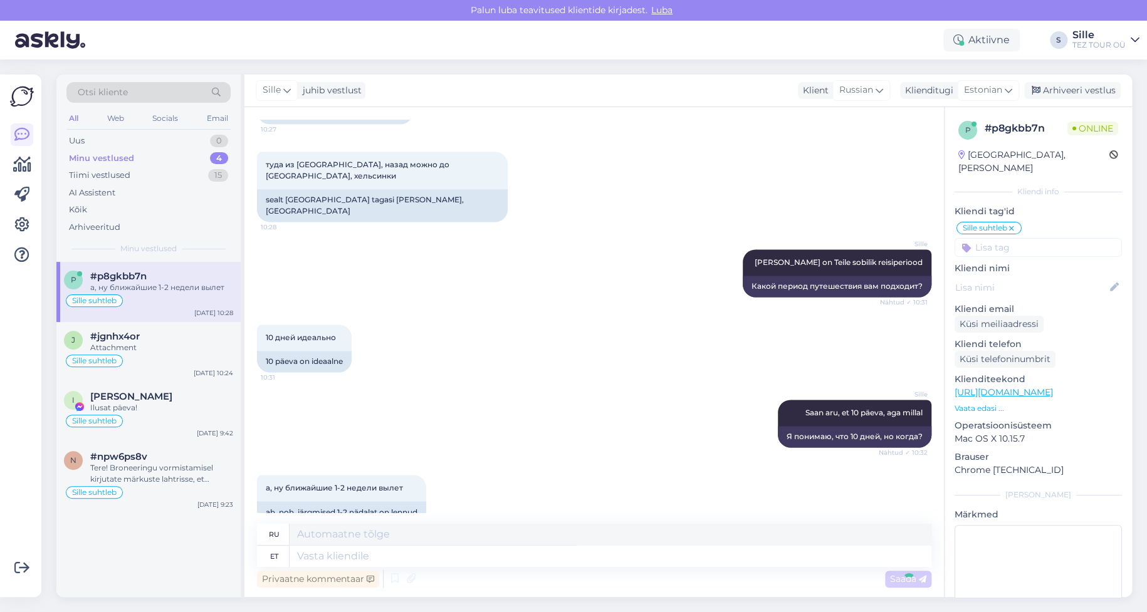
scroll to position [910, 0]
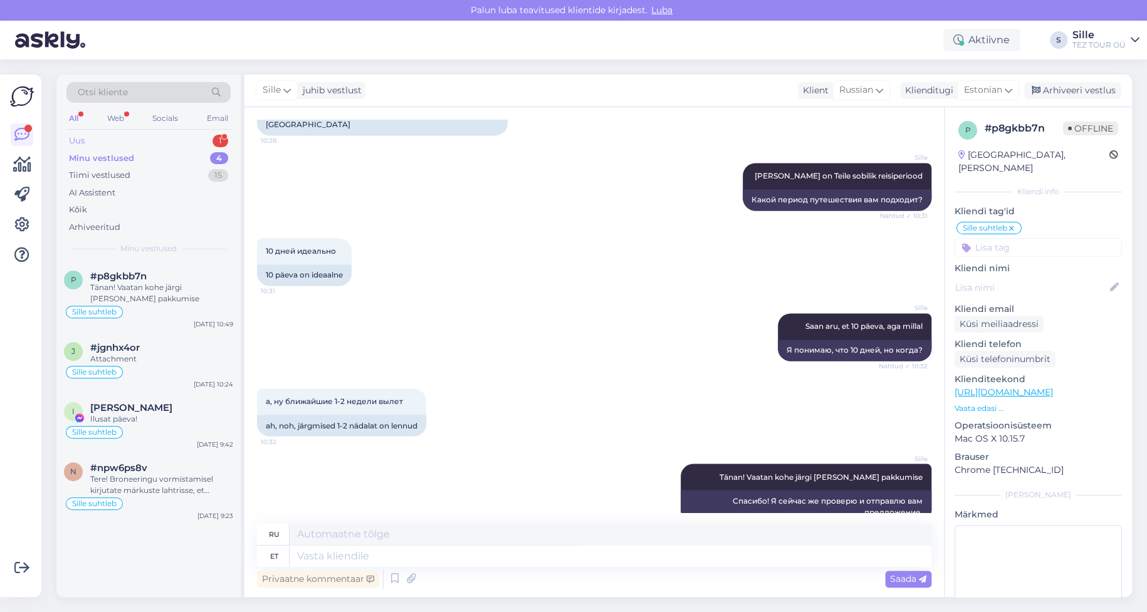
click at [116, 137] on div "Uus 1" at bounding box center [148, 141] width 164 height 18
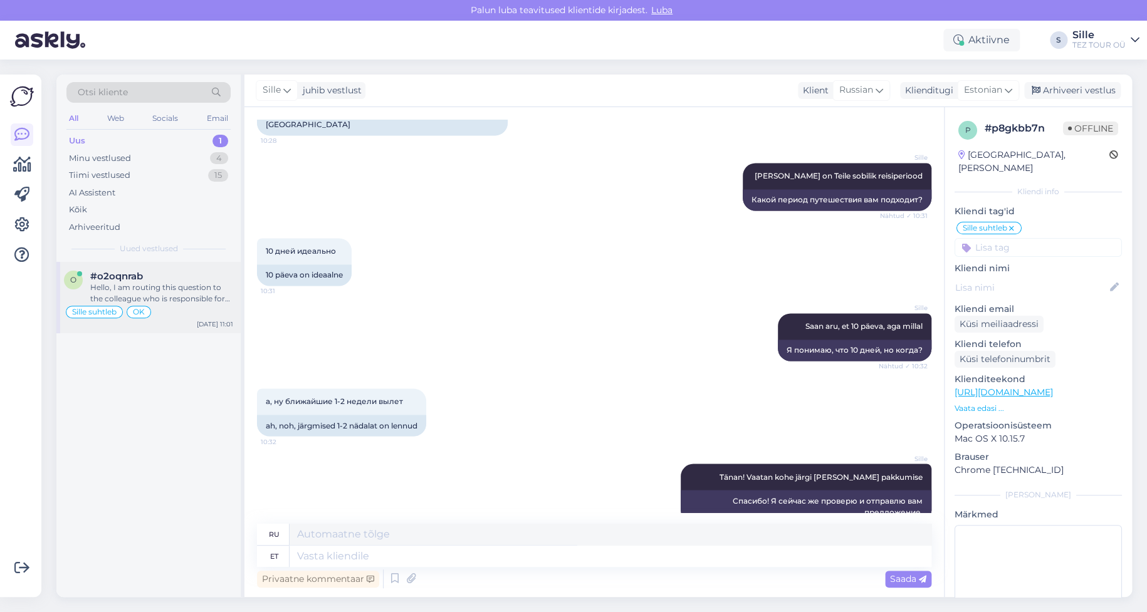
drag, startPoint x: 181, startPoint y: 305, endPoint x: 192, endPoint y: 304, distance: 10.7
click at [182, 305] on div "Sille suhtleb OK" at bounding box center [148, 312] width 169 height 15
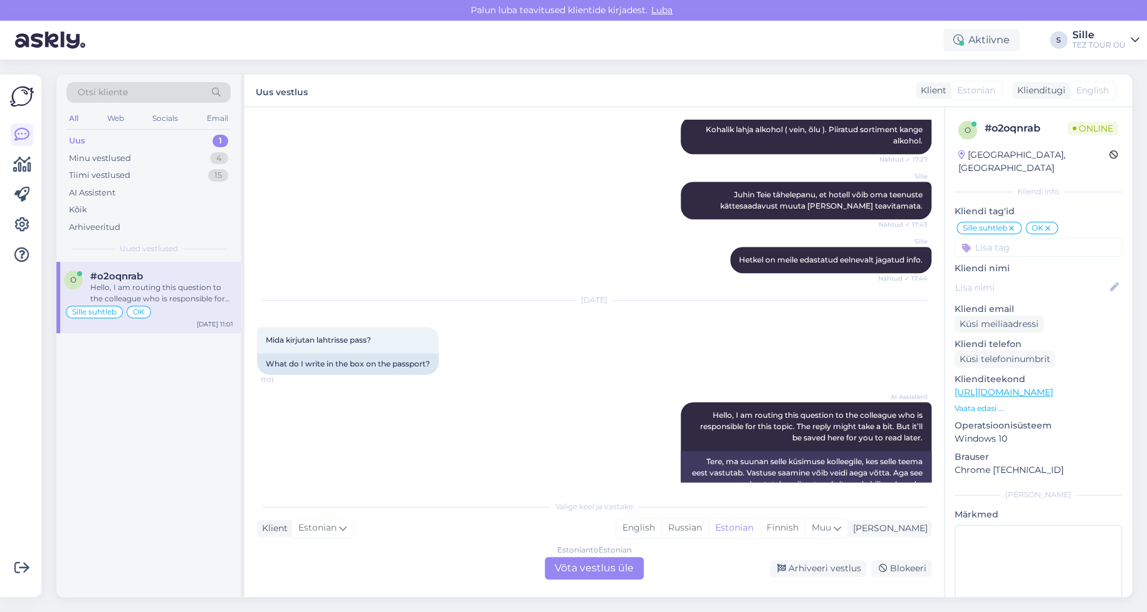
scroll to position [421, 0]
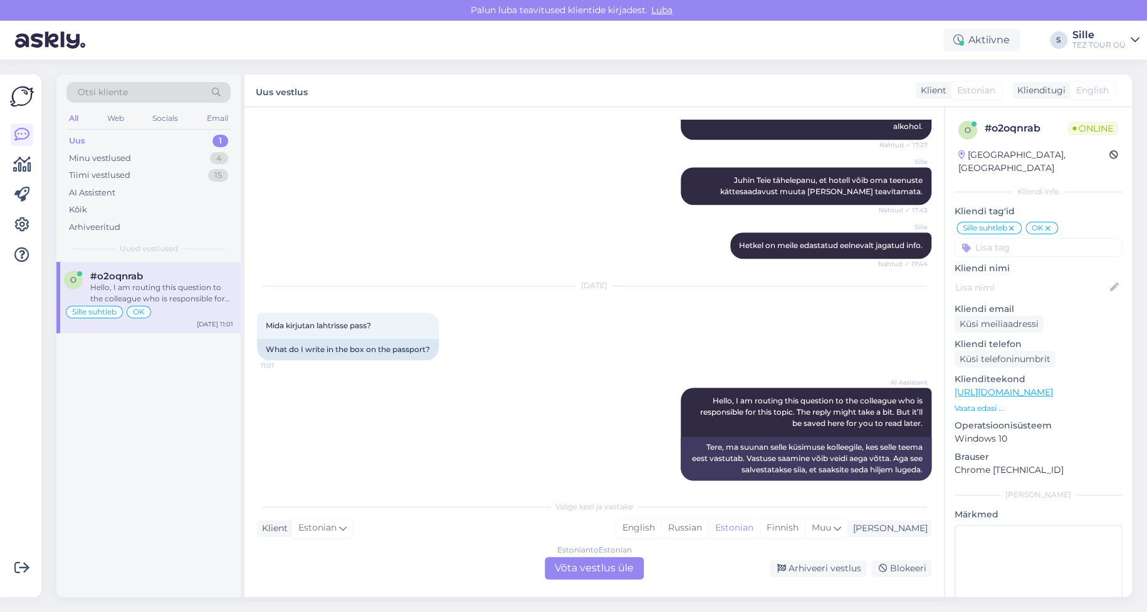
click at [597, 570] on div "Estonian to Estonian Võta vestlus üle" at bounding box center [594, 568] width 99 height 23
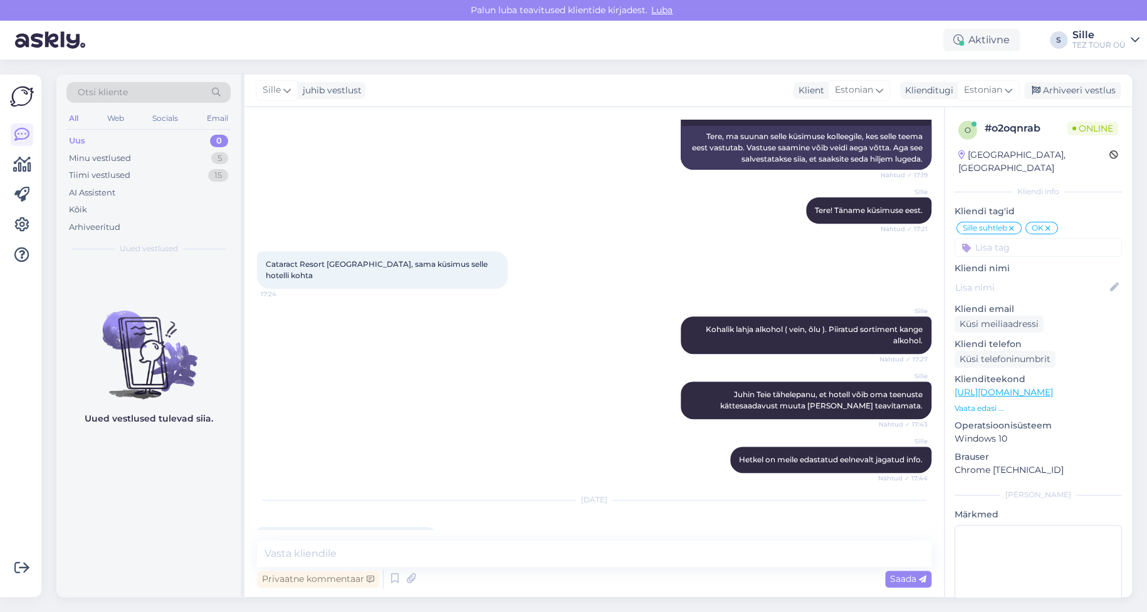
scroll to position [374, 0]
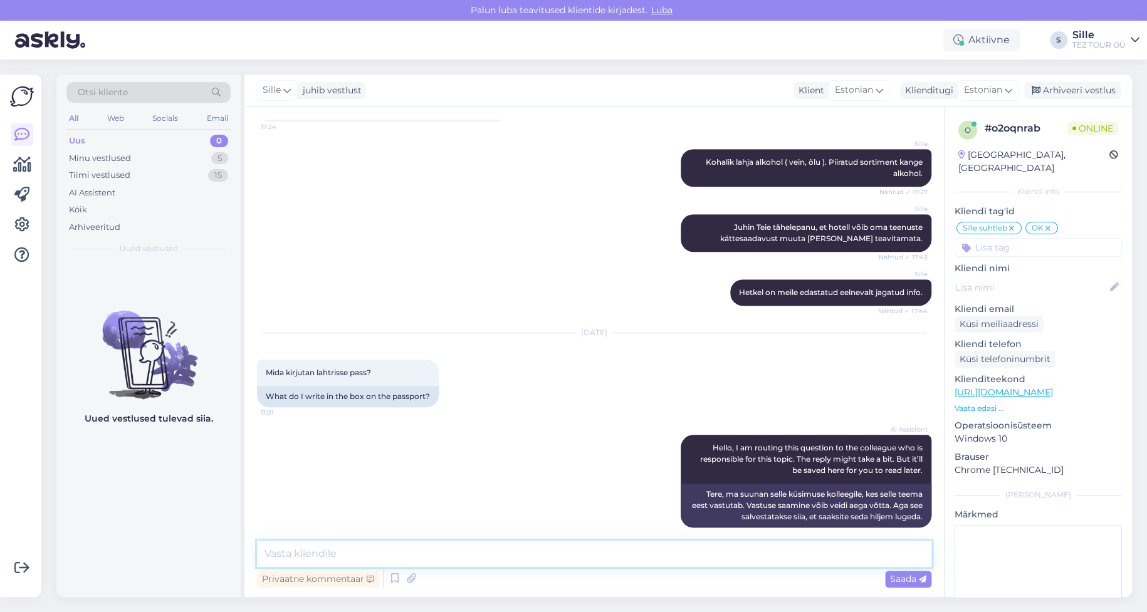
click at [357, 559] on textarea at bounding box center [594, 554] width 674 height 26
type textarea "Tere! Kahjuks ei saa Teie küsimusest aru millist lahtrit Te silmas peate."
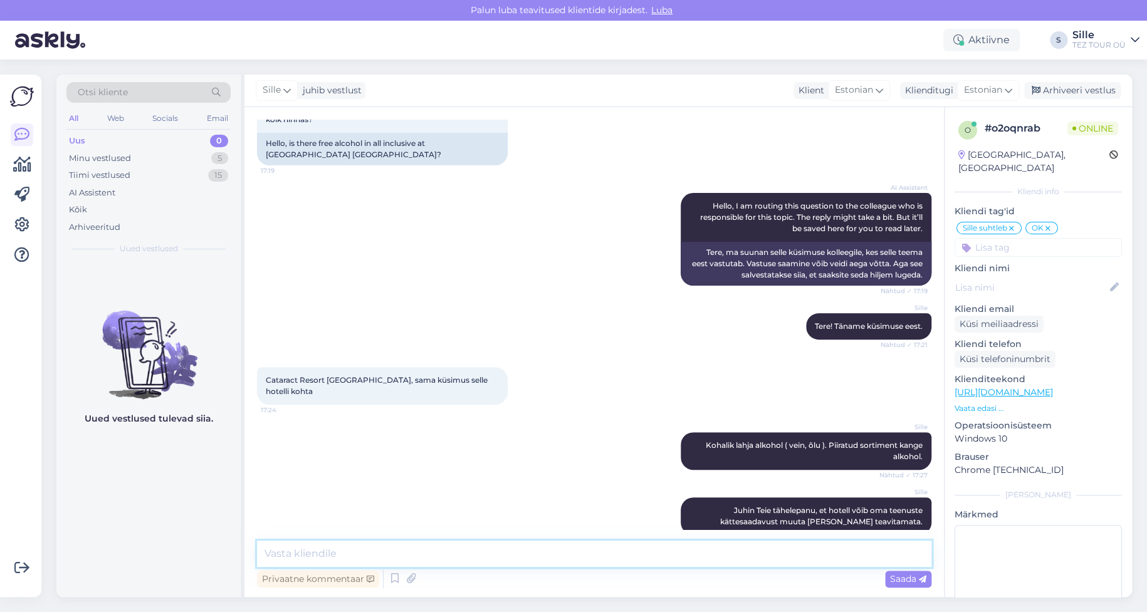
scroll to position [0, 0]
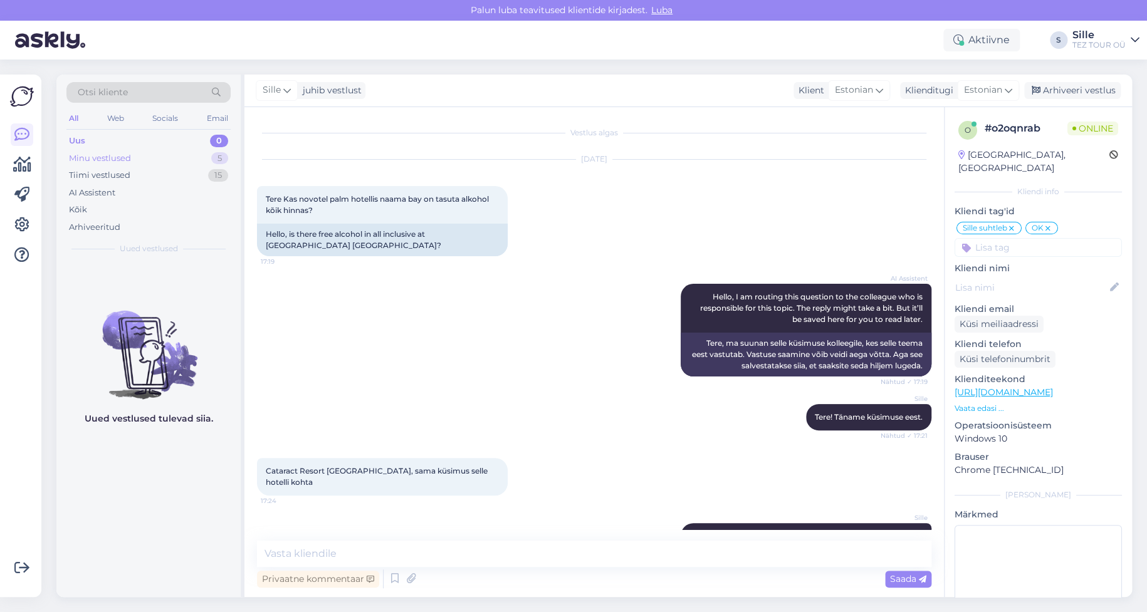
click at [120, 155] on div "Minu vestlused" at bounding box center [100, 158] width 62 height 13
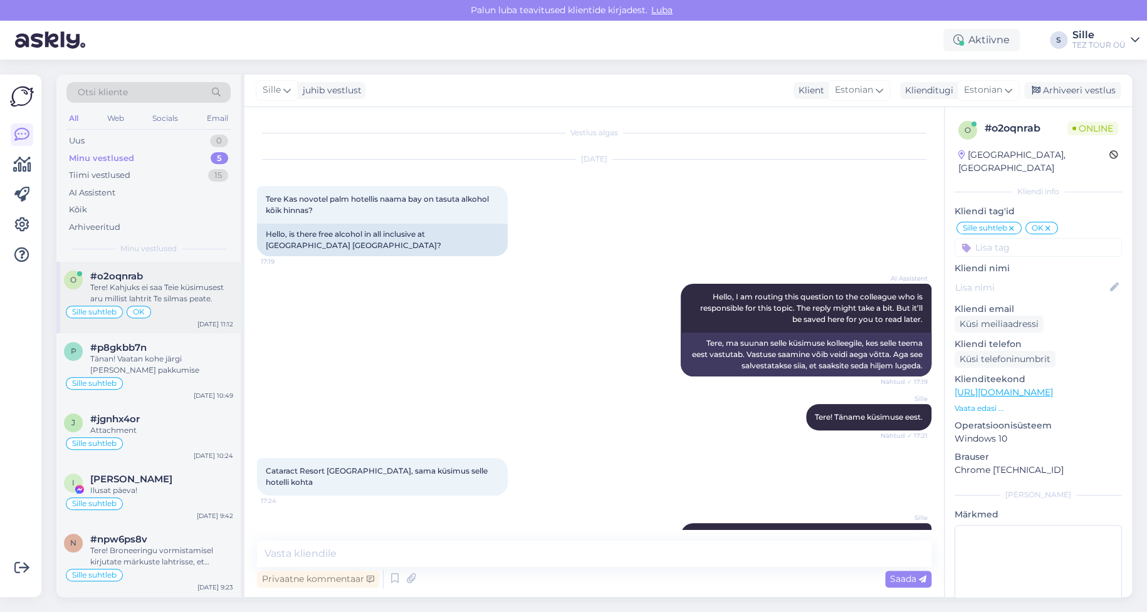
click at [140, 285] on div "Tere! Kahjuks ei saa Teie küsimusest aru millist lahtrit Te silmas peate." at bounding box center [161, 293] width 143 height 23
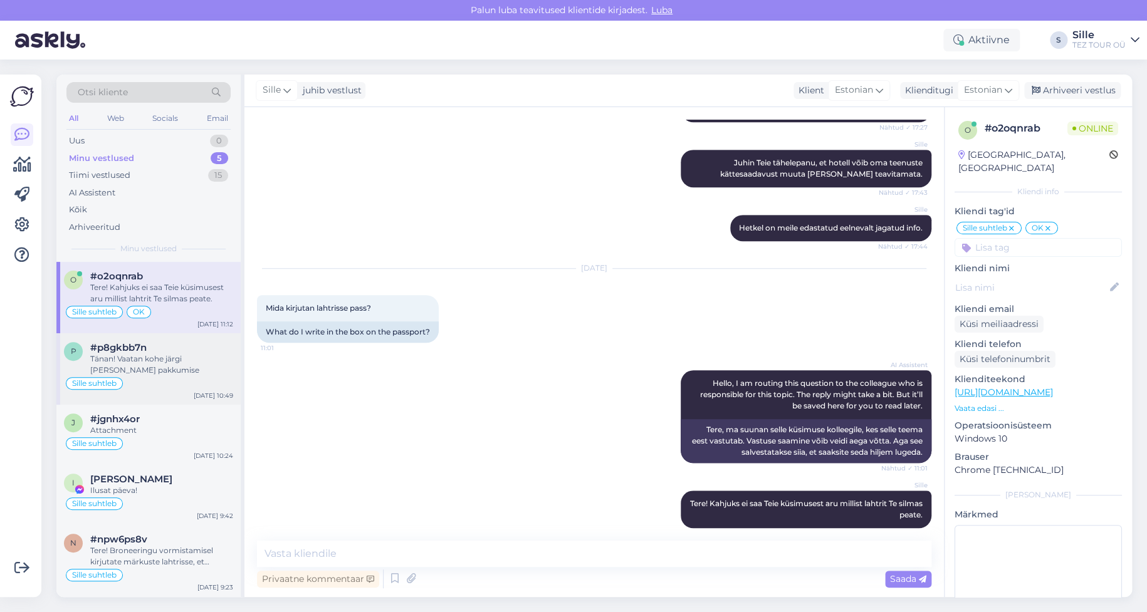
click at [175, 376] on div "Sille suhtleb" at bounding box center [148, 383] width 169 height 15
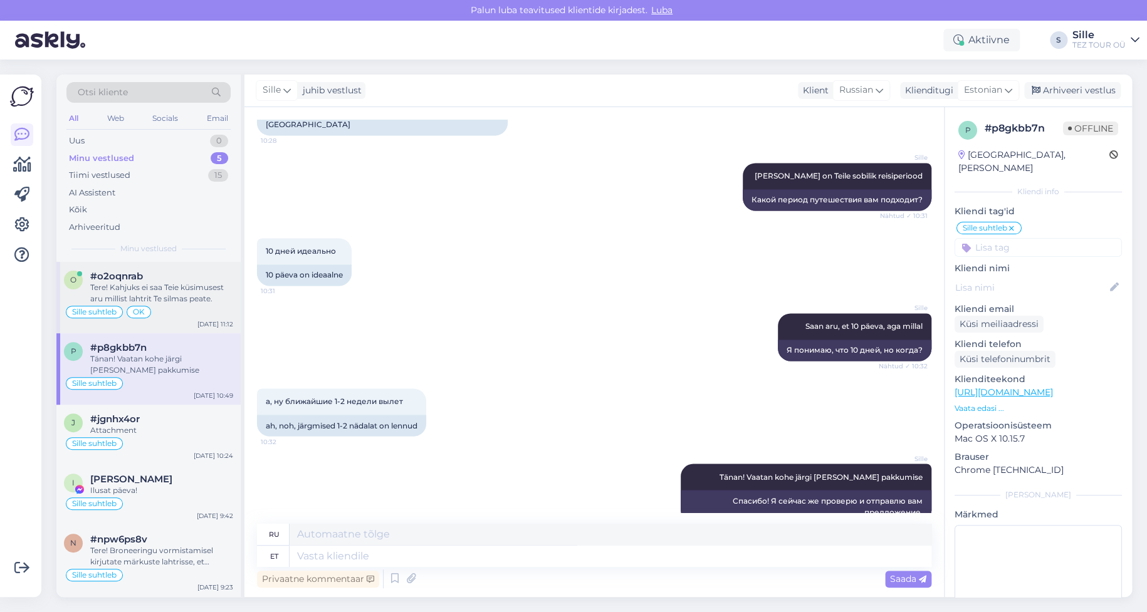
click at [139, 278] on span "#o2oqnrab" at bounding box center [116, 276] width 53 height 11
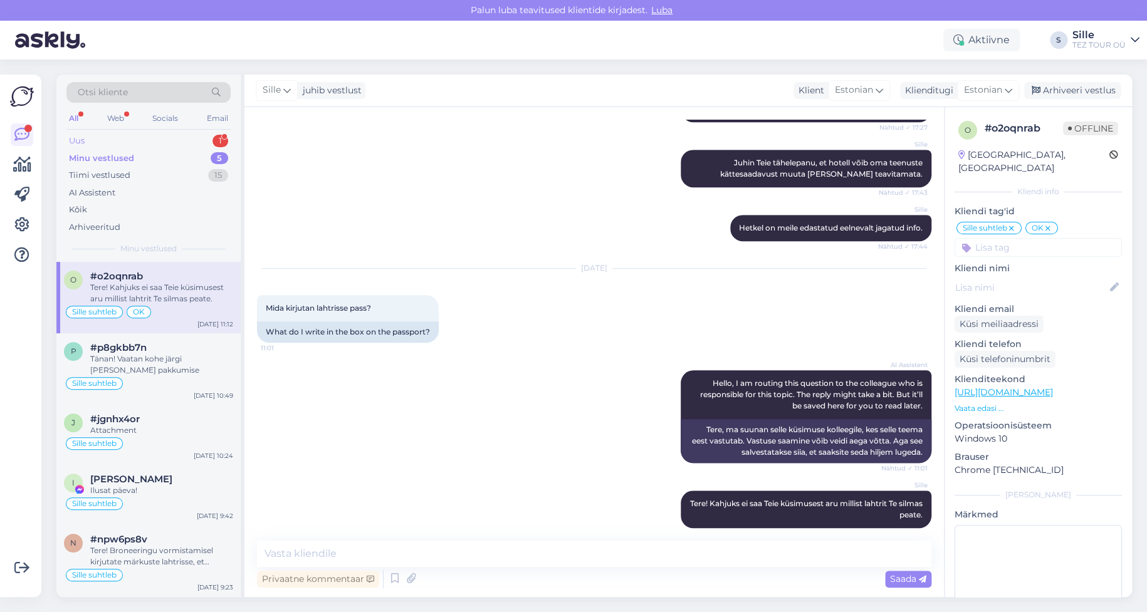
click at [140, 138] on div "Uus 1" at bounding box center [148, 141] width 164 height 18
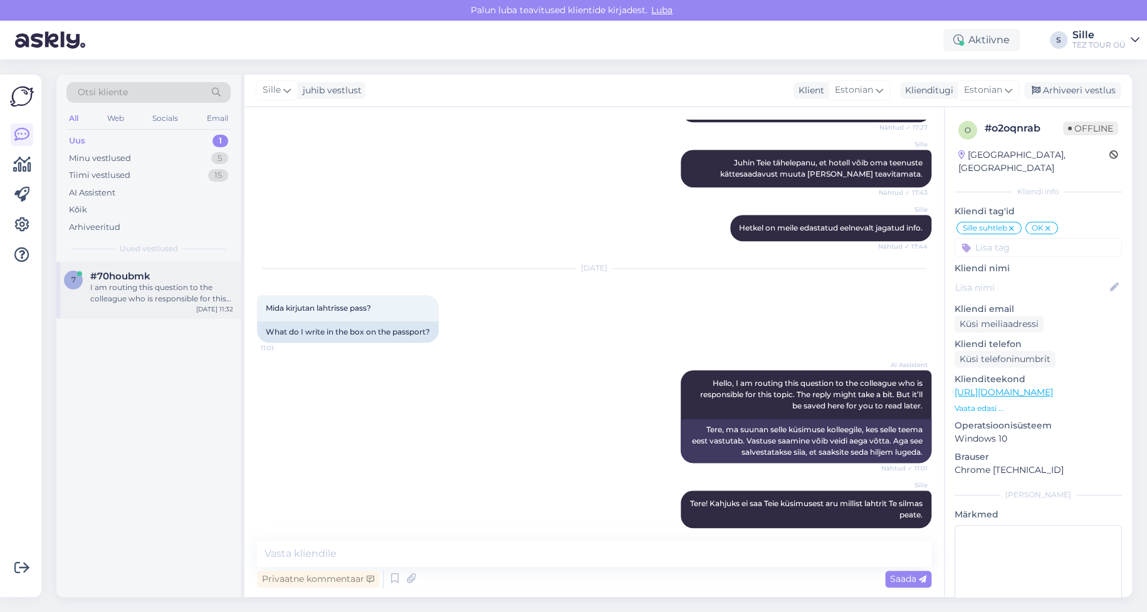
click at [155, 302] on div "I am routing this question to the colleague who is responsible for this topic. …" at bounding box center [161, 293] width 143 height 23
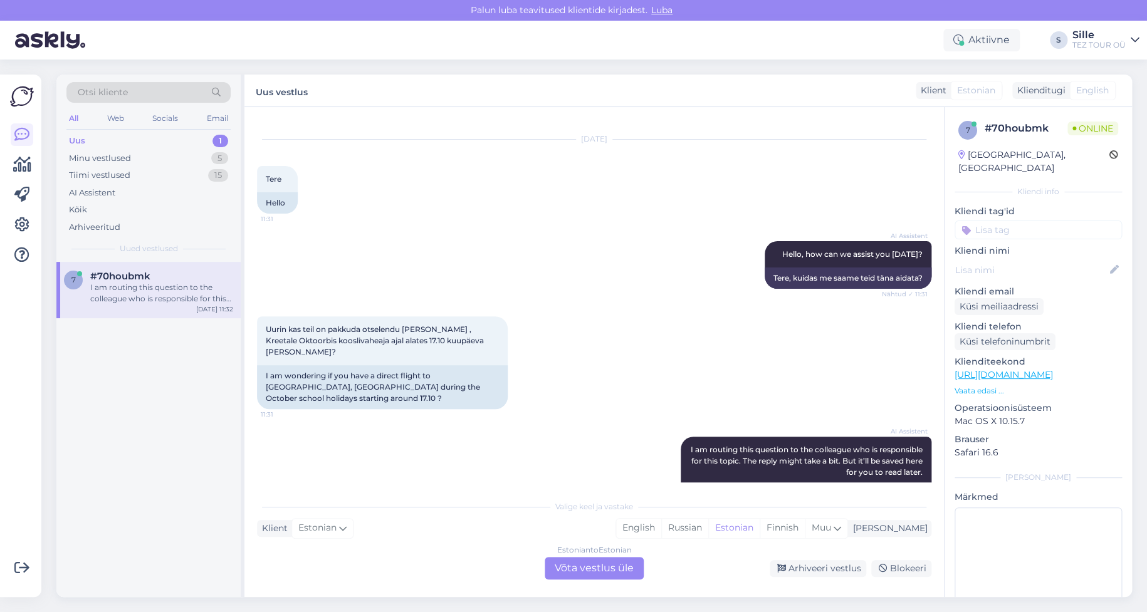
scroll to position [0, 0]
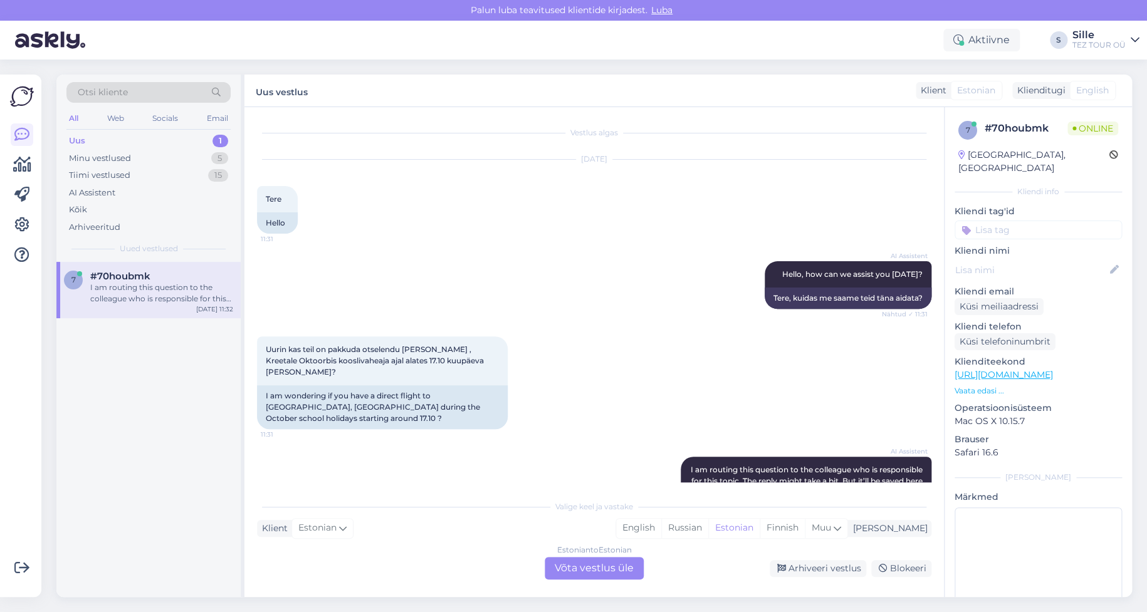
click at [583, 560] on div "Estonian to Estonian Võta vestlus üle" at bounding box center [594, 568] width 99 height 23
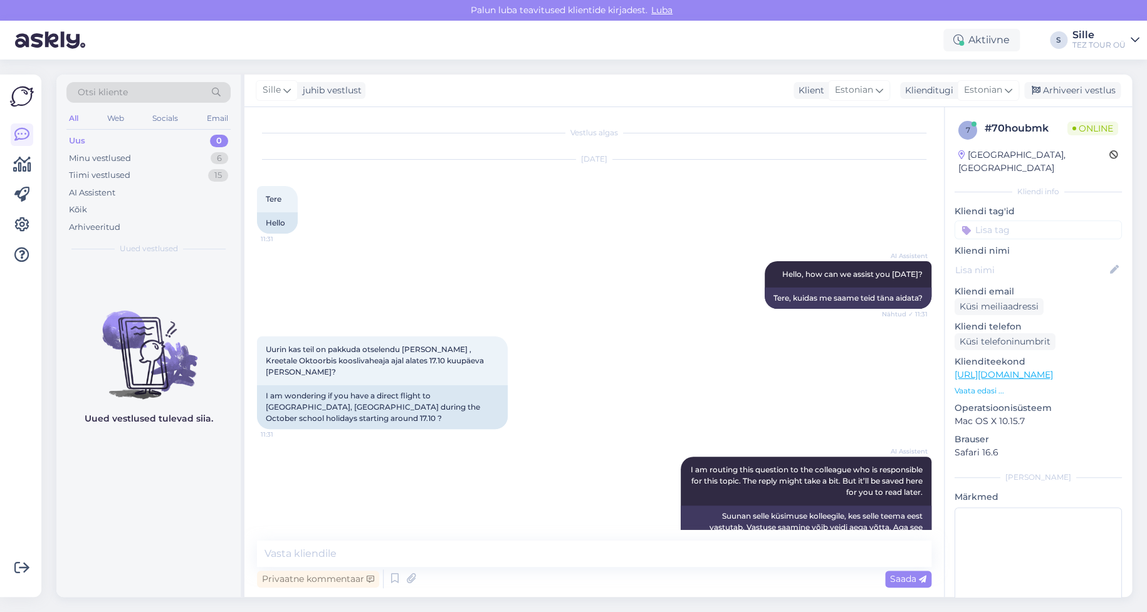
click at [986, 221] on input at bounding box center [1037, 230] width 167 height 19
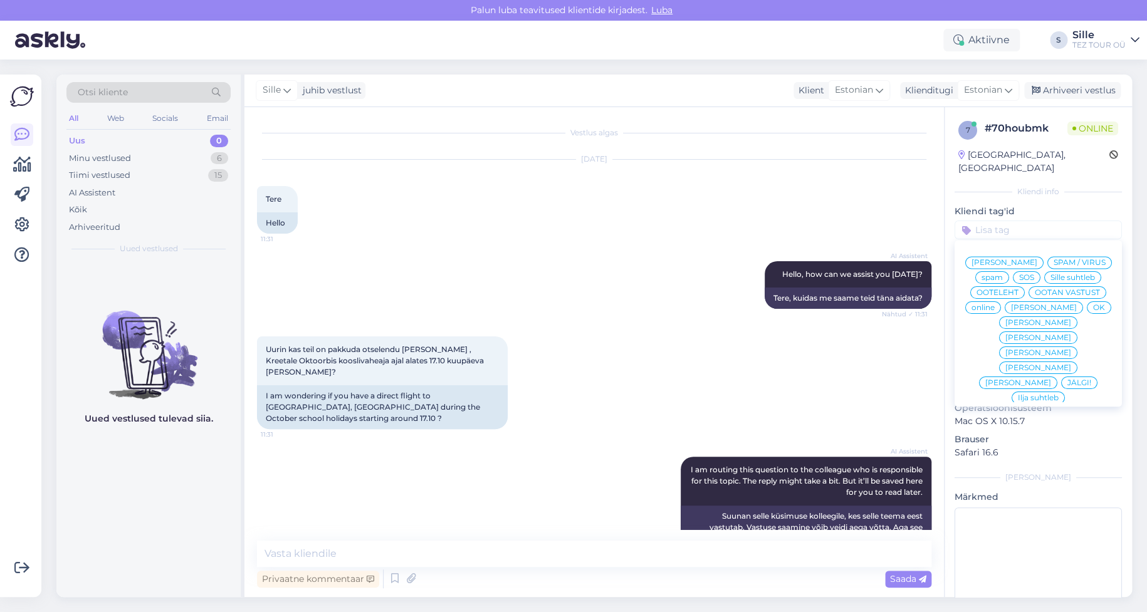
click at [1050, 275] on span "Sille suhtleb" at bounding box center [1072, 278] width 44 height 8
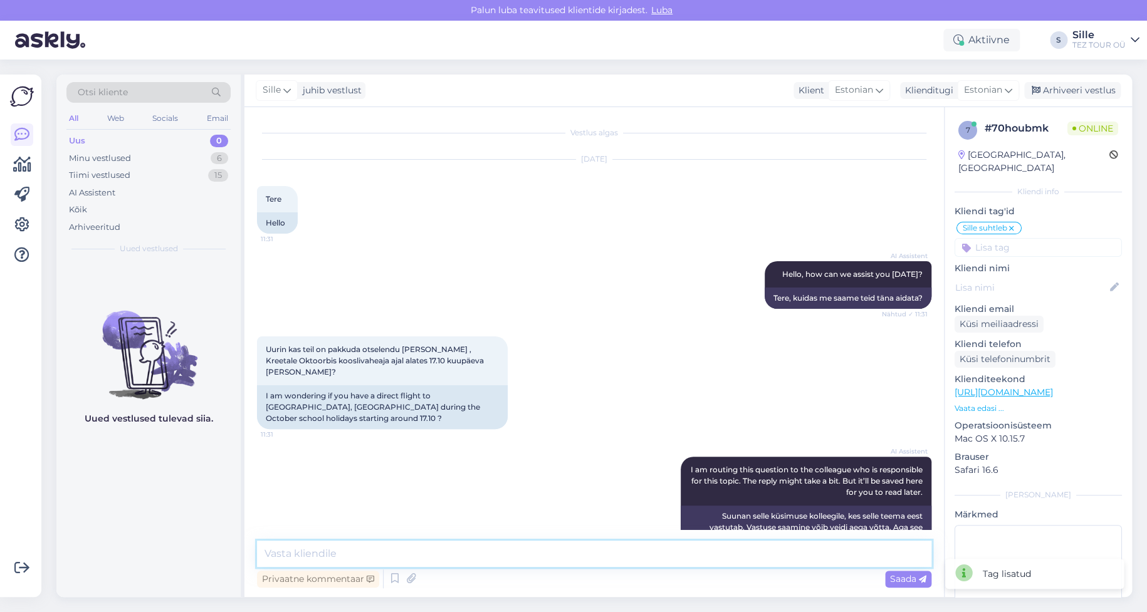
drag, startPoint x: 363, startPoint y: 541, endPoint x: 357, endPoint y: 548, distance: 9.8
click at [358, 548] on textarea at bounding box center [594, 554] width 674 height 26
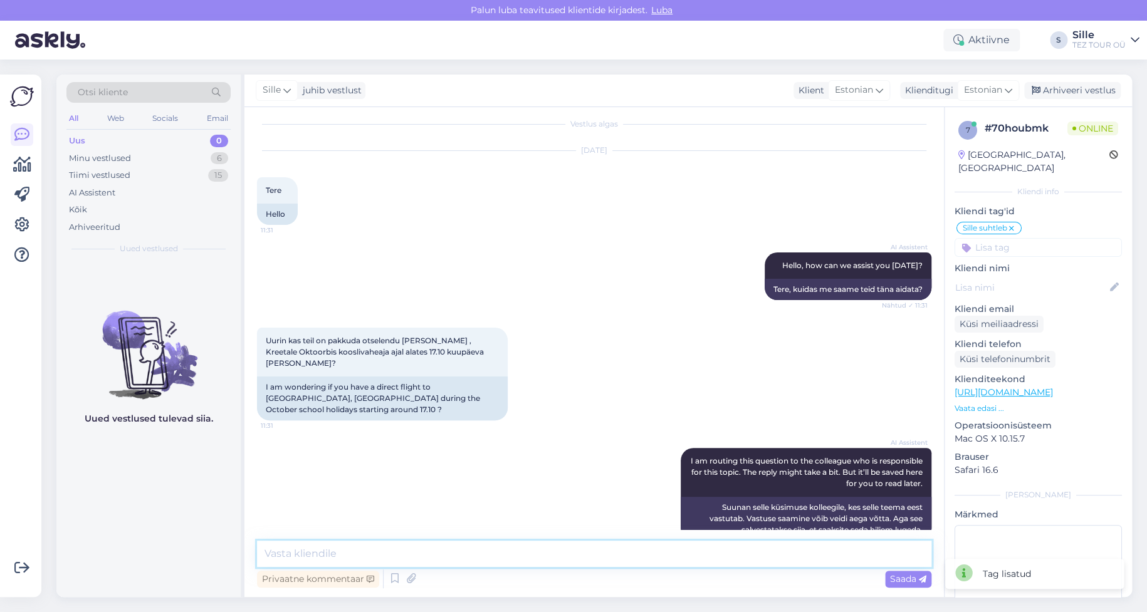
scroll to position [11, 0]
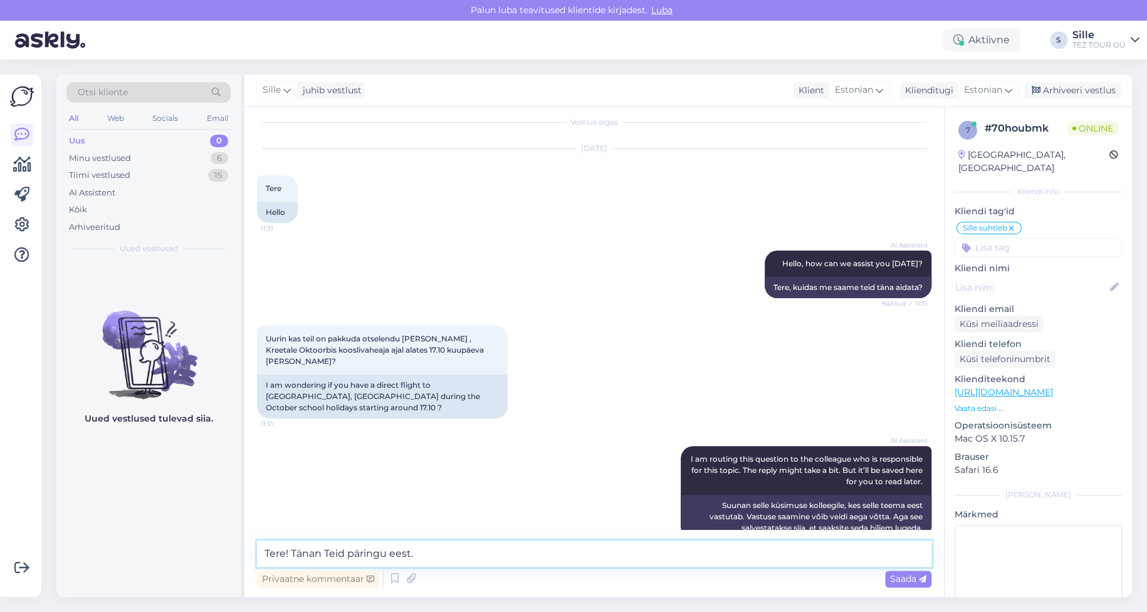
type textarea "Tere! Tänan Teid päringu eest."
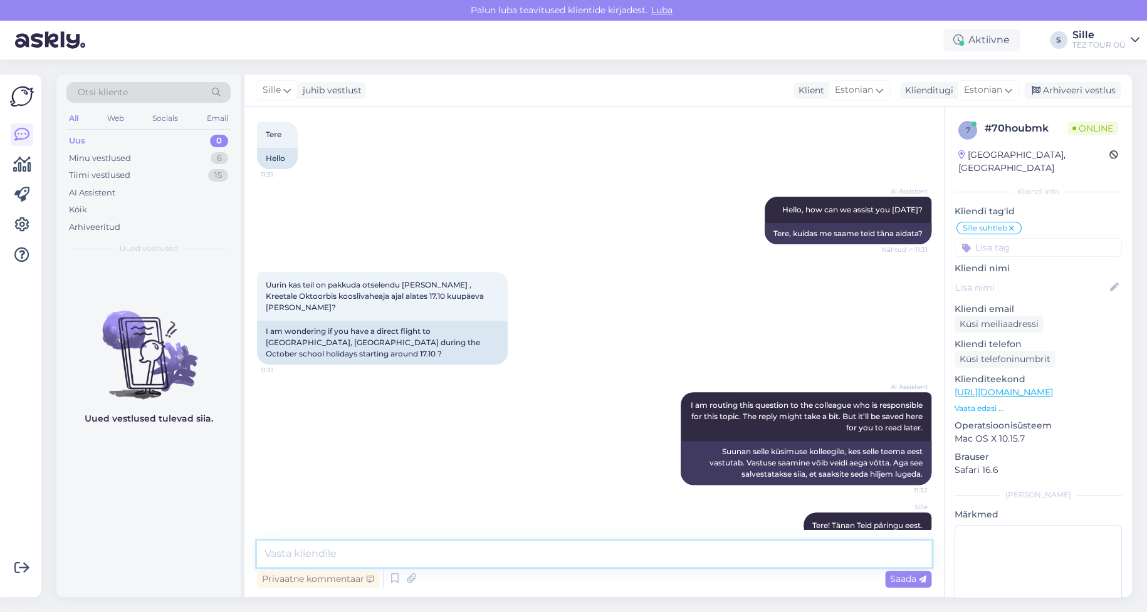
click at [303, 550] on textarea at bounding box center [594, 554] width 674 height 26
type textarea "V"
type textarea "Hooaja viimased reisid Kreetale toimuvad oktoobri keskel ."
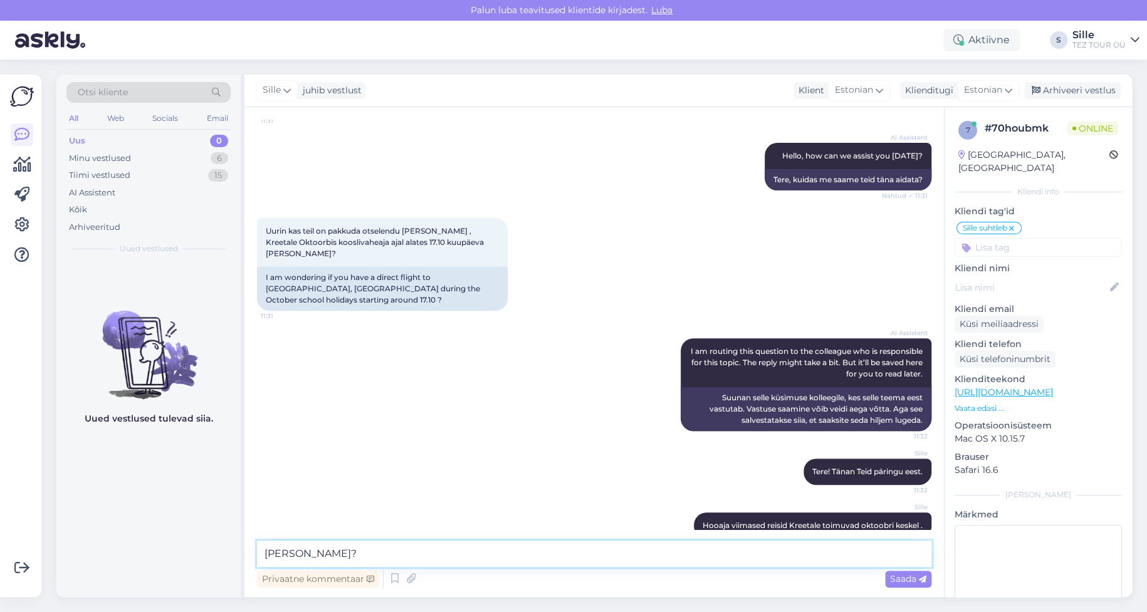
type textarea "[PERSON_NAME]?"
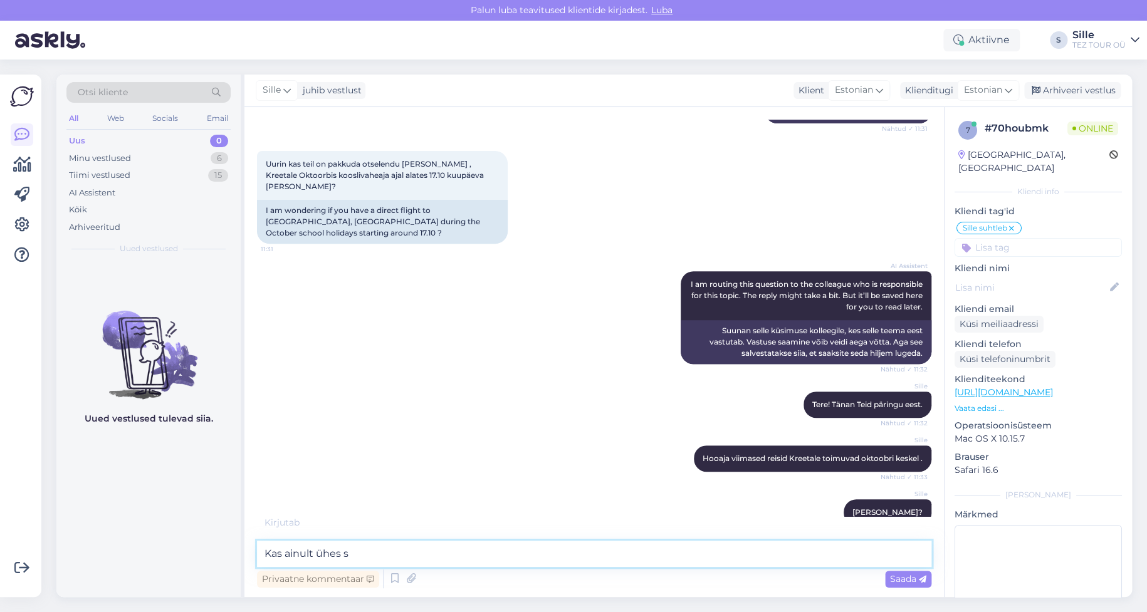
scroll to position [172, 0]
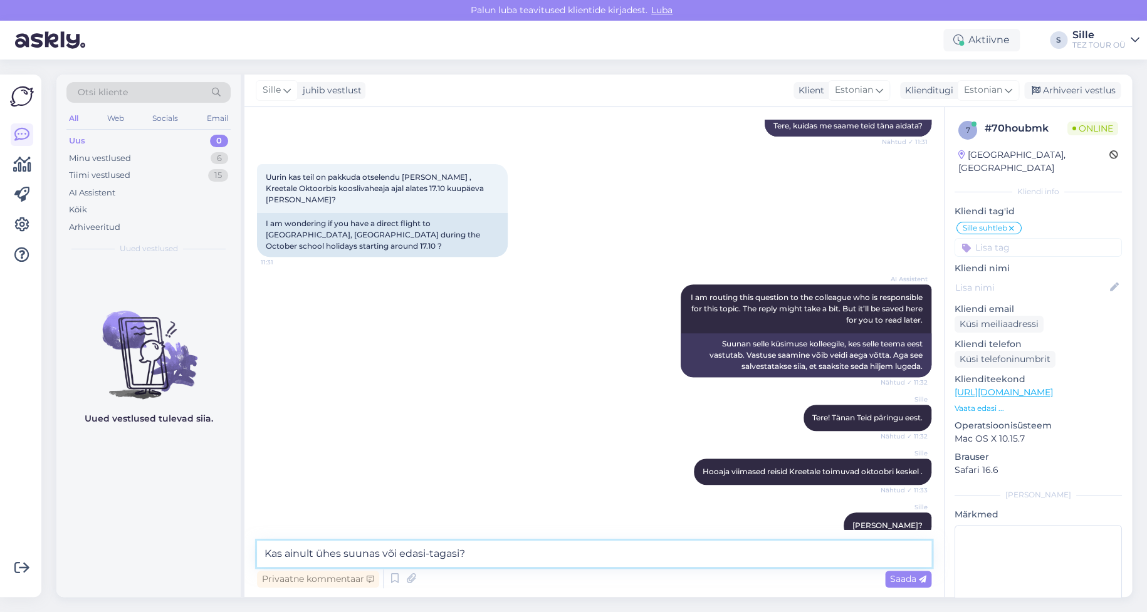
type textarea "Kas ainult ühes suunas või edasi-tagasi?"
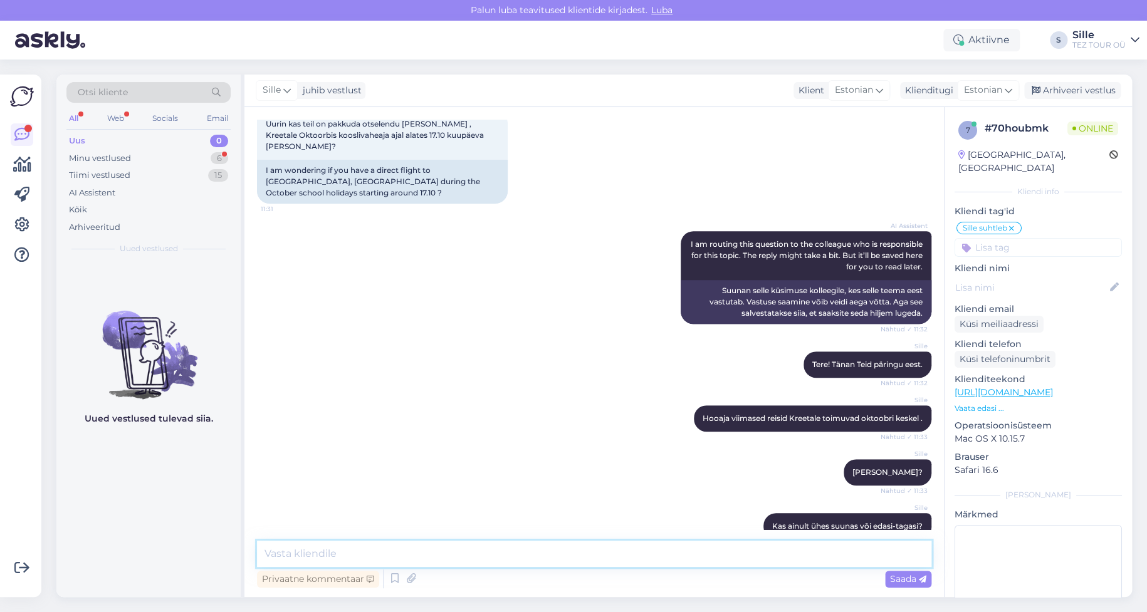
scroll to position [399, 0]
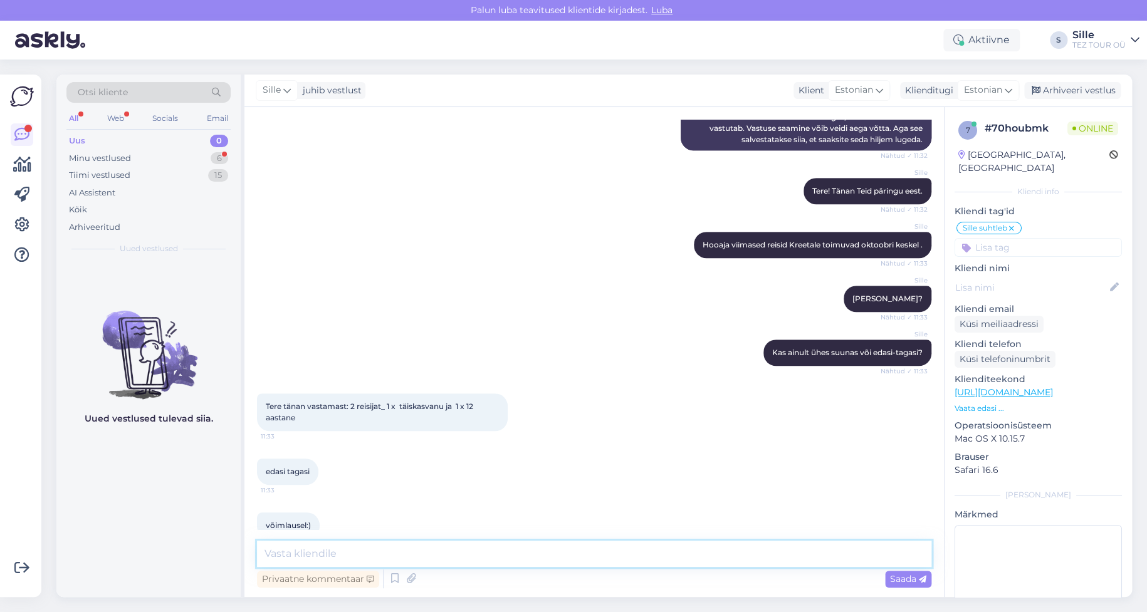
click at [279, 552] on textarea at bounding box center [594, 554] width 674 height 26
type textarea "Ja nädalane [PERSON_NAME] või kauem soovite ?"
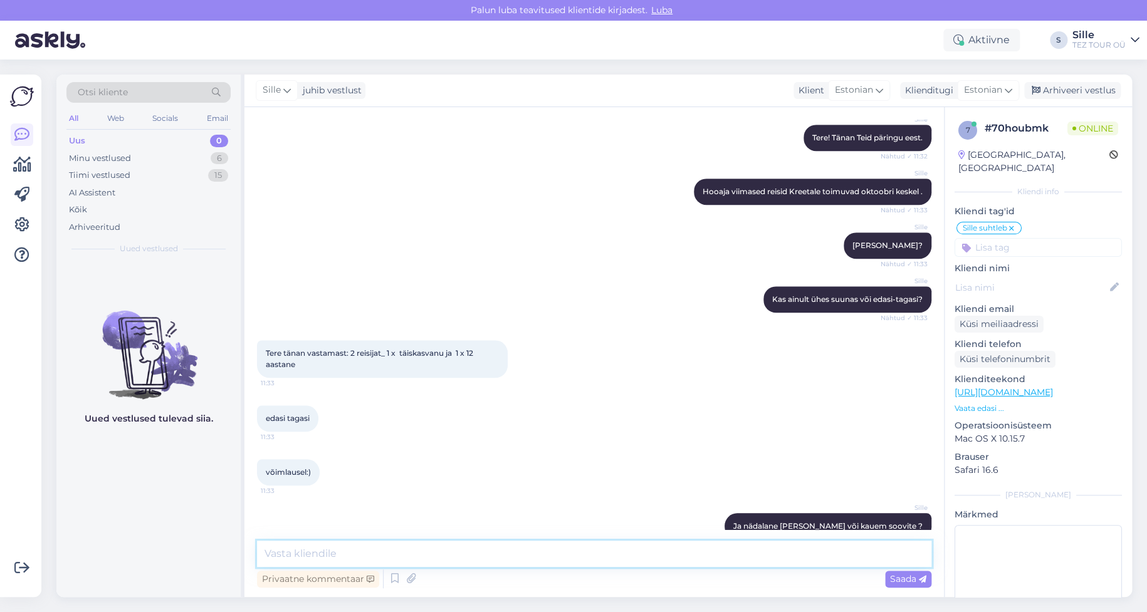
click at [288, 560] on textarea at bounding box center [594, 554] width 674 height 26
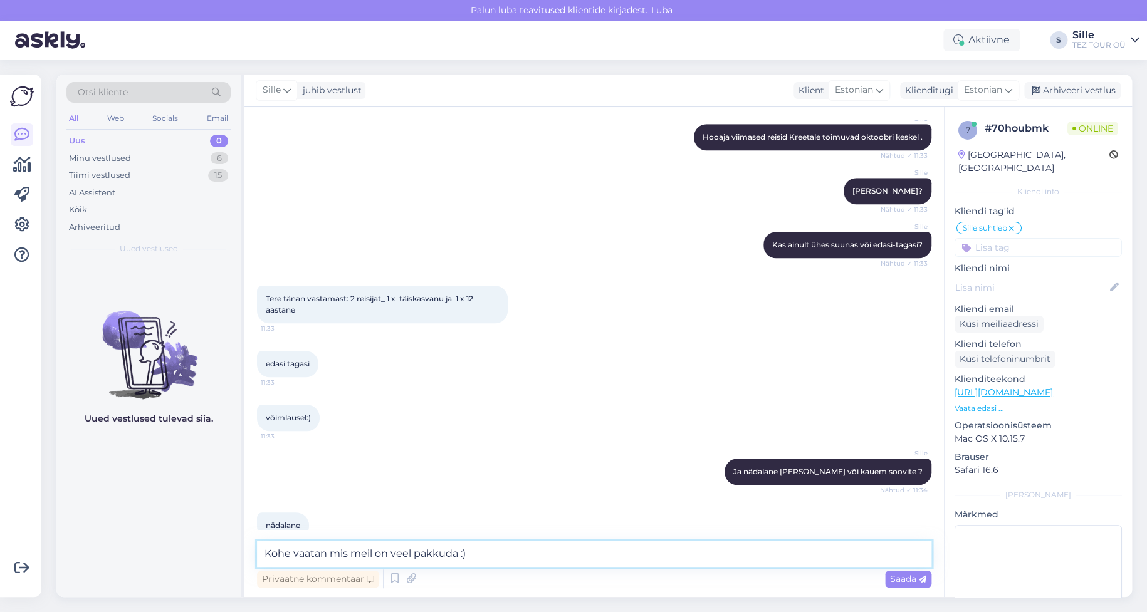
type textarea "Kohe vaatan mis meil on veel pakkuda :)"
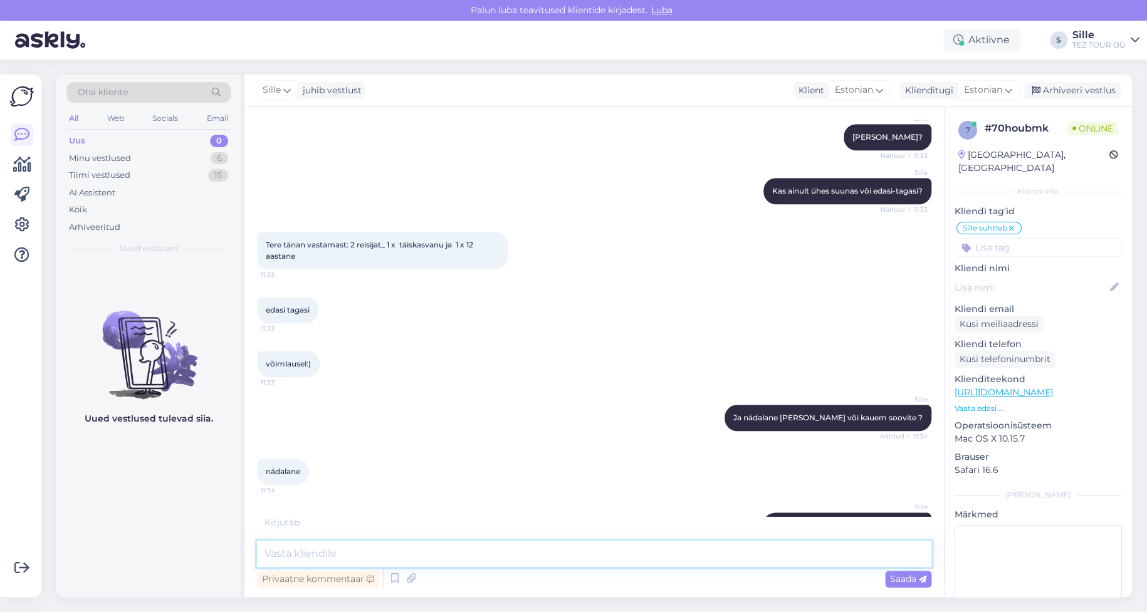
click at [290, 550] on textarea at bounding box center [594, 554] width 674 height 26
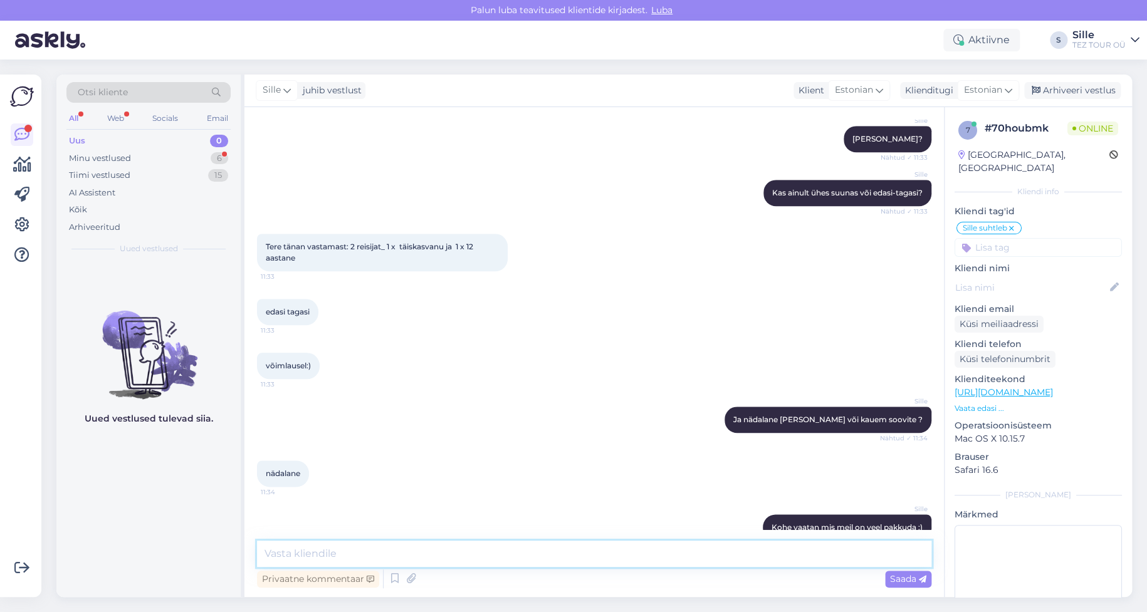
scroll to position [614, 0]
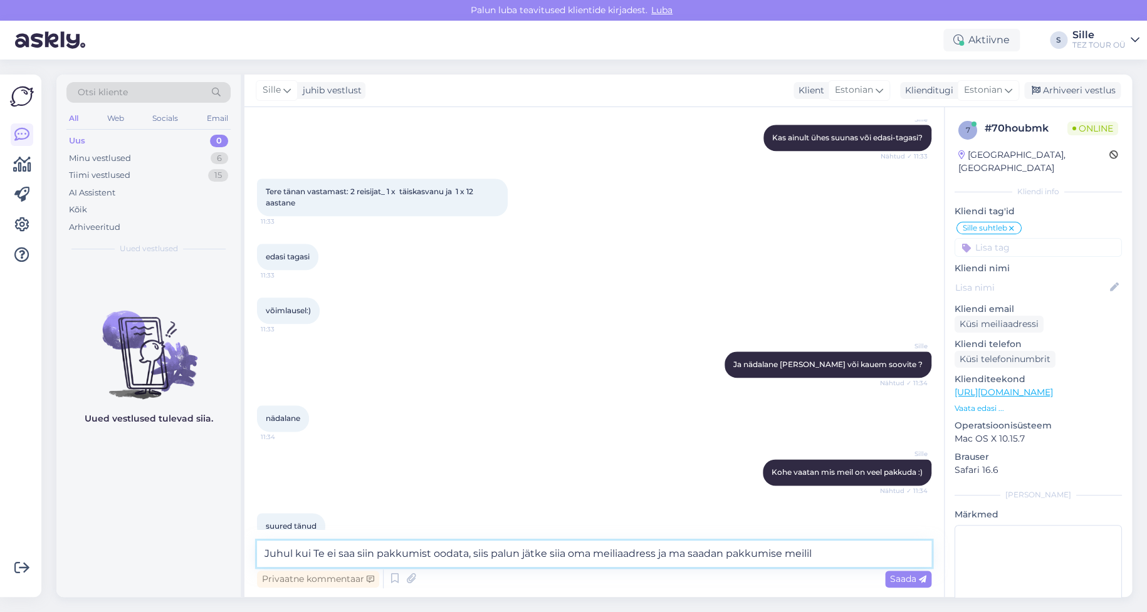
type textarea "Juhul kui Te ei saa siin pakkumist oodata, siis palun jätke siia oma meiliaadre…"
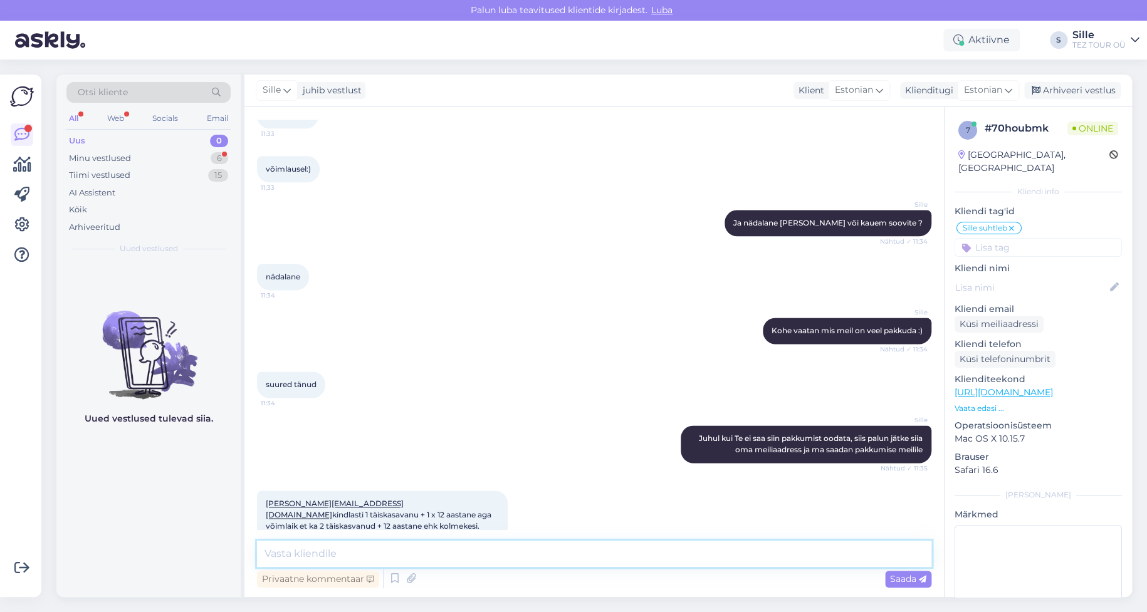
scroll to position [810, 0]
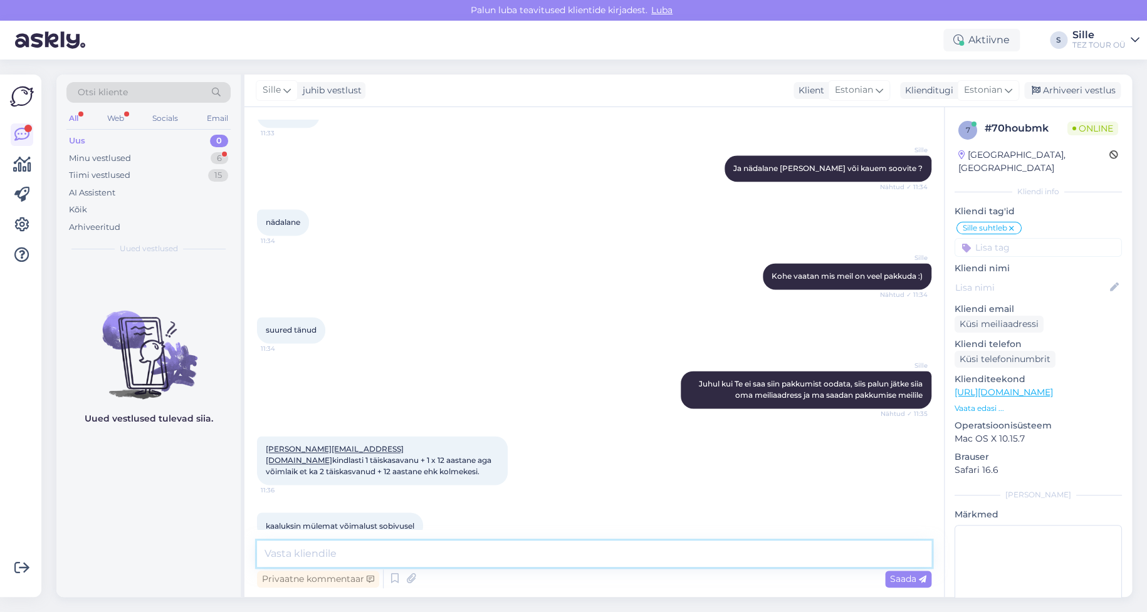
drag, startPoint x: 310, startPoint y: 555, endPoint x: 320, endPoint y: 552, distance: 9.9
click at [310, 554] on textarea at bounding box center [594, 554] width 674 height 26
type textarea "8.-15.10 on soodsaim pakkumine edasi-tagasi 511 euro reisija kohta"
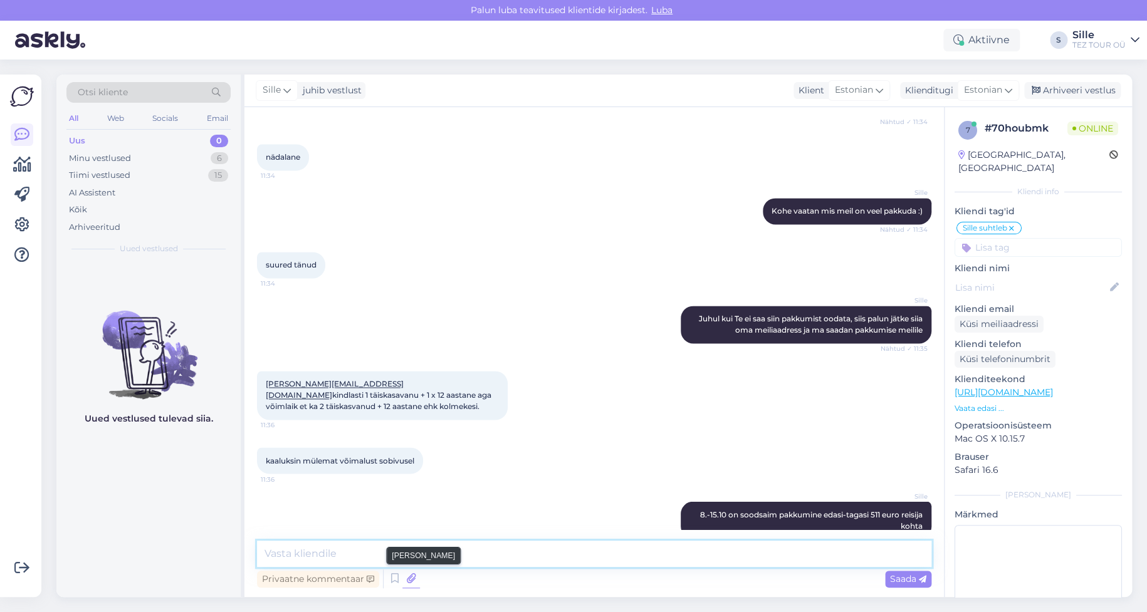
paste textarea
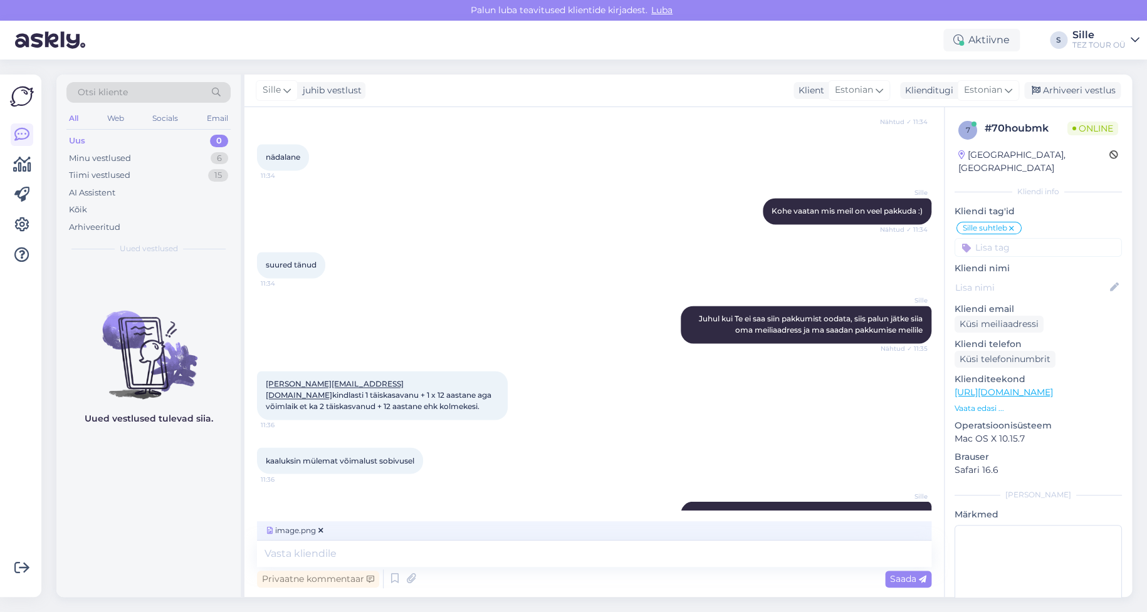
click at [902, 580] on span "Saada" at bounding box center [908, 578] width 36 height 11
